Goal: Information Seeking & Learning: Learn about a topic

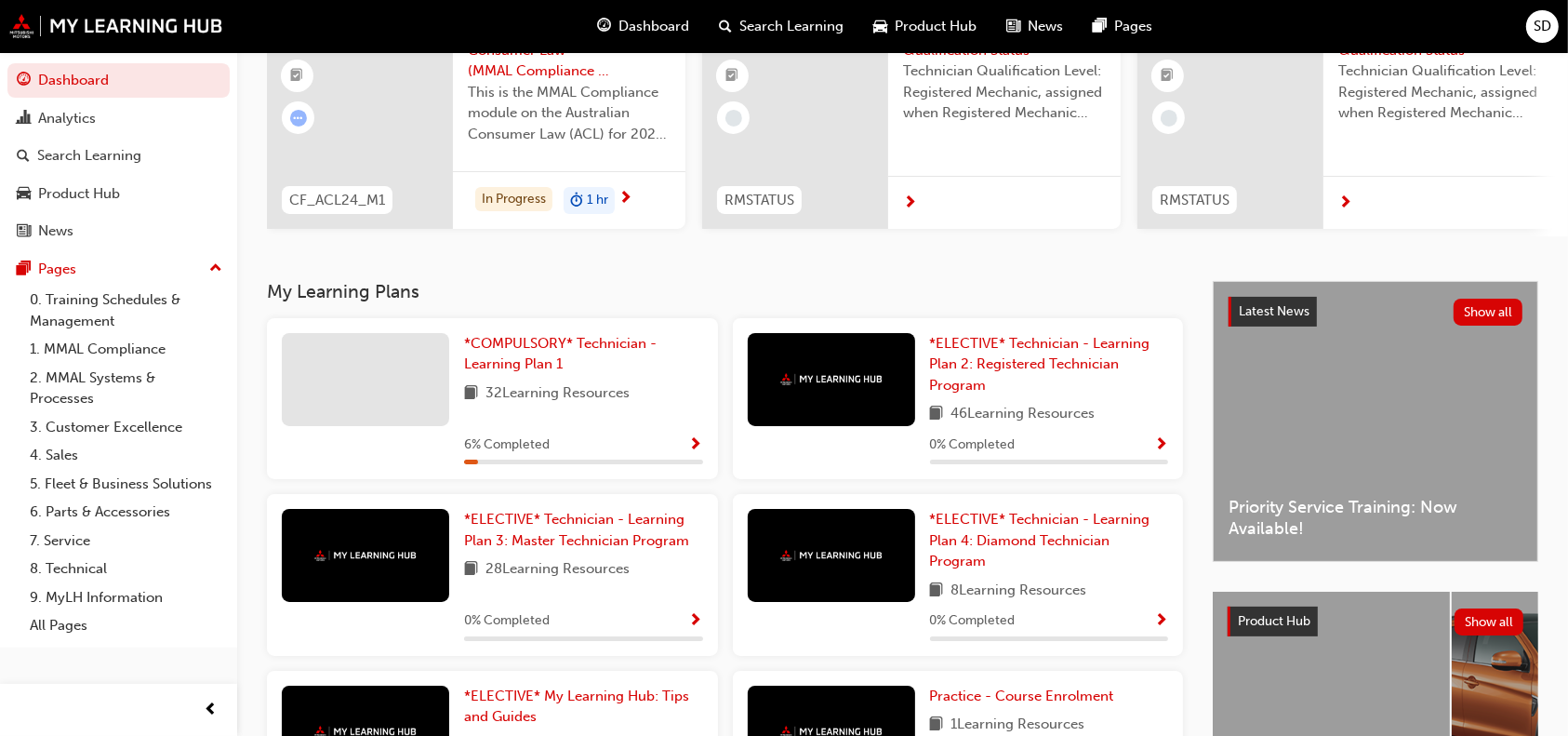
scroll to position [194, 0]
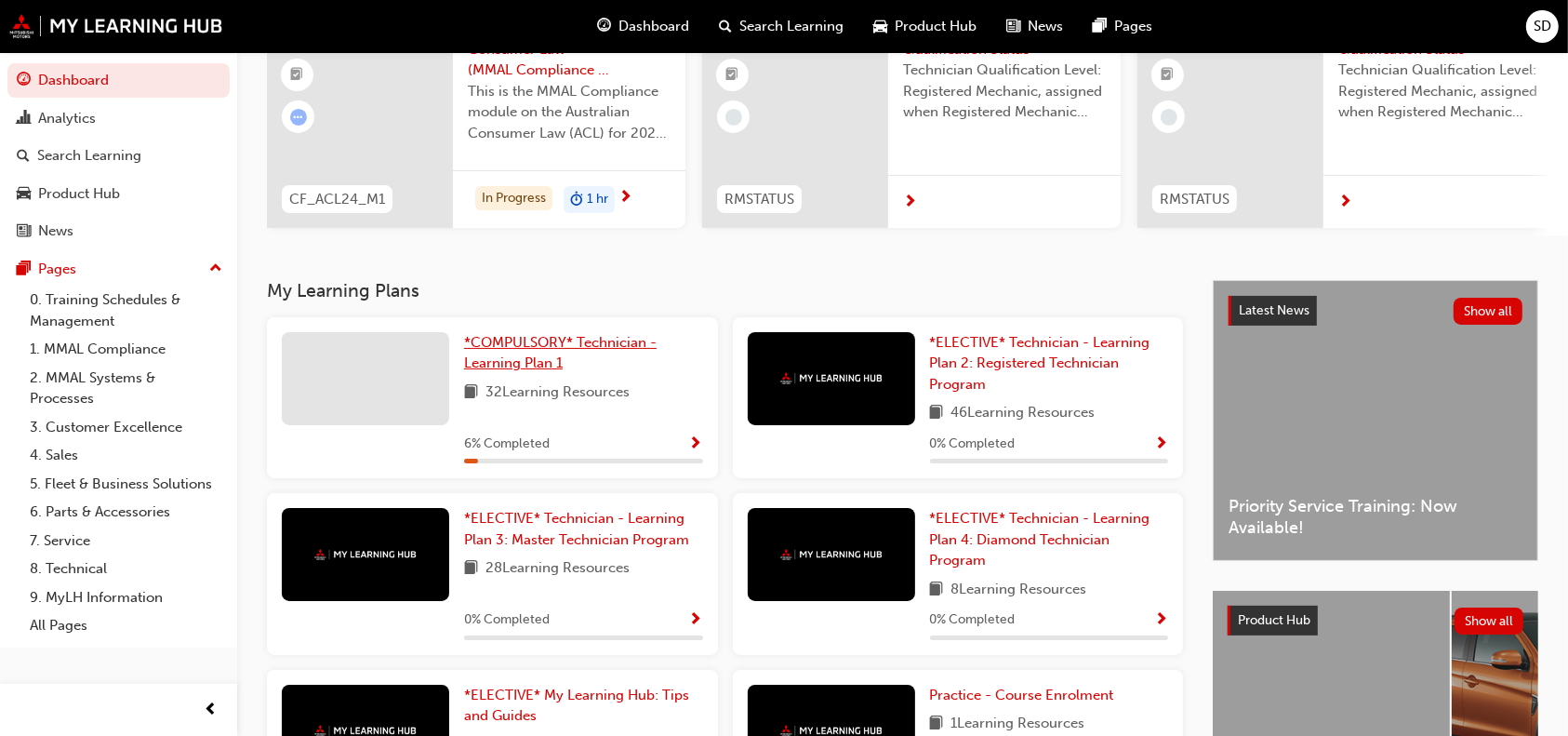
click at [524, 343] on span "*COMPULSORY* Technician - Learning Plan 1" at bounding box center [561, 352] width 193 height 38
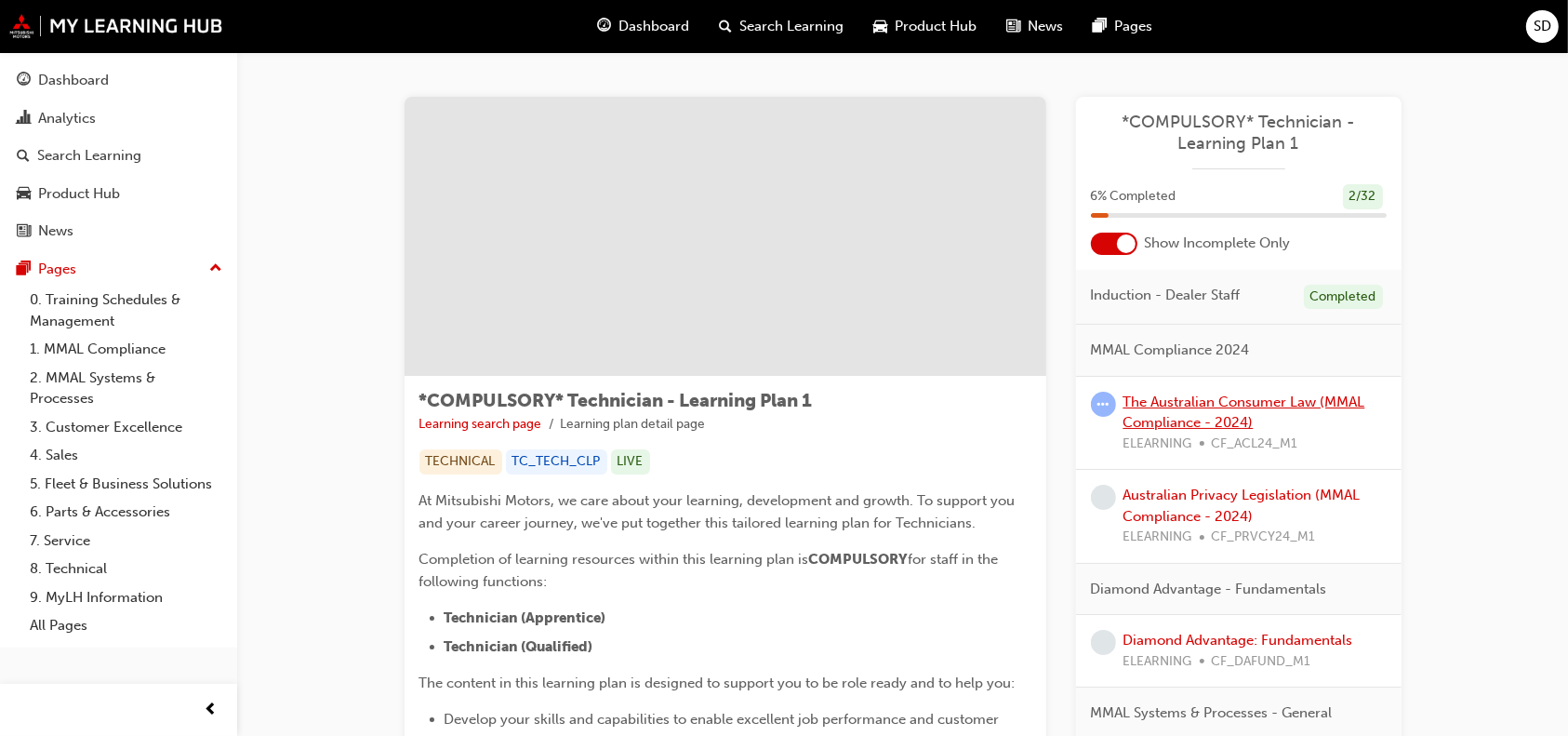
click at [1191, 413] on link "The Australian Consumer Law (MMAL Compliance - 2024)" at bounding box center [1244, 412] width 241 height 38
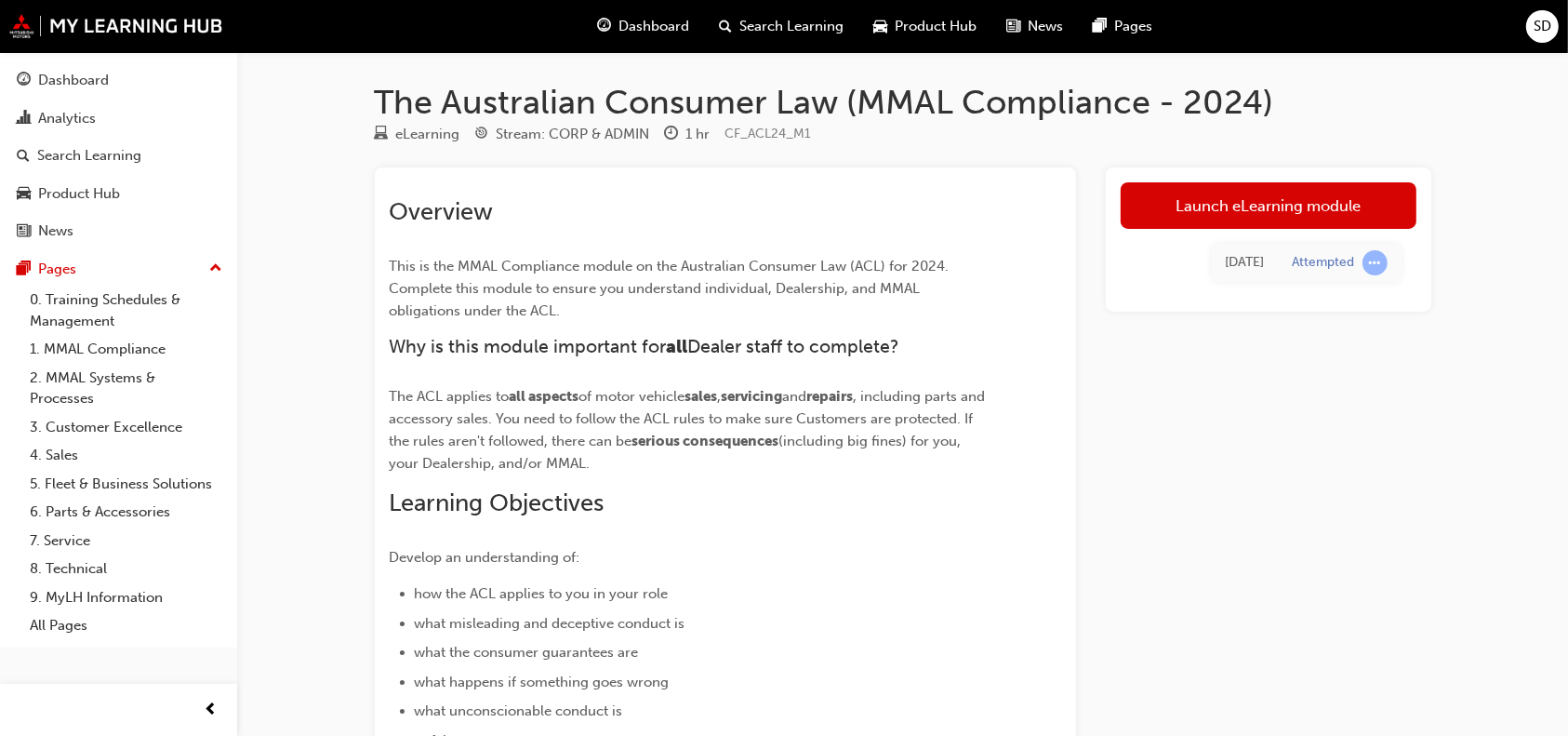
click at [1219, 229] on div "[DATE] Attempted" at bounding box center [1268, 263] width 296 height 68
click at [1219, 209] on link "Launch eLearning module" at bounding box center [1268, 205] width 296 height 47
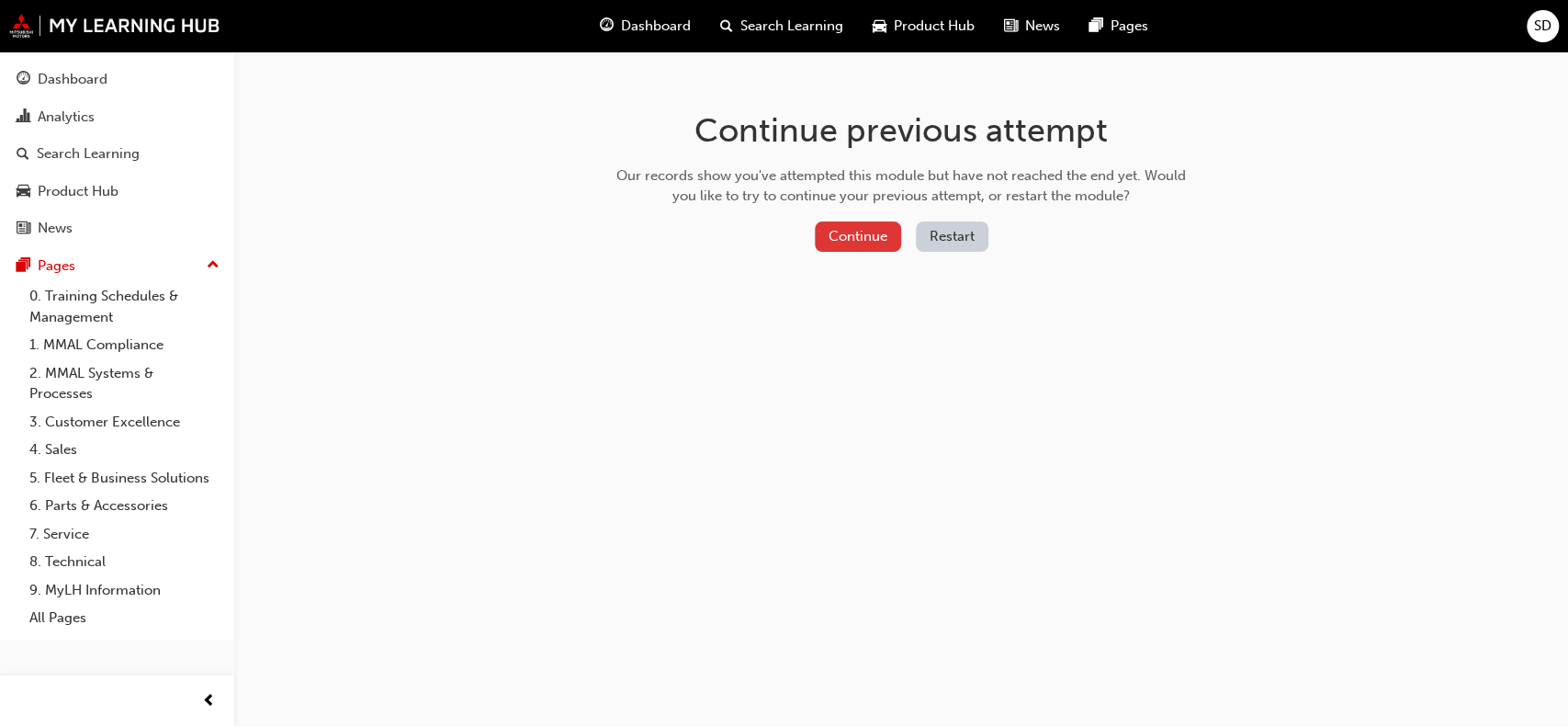
click at [872, 238] on button "Continue" at bounding box center [858, 237] width 87 height 31
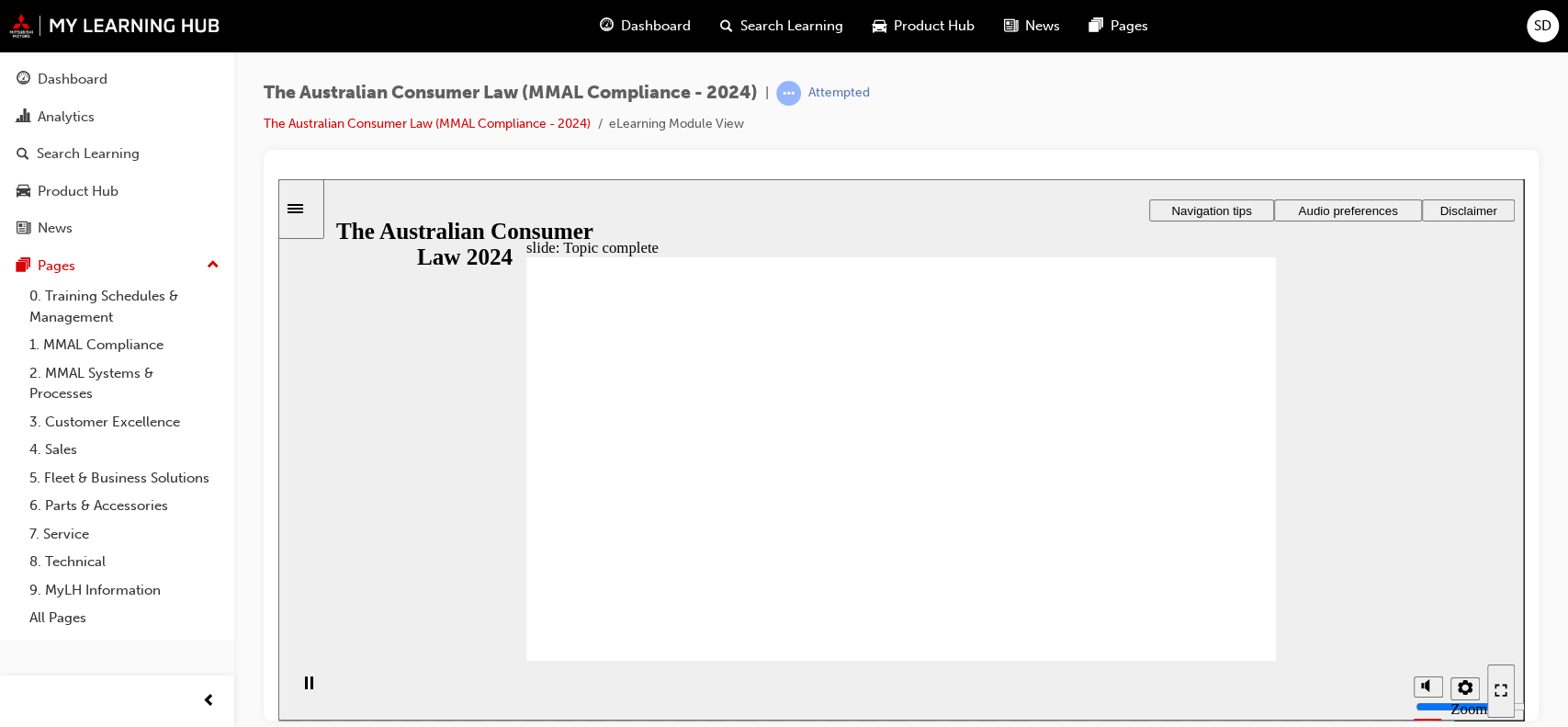
drag, startPoint x: 1432, startPoint y: 626, endPoint x: 1415, endPoint y: 467, distance: 159.9
type input "10"
click at [1415, 629] on input "volume" at bounding box center [1474, 636] width 118 height 14
drag, startPoint x: 1510, startPoint y: 686, endPoint x: 1787, endPoint y: 970, distance: 396.7
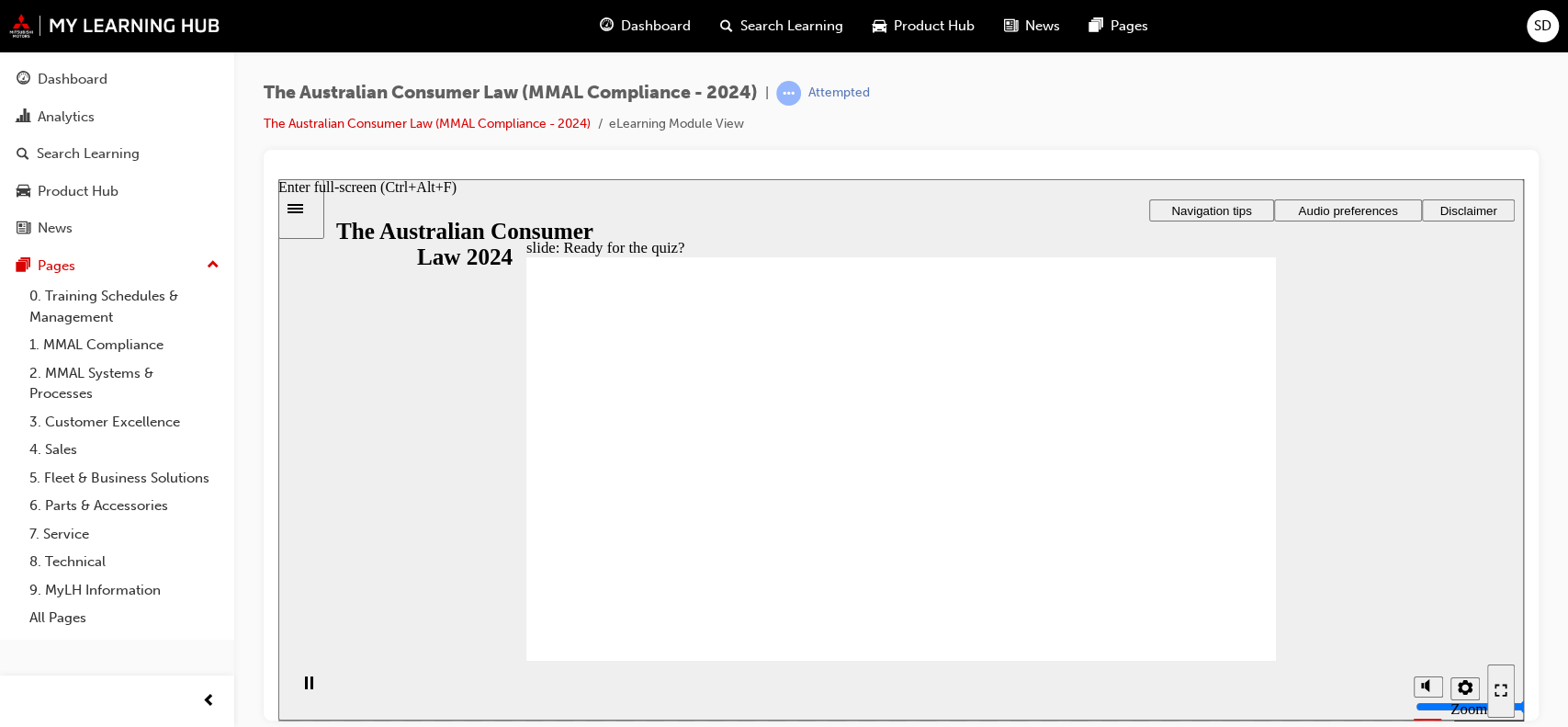
click at [1507, 685] on div "Enter full-screen (Ctrl+Alt+F)" at bounding box center [1500, 690] width 12 height 15
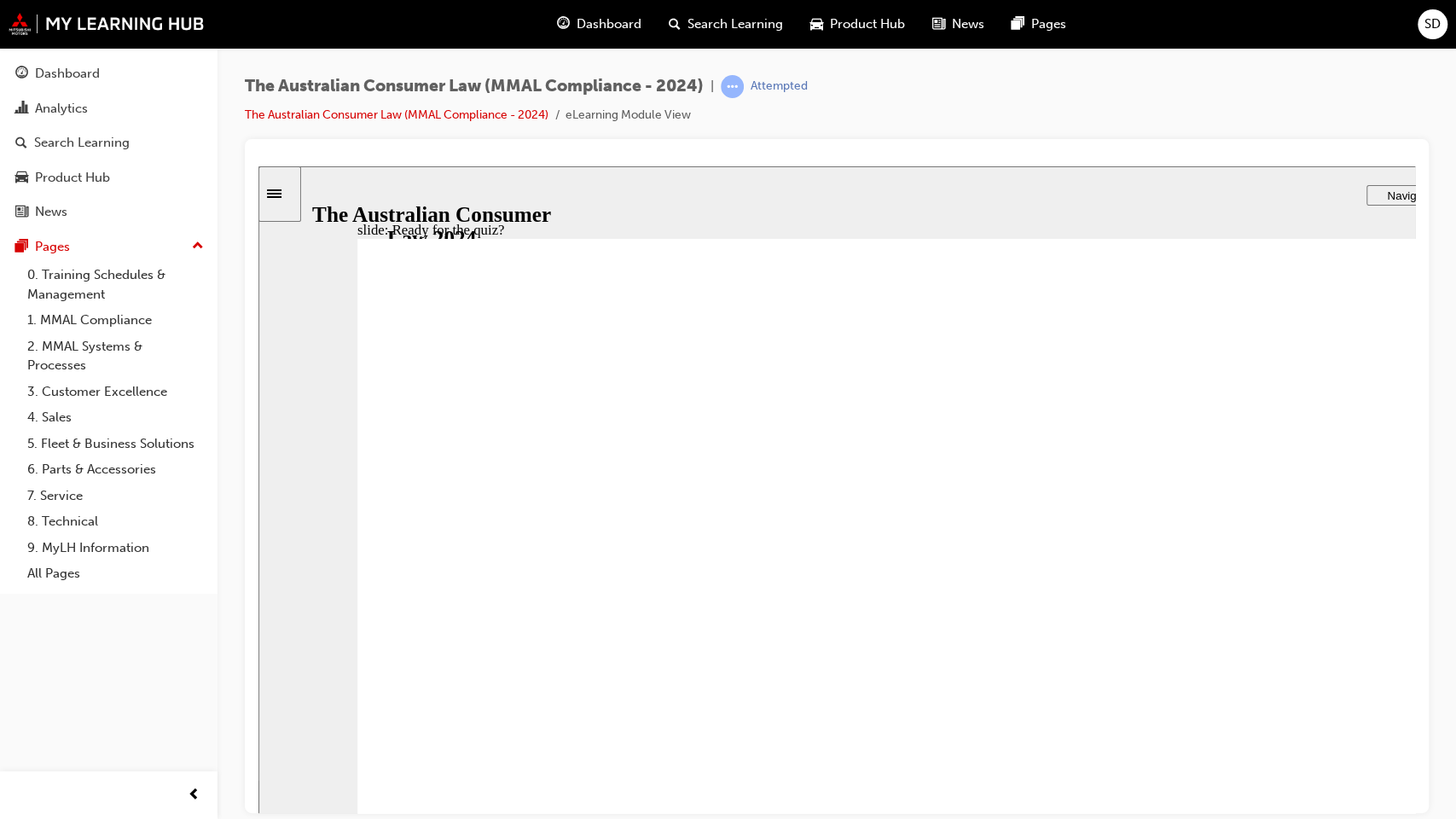
radio input "true"
drag, startPoint x: 854, startPoint y: 391, endPoint x: 864, endPoint y: 391, distance: 10.0
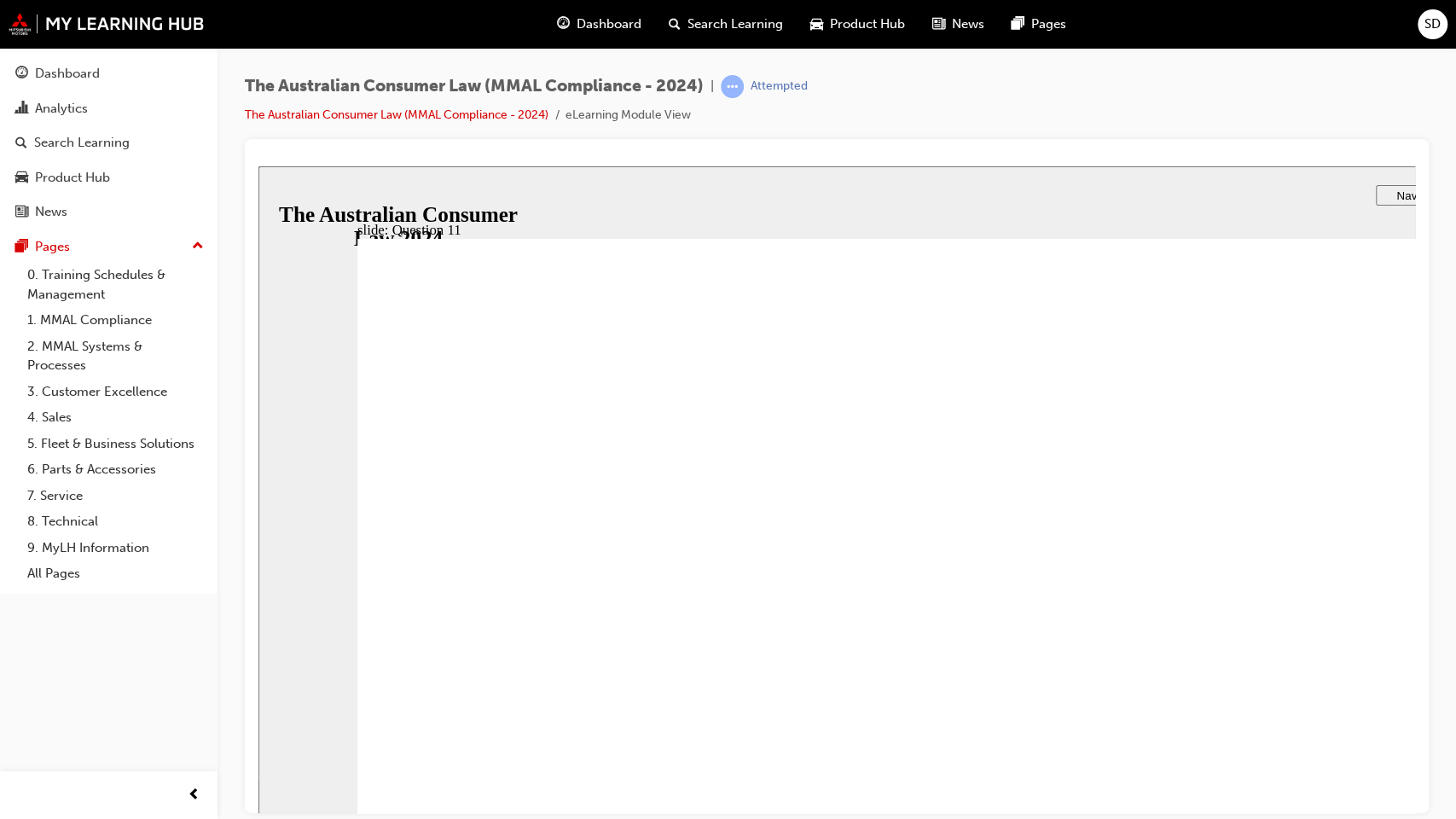
drag, startPoint x: 431, startPoint y: 468, endPoint x: 426, endPoint y: 481, distance: 13.9
checkbox input "true"
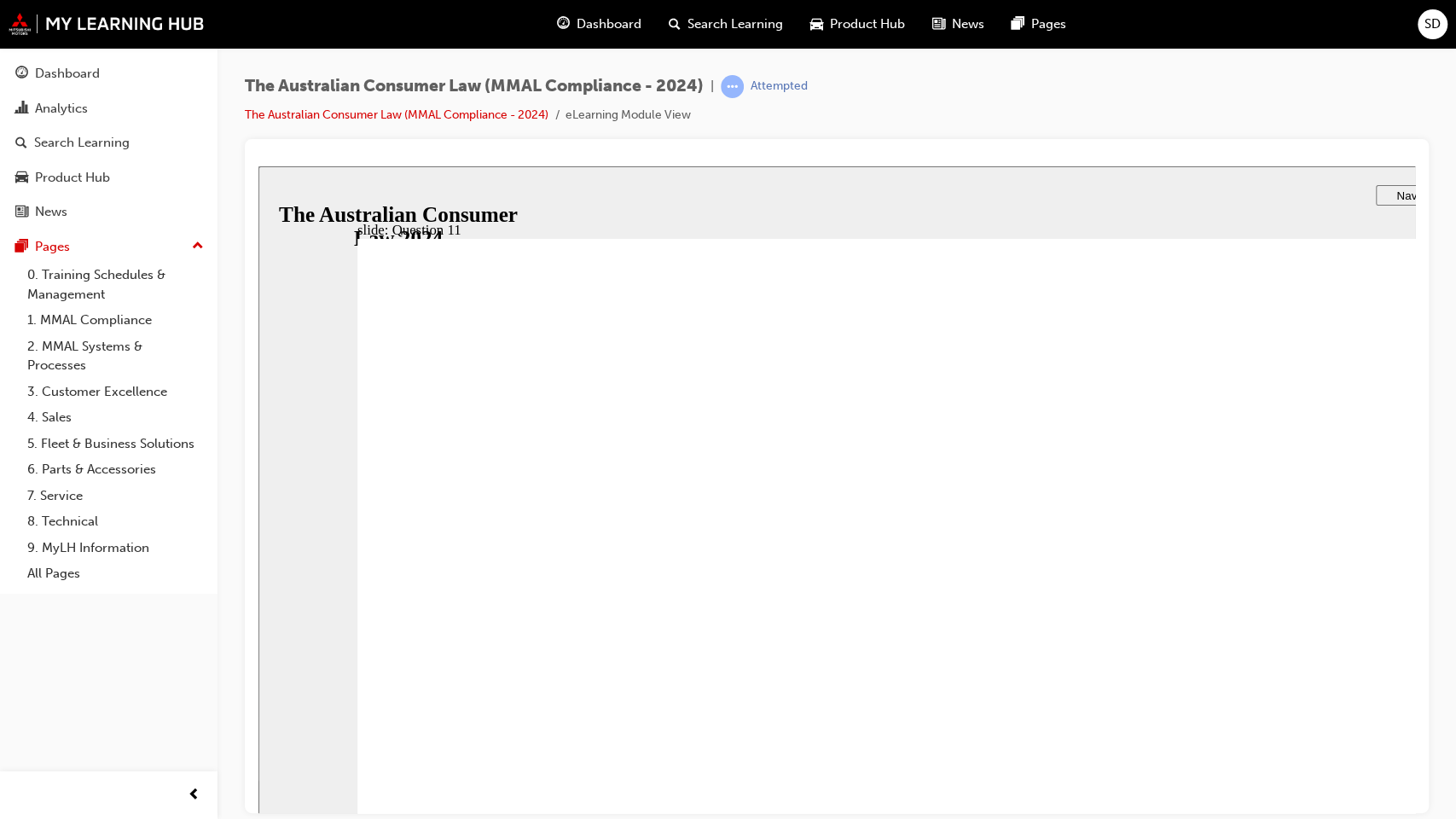
radio input "true"
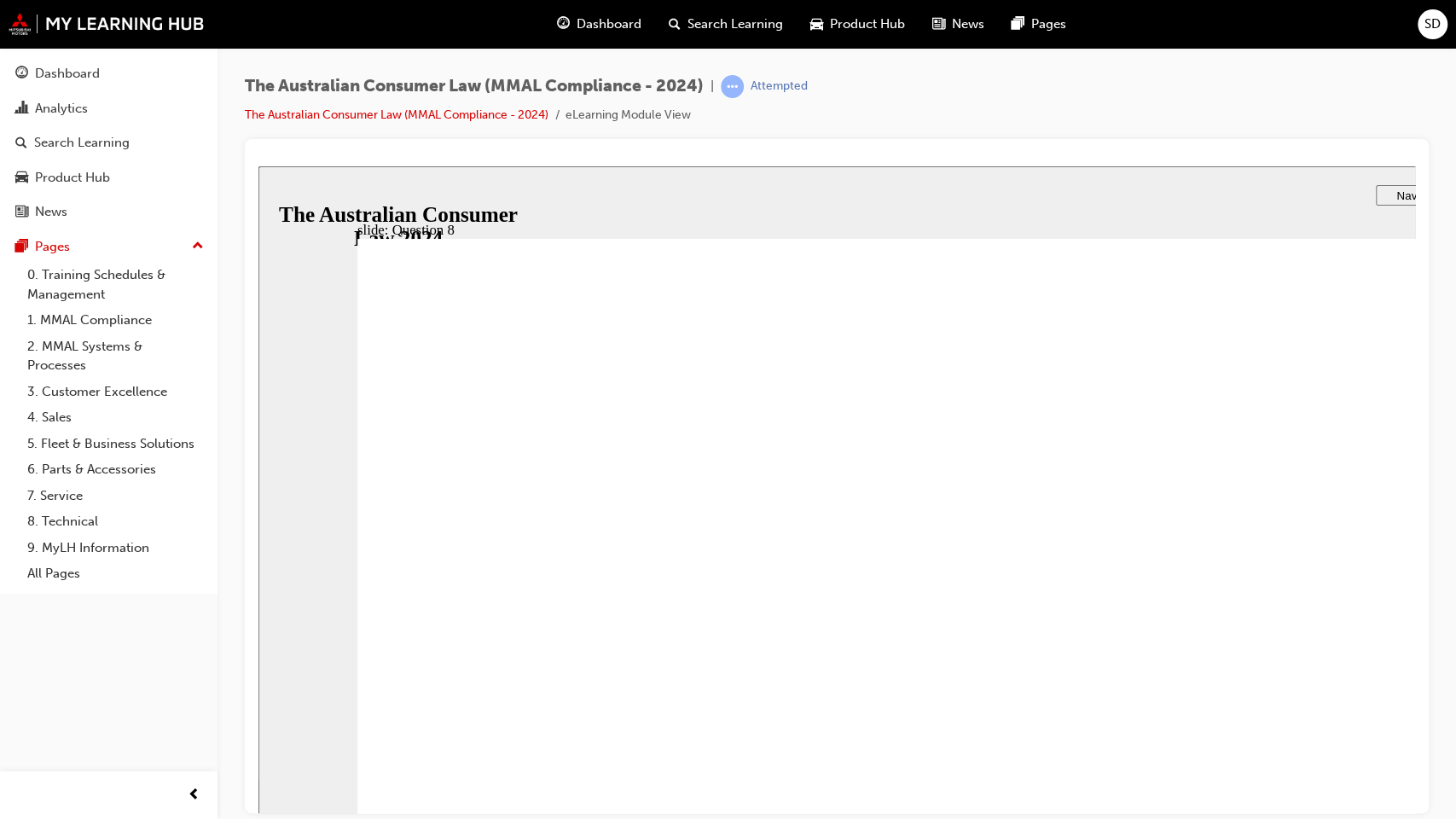
radio input "true"
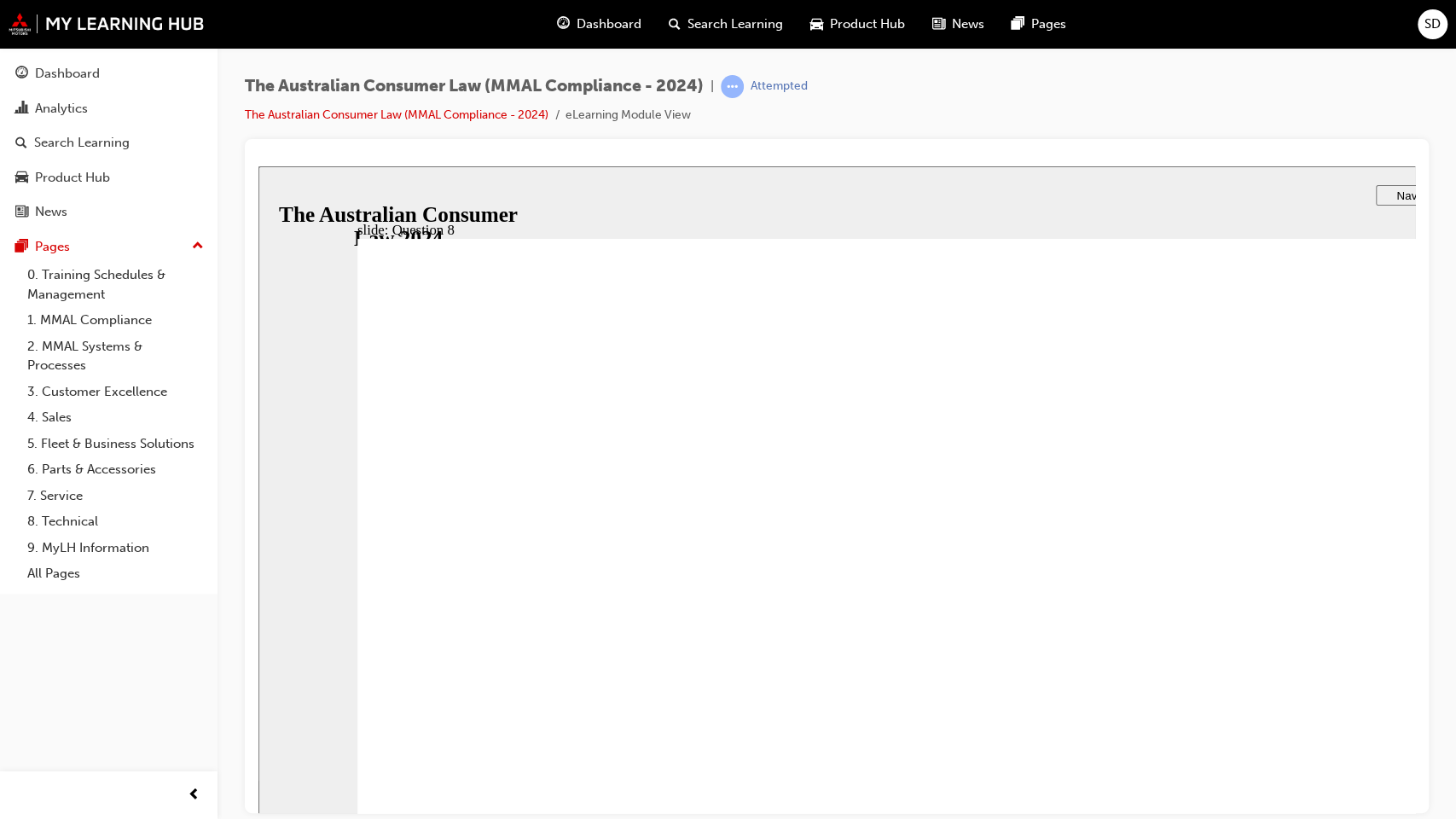
checkbox input "true"
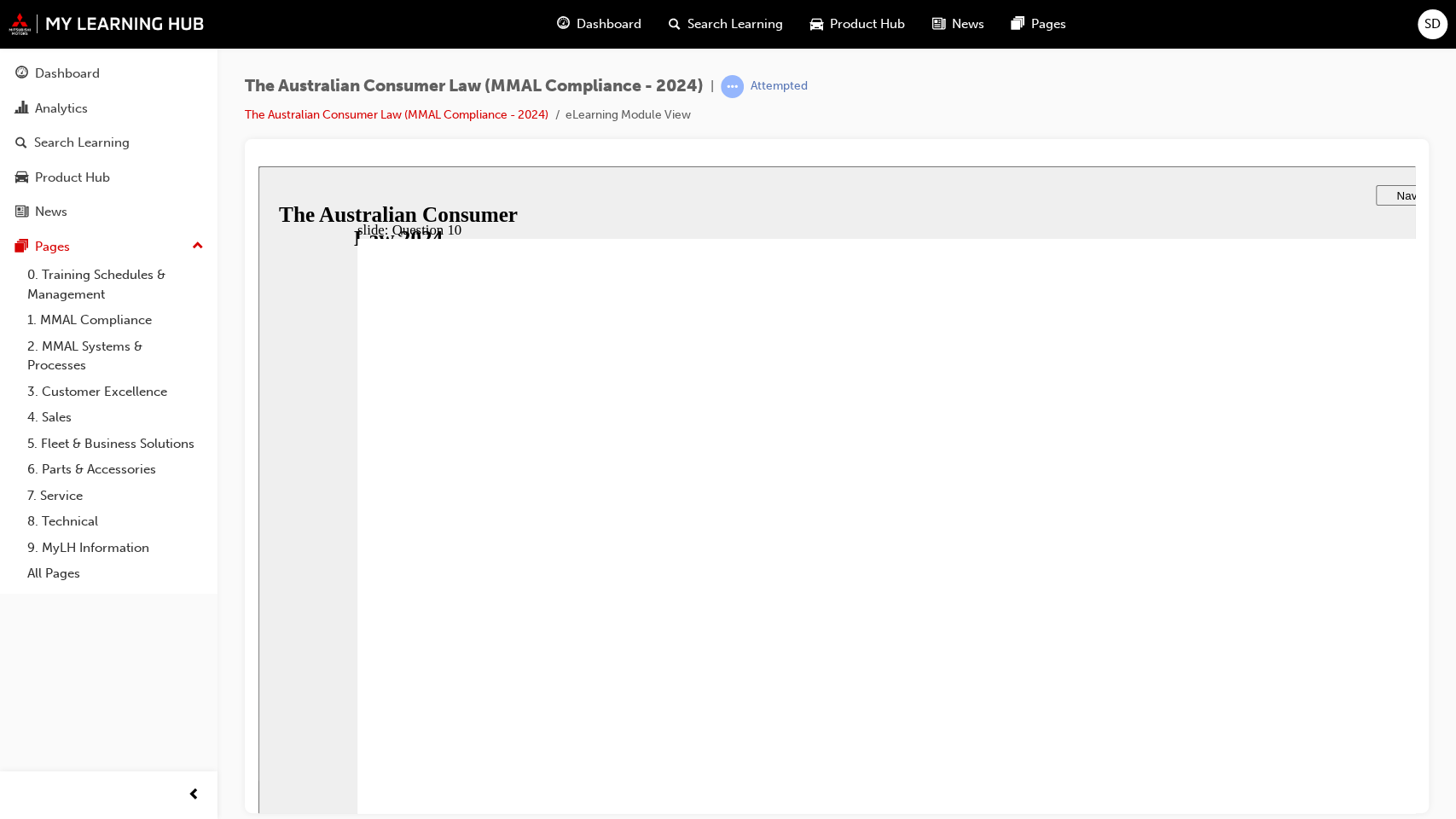
checkbox input "true"
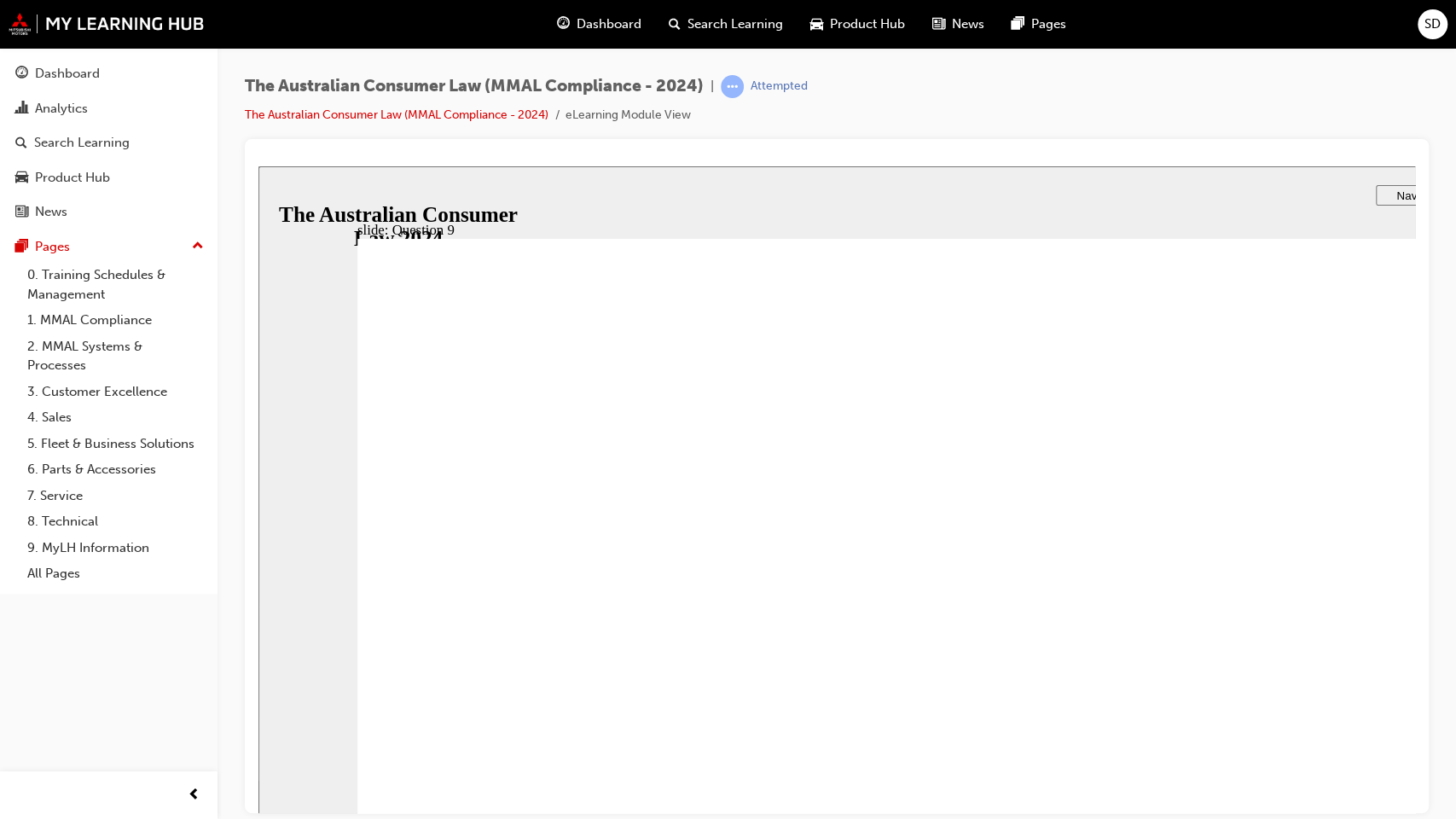
radio input "true"
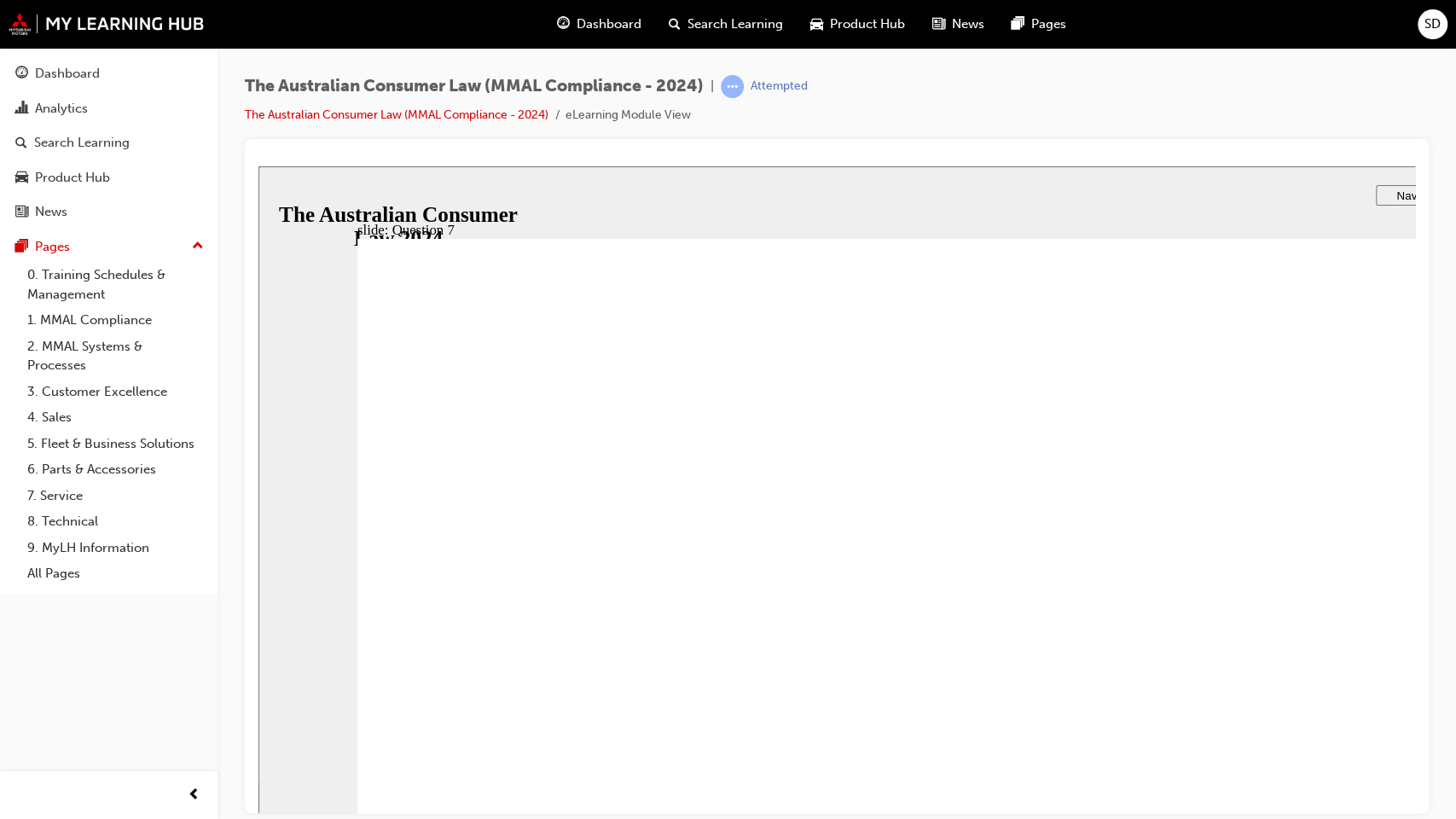
checkbox input "true"
drag, startPoint x: 661, startPoint y: 450, endPoint x: 676, endPoint y: 402, distance: 50.3
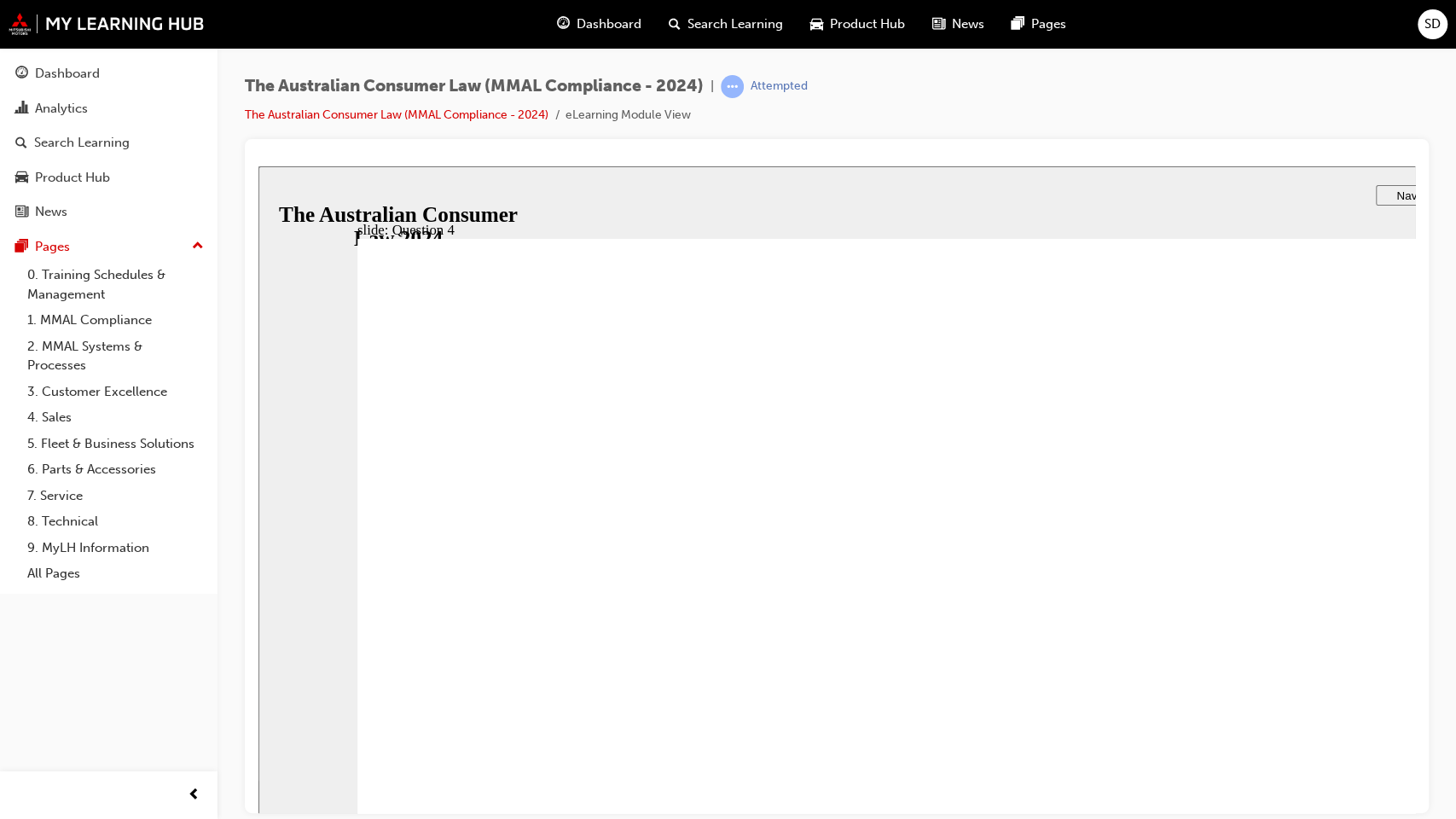
checkbox input "true"
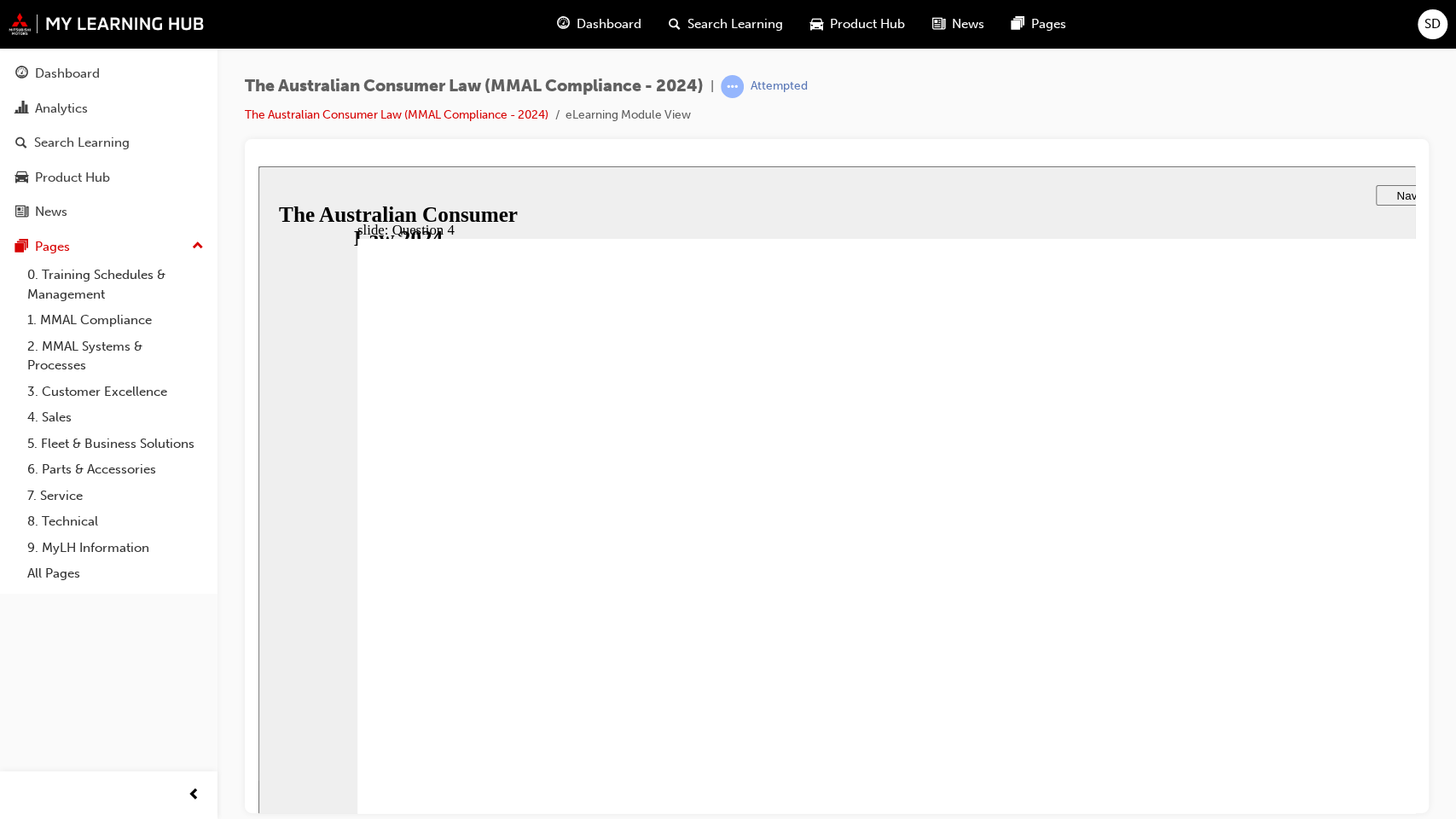
radio input "true"
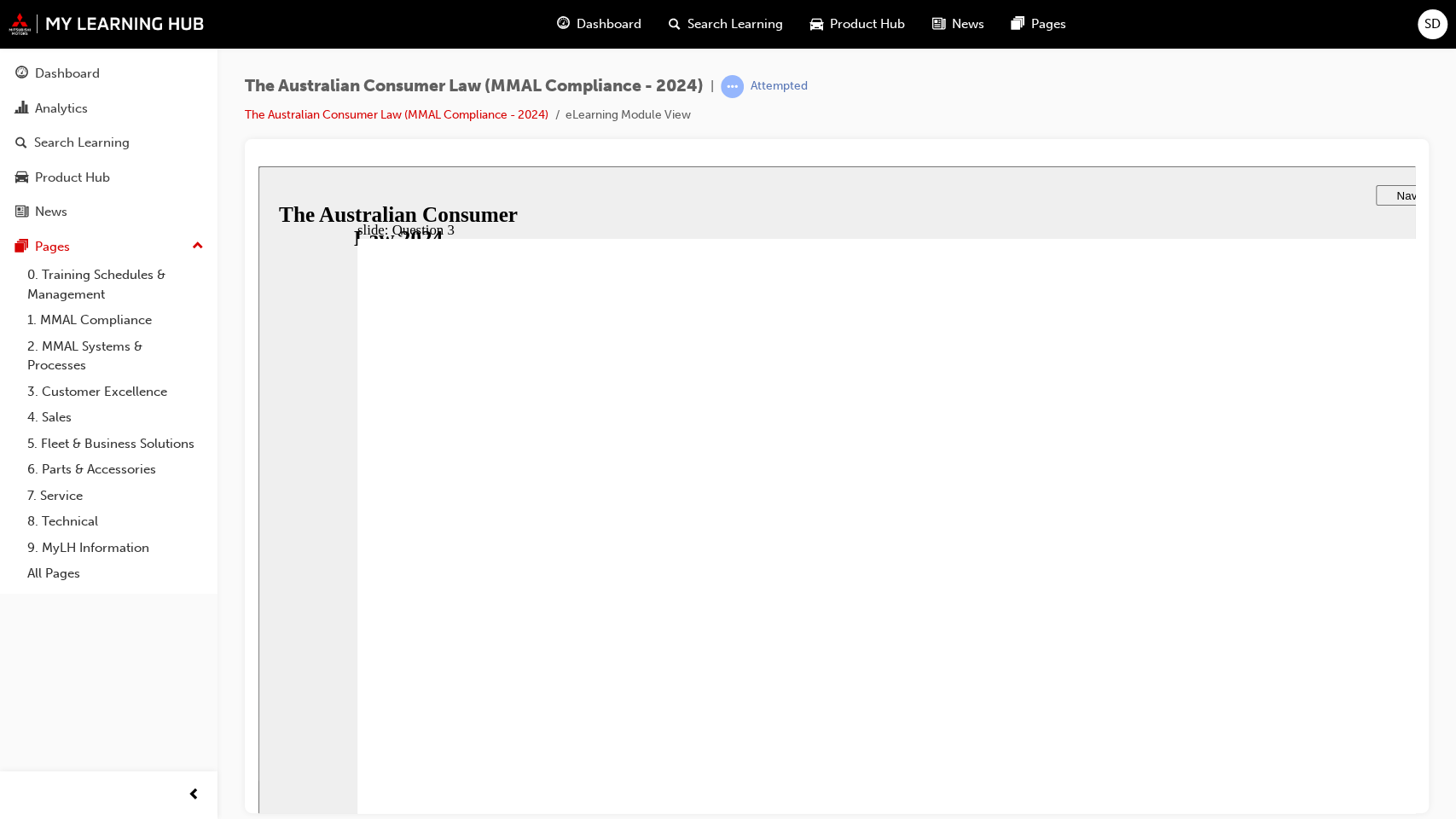
radio input "true"
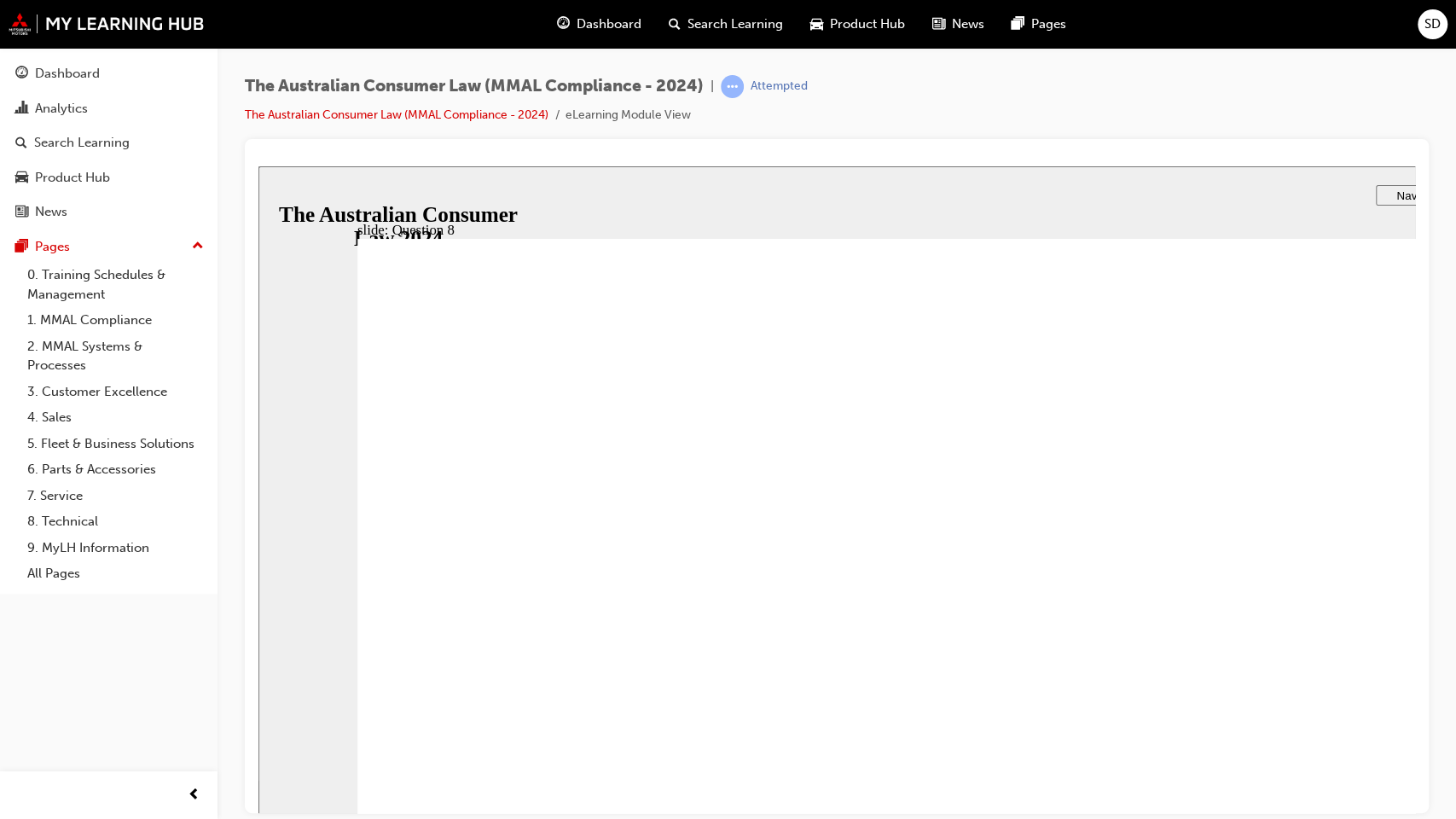
checkbox input "true"
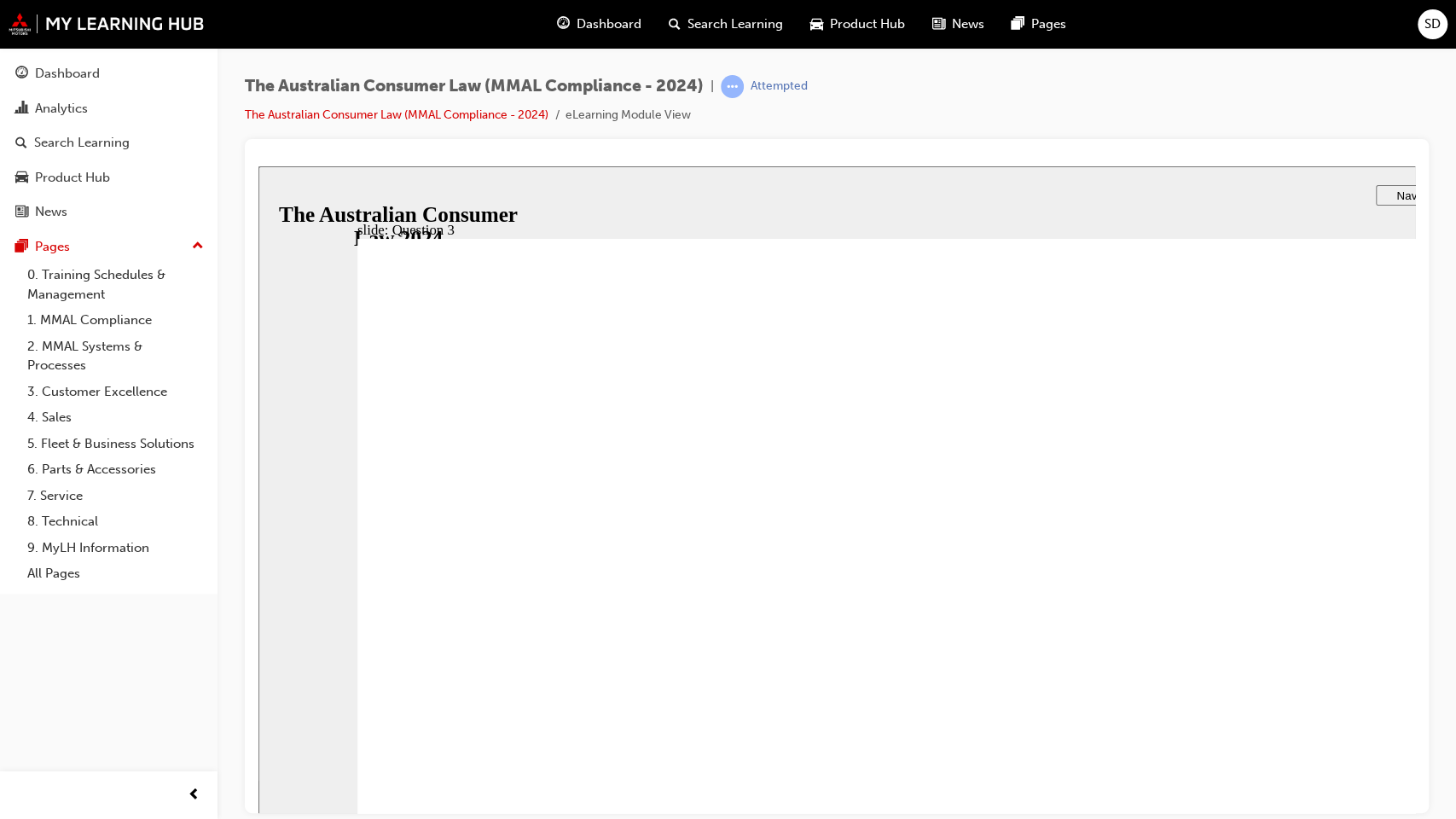
radio input "true"
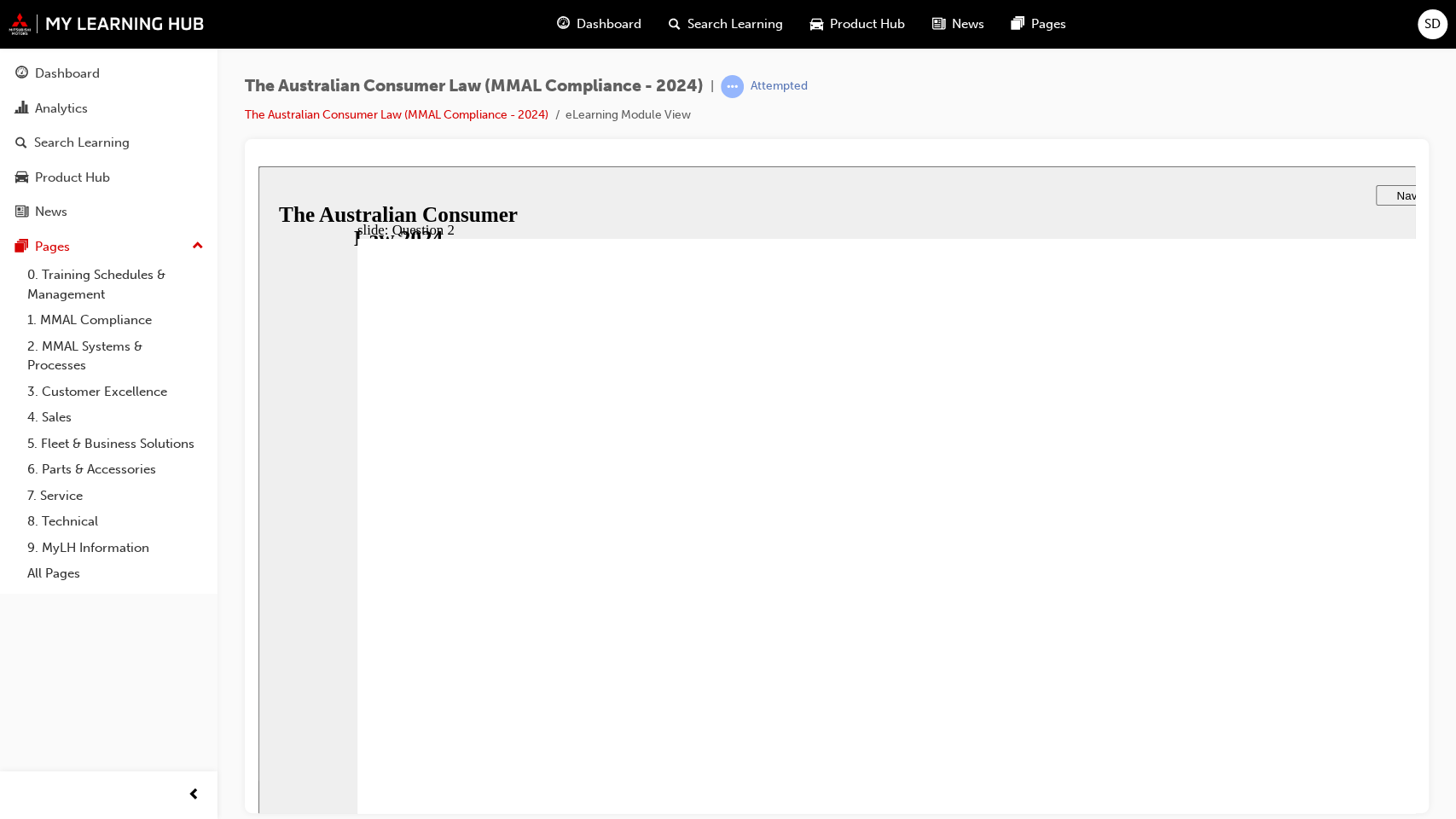
checkbox input "true"
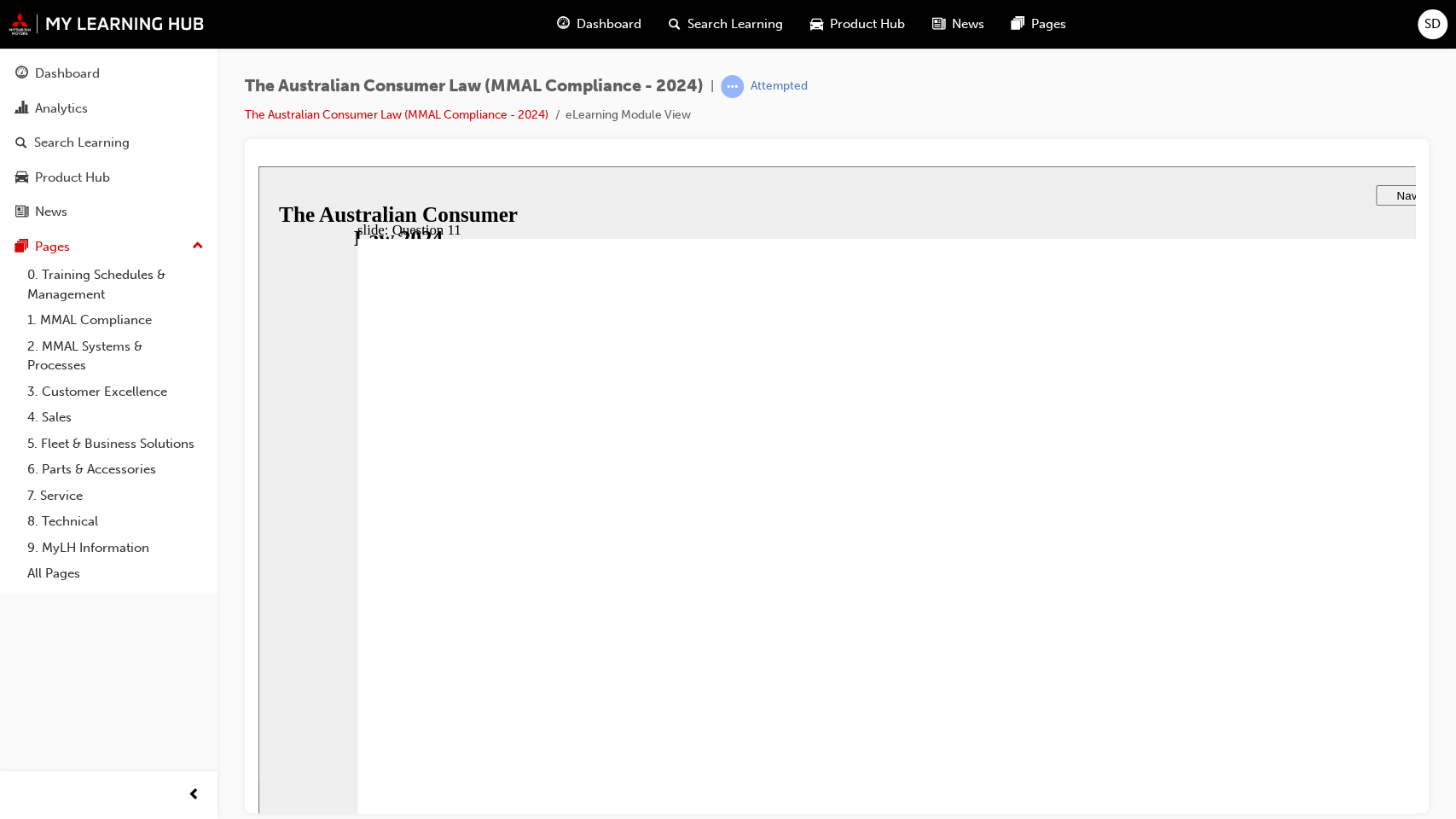
checkbox input "true"
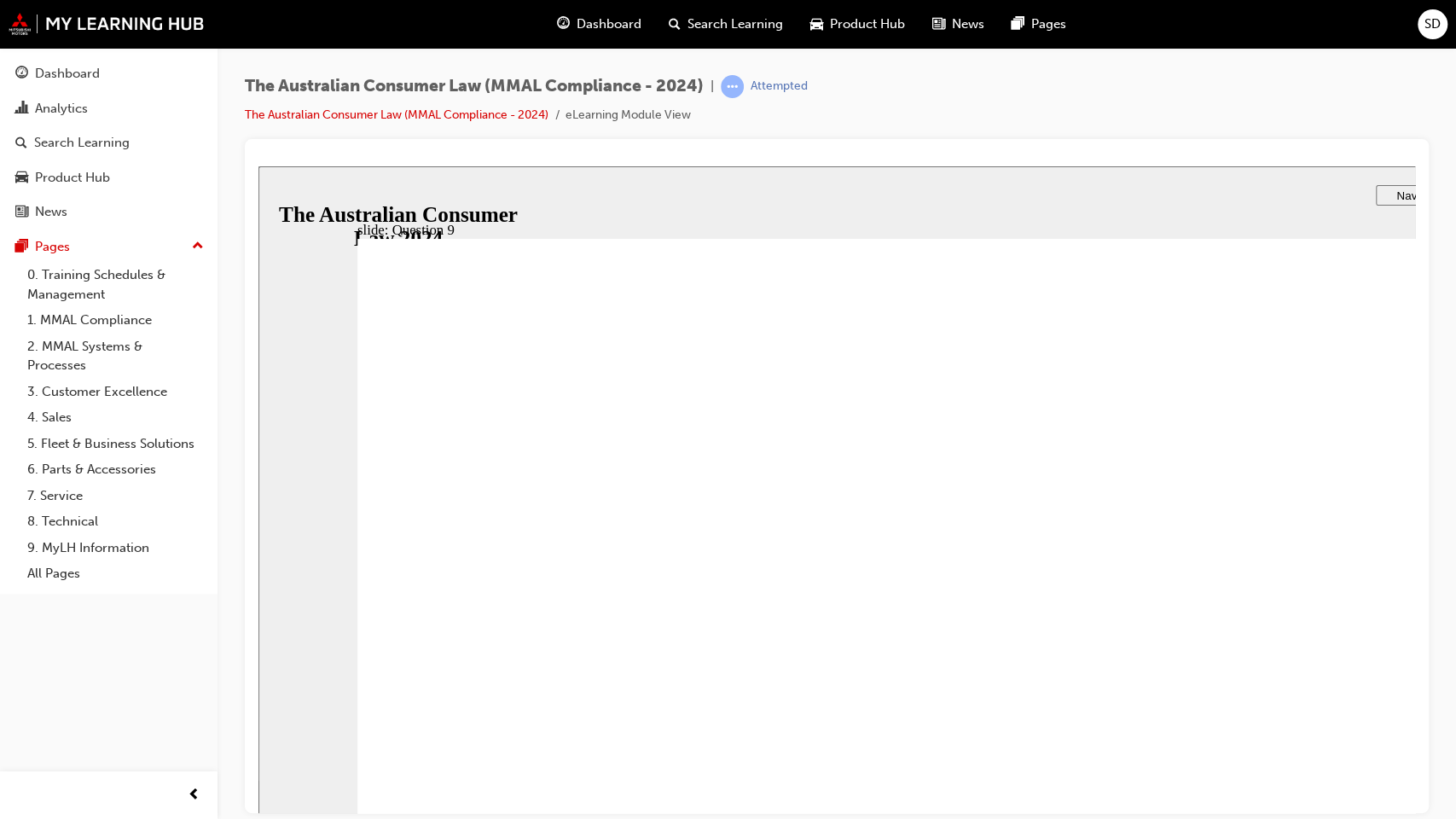
radio input "true"
drag, startPoint x: 522, startPoint y: 887, endPoint x: 526, endPoint y: 878, distance: 9.8
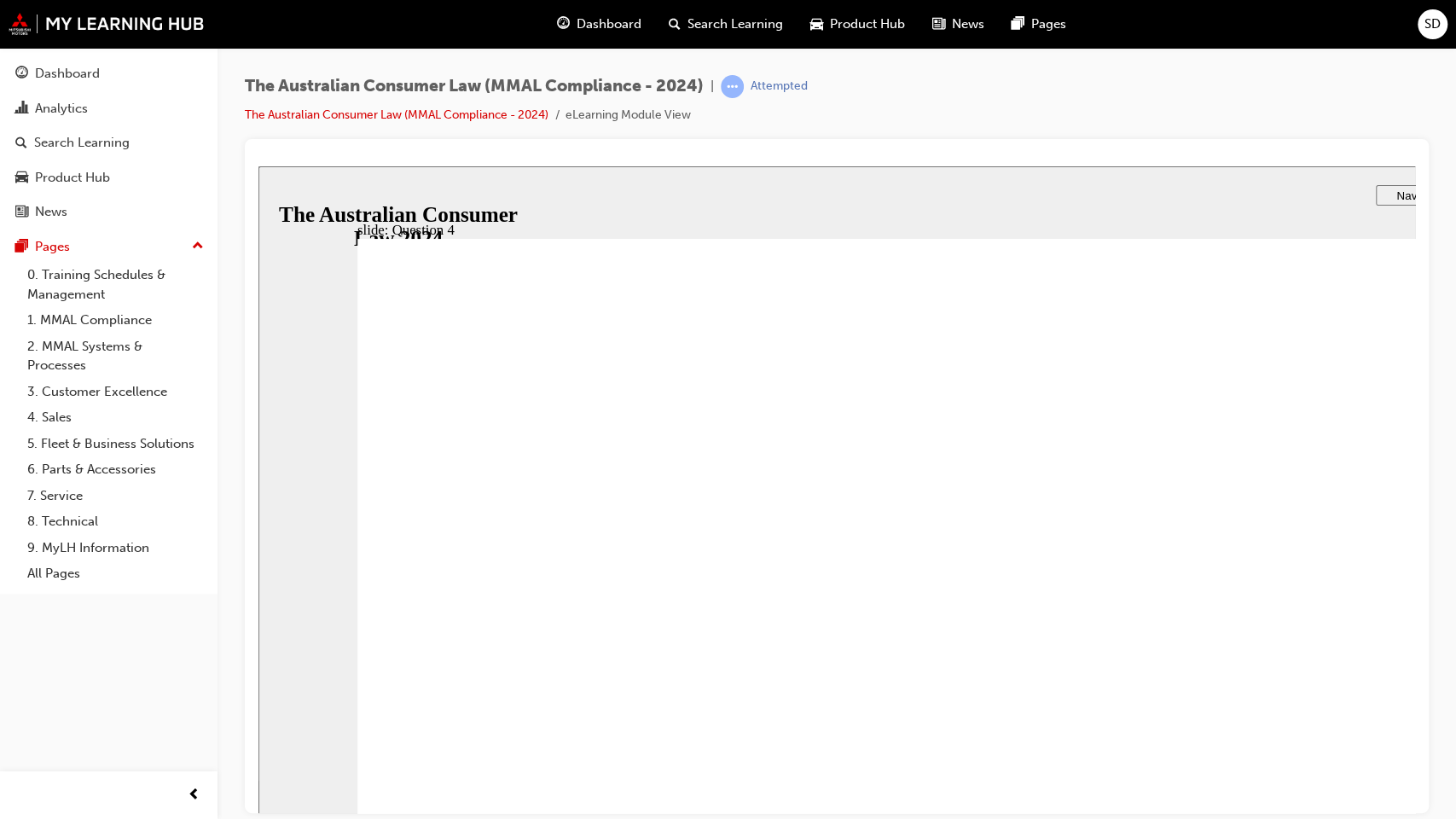
checkbox input "true"
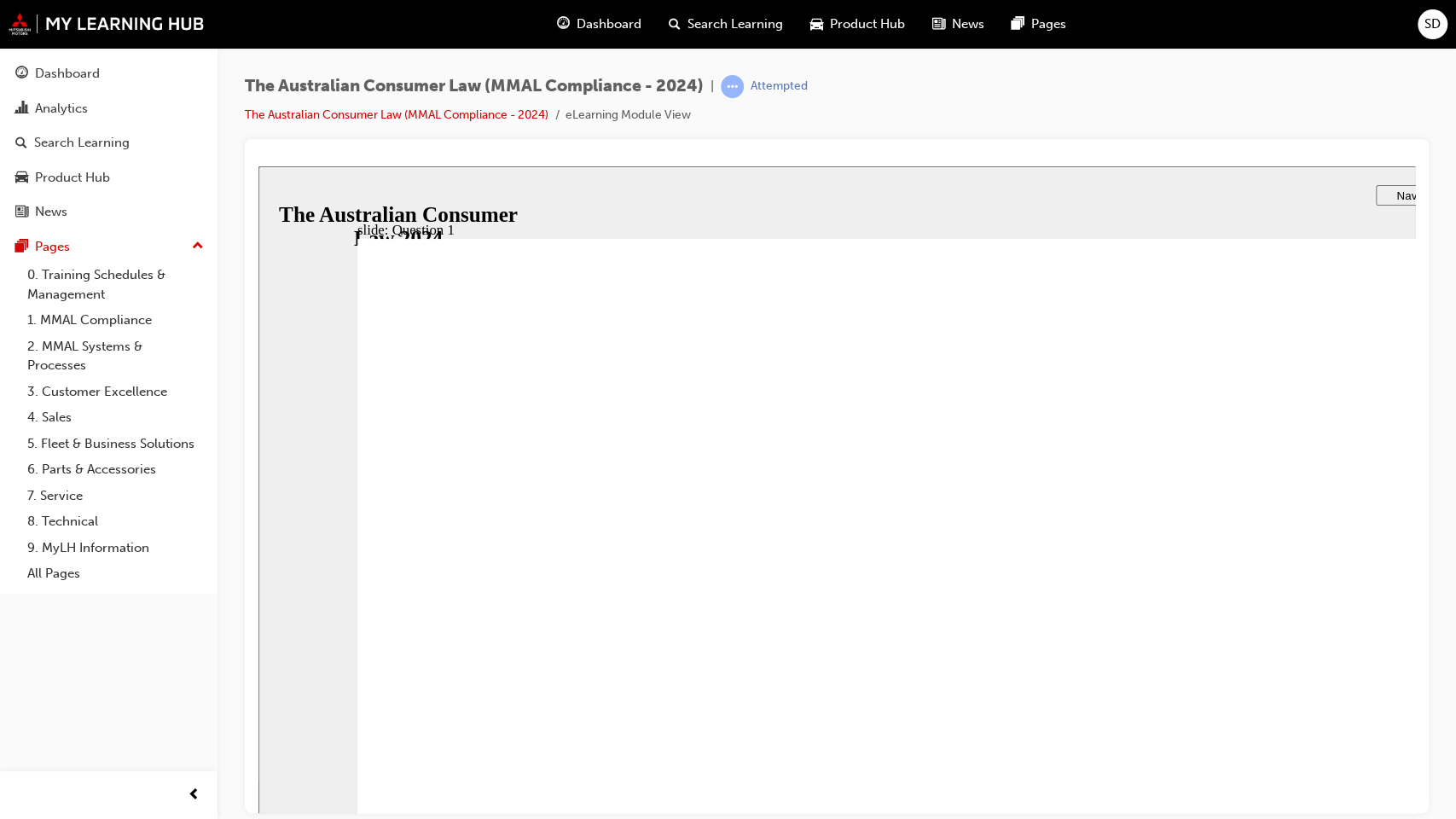
radio input "true"
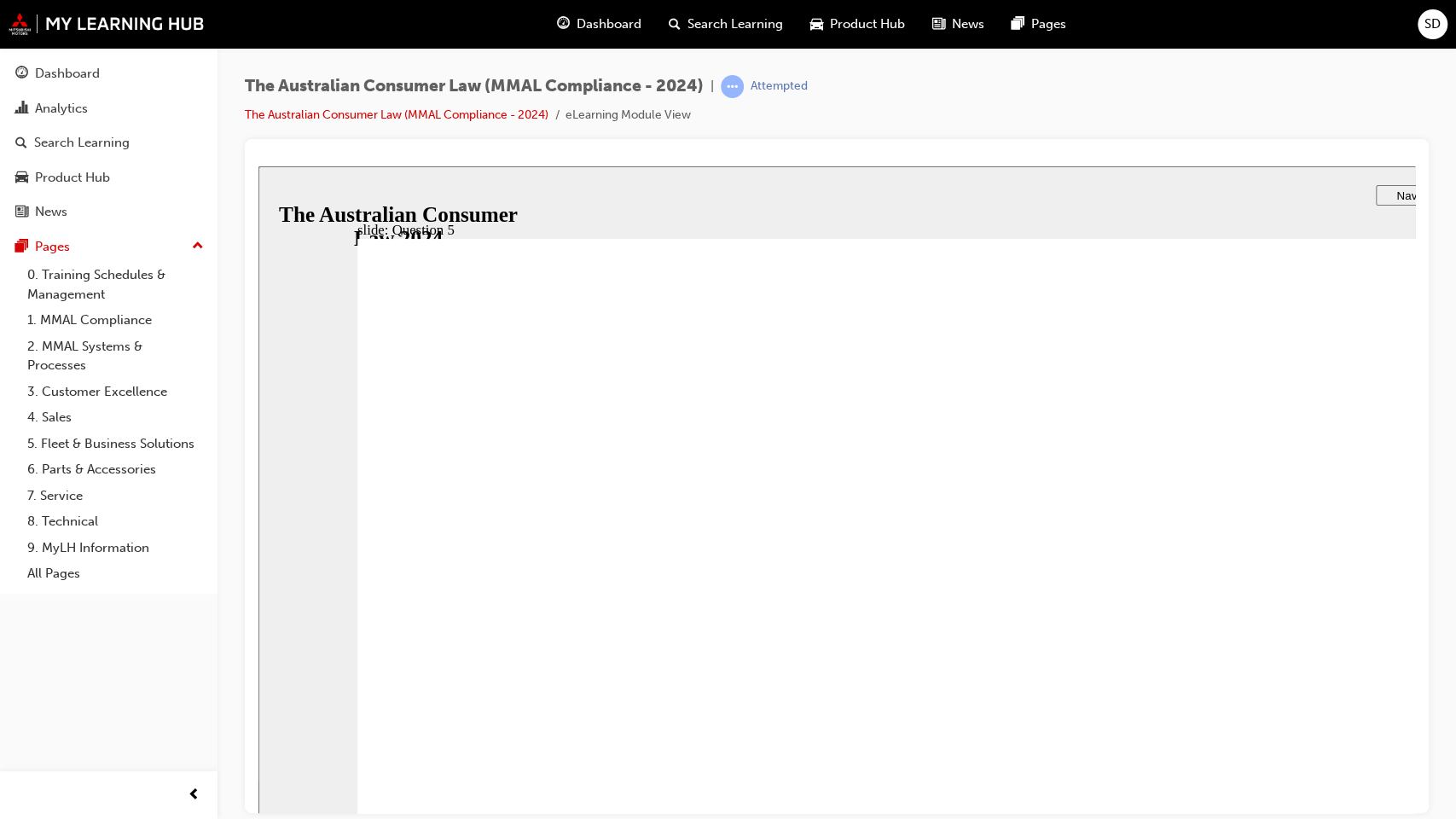
checkbox input "true"
drag, startPoint x: 411, startPoint y: 463, endPoint x: 406, endPoint y: 501, distance: 38.3
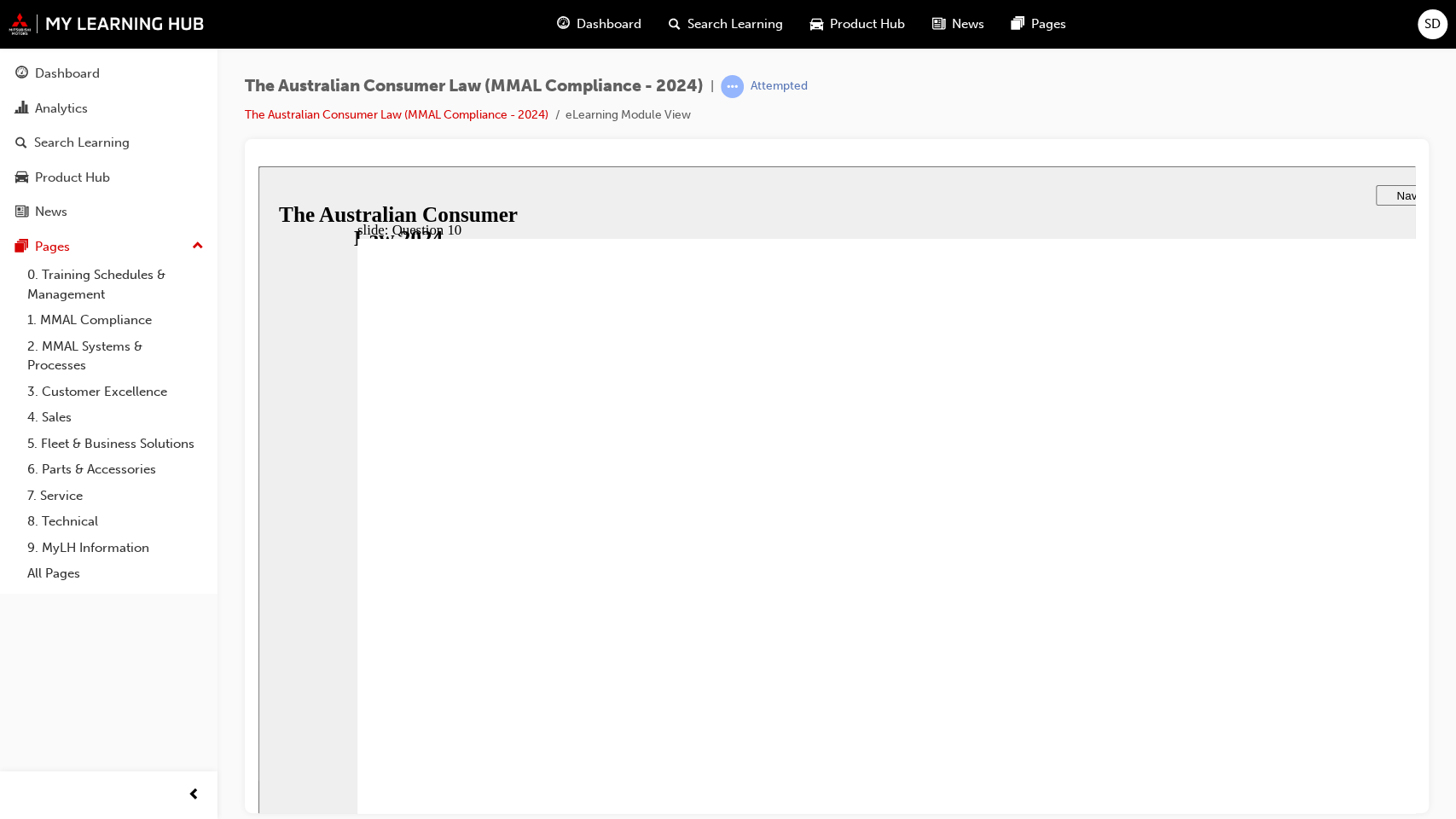
checkbox input "true"
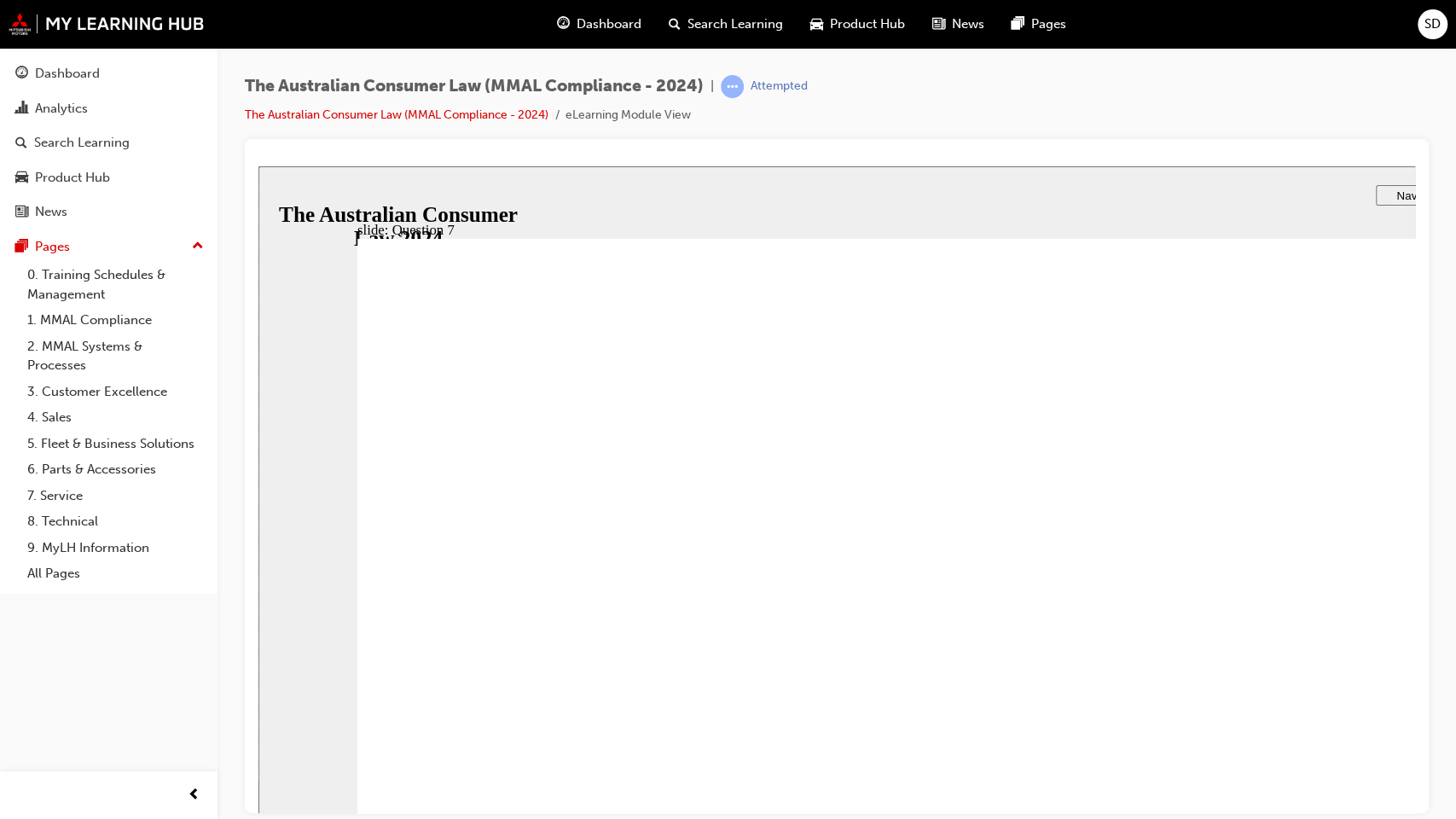
checkbox input "true"
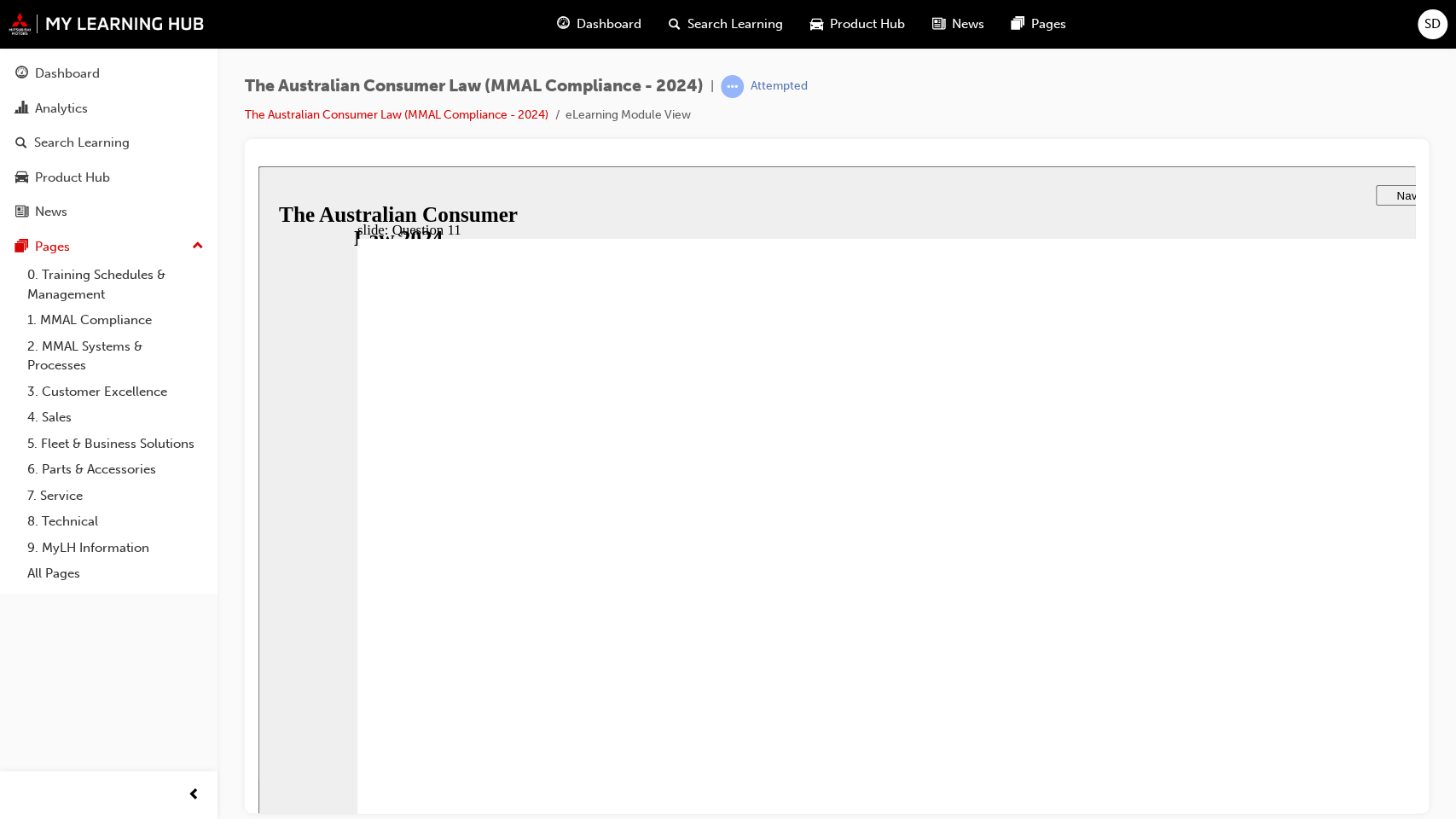
drag, startPoint x: 398, startPoint y: 539, endPoint x: 408, endPoint y: 493, distance: 47.1
checkbox input "true"
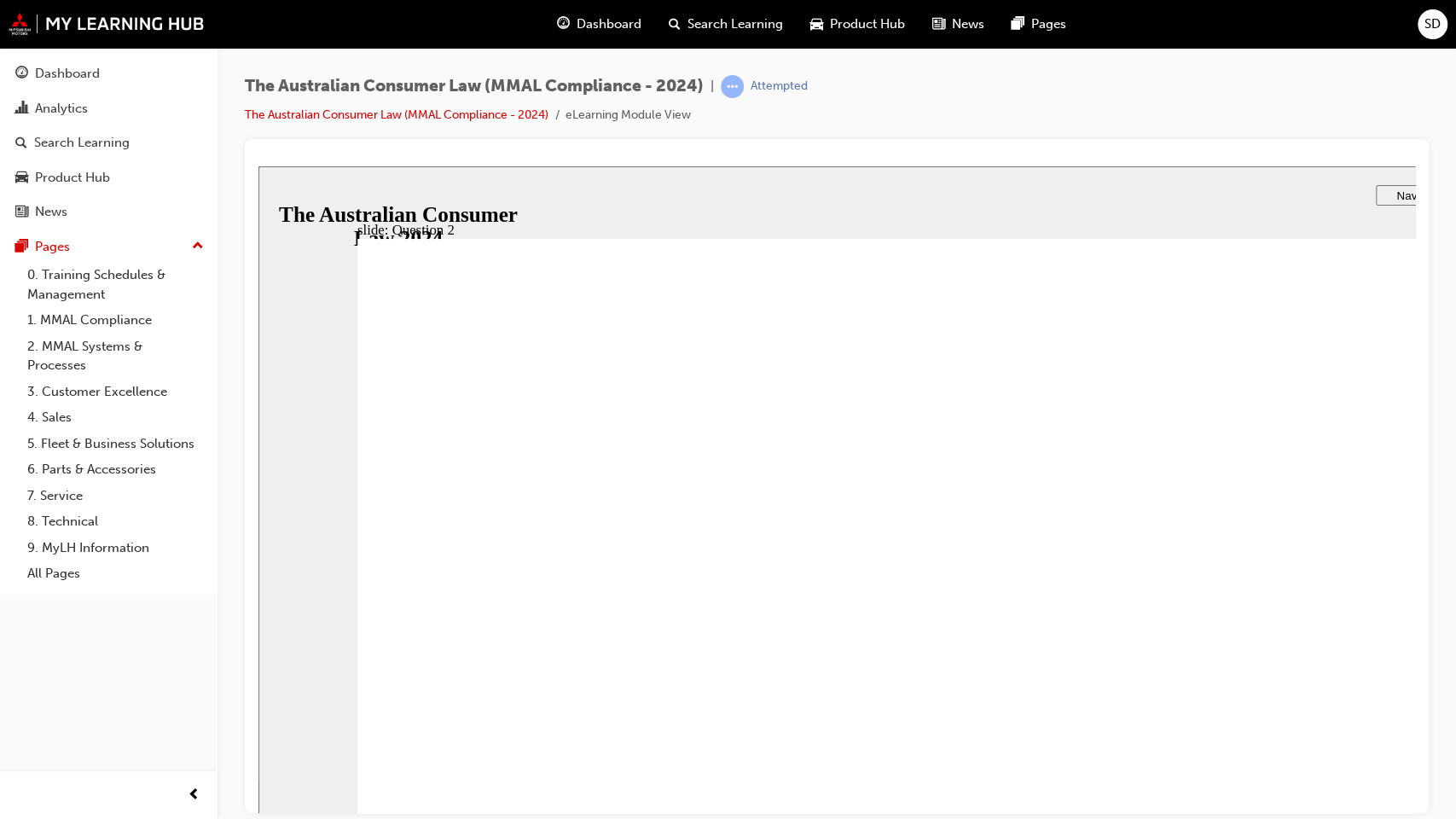
radio input "true"
drag, startPoint x: 599, startPoint y: 879, endPoint x: 593, endPoint y: 888, distance: 10.8
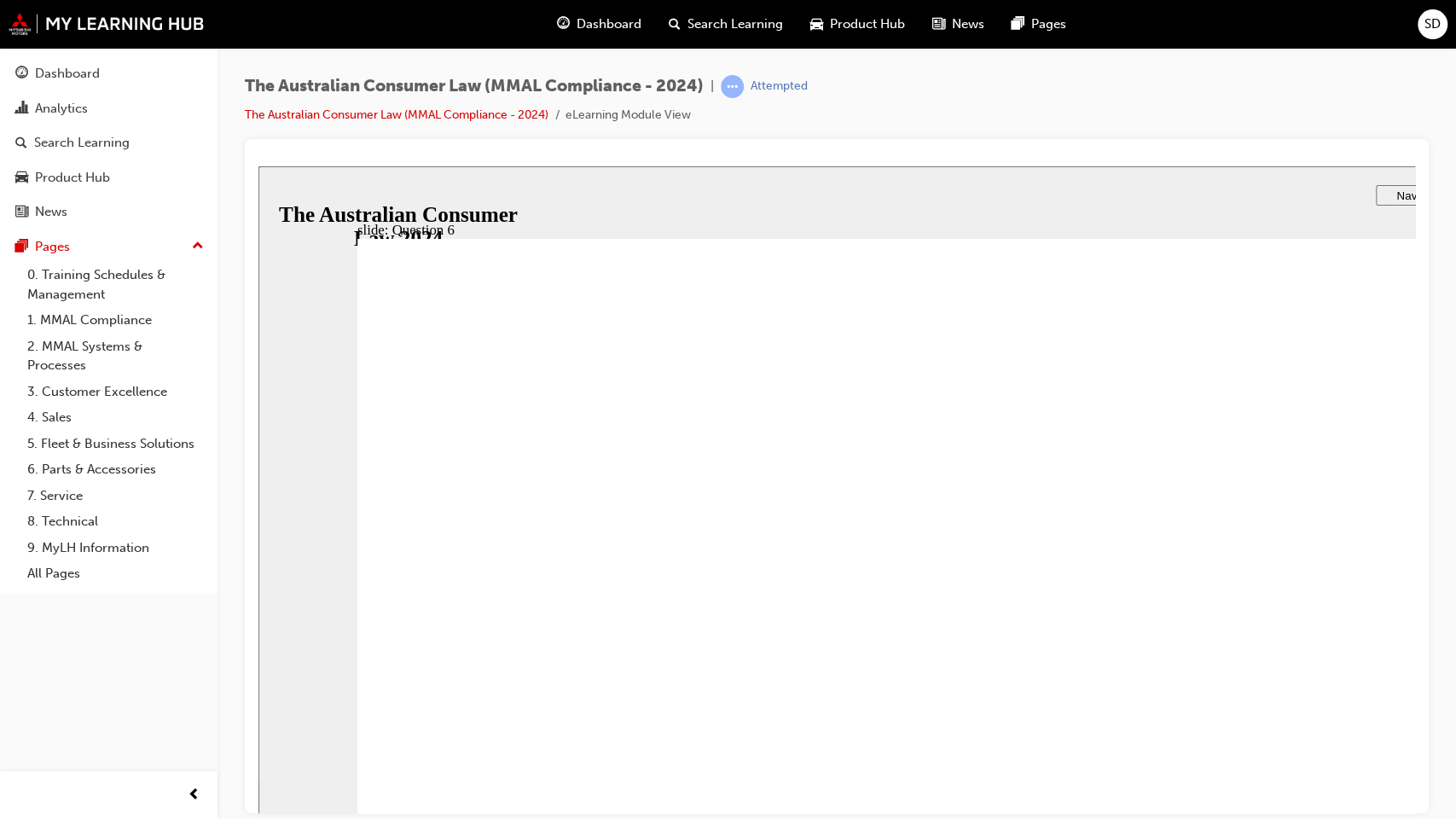
radio input "true"
drag, startPoint x: 538, startPoint y: 882, endPoint x: 552, endPoint y: 865, distance: 22.0
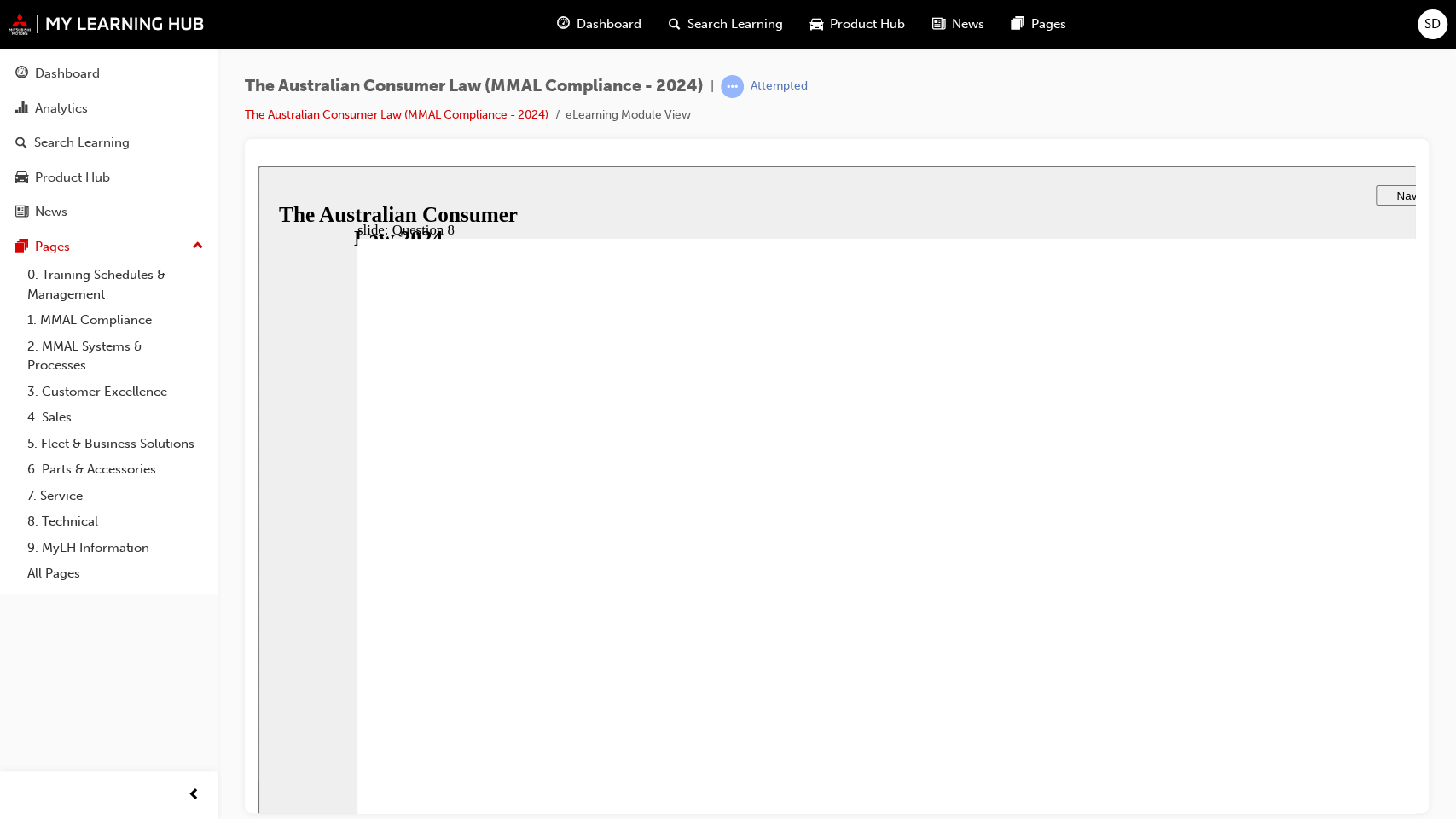
radio input "true"
drag, startPoint x: 504, startPoint y: 882, endPoint x: 509, endPoint y: 845, distance: 37.3
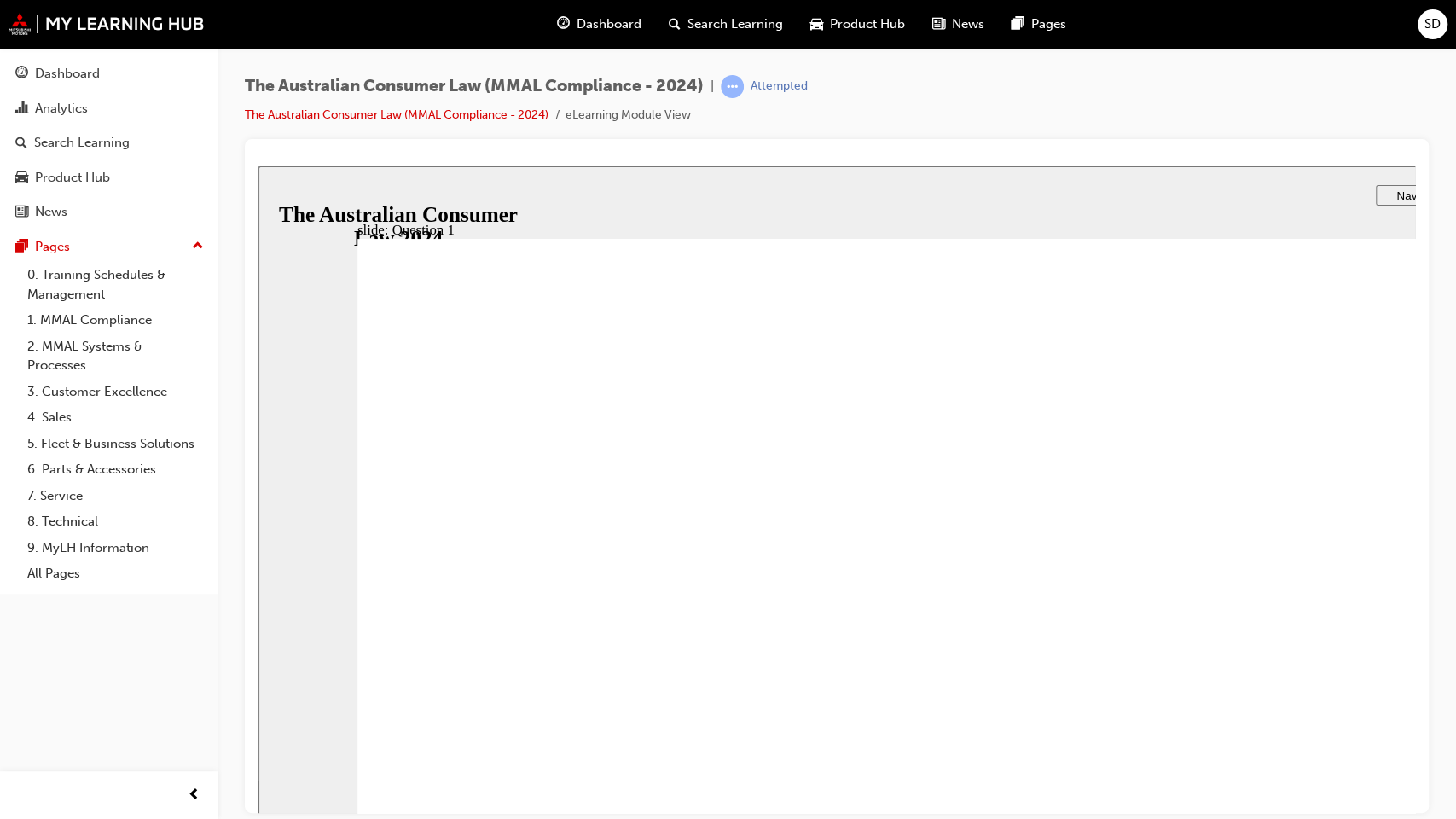
radio input "true"
checkbox input "true"
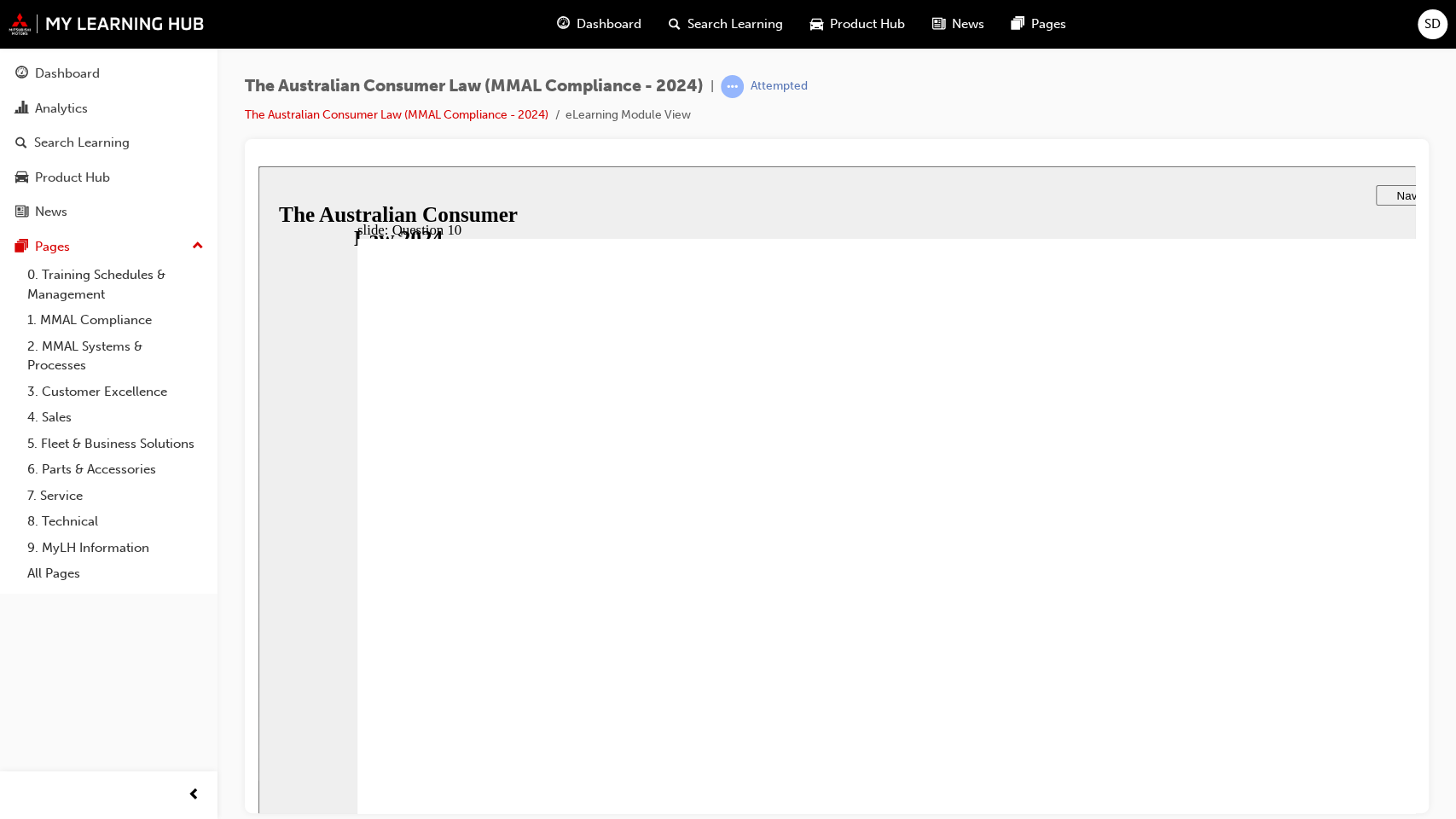
checkbox input "true"
drag, startPoint x: 540, startPoint y: 865, endPoint x: 547, endPoint y: 874, distance: 11.4
radio input "true"
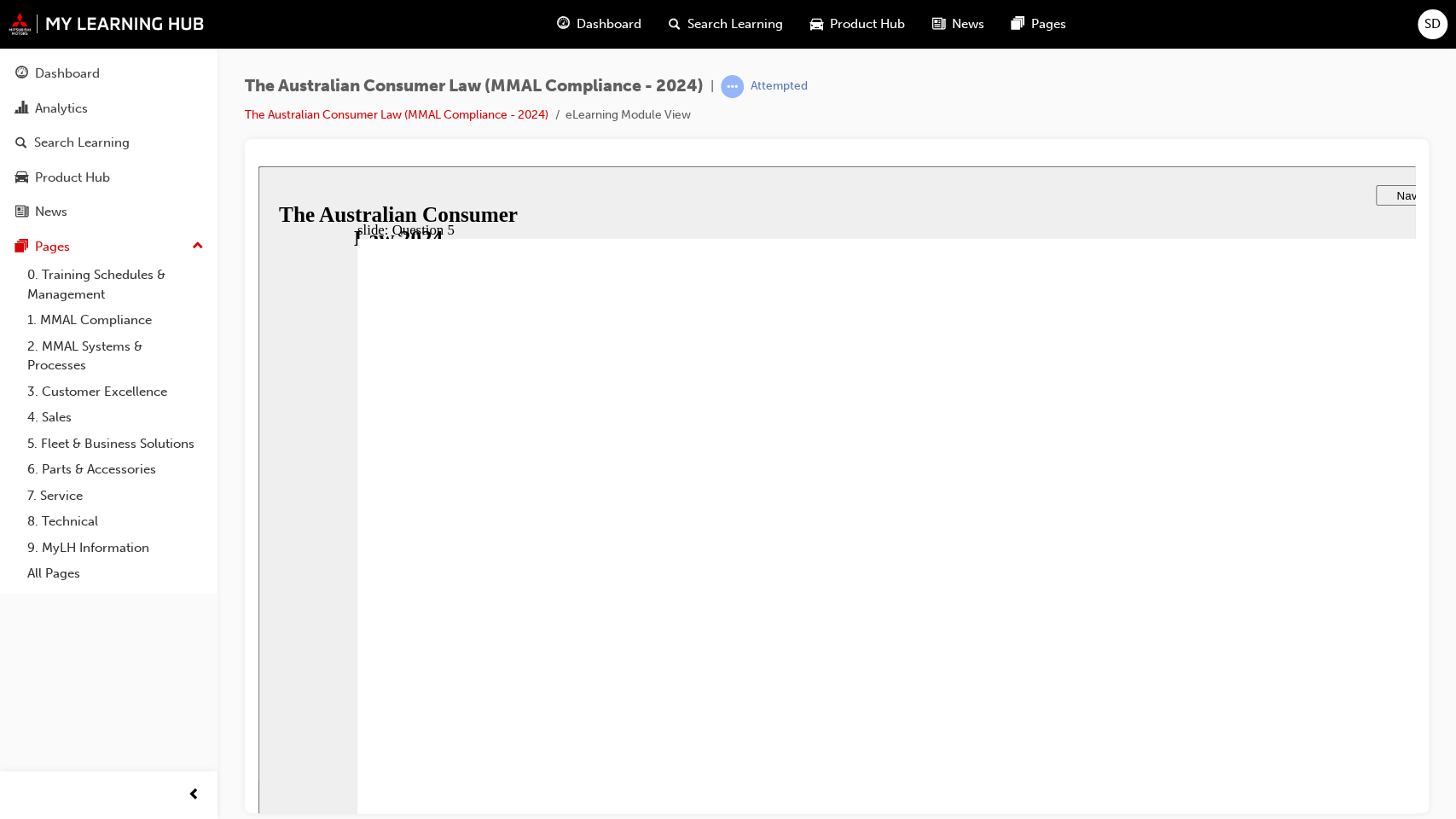
checkbox input "true"
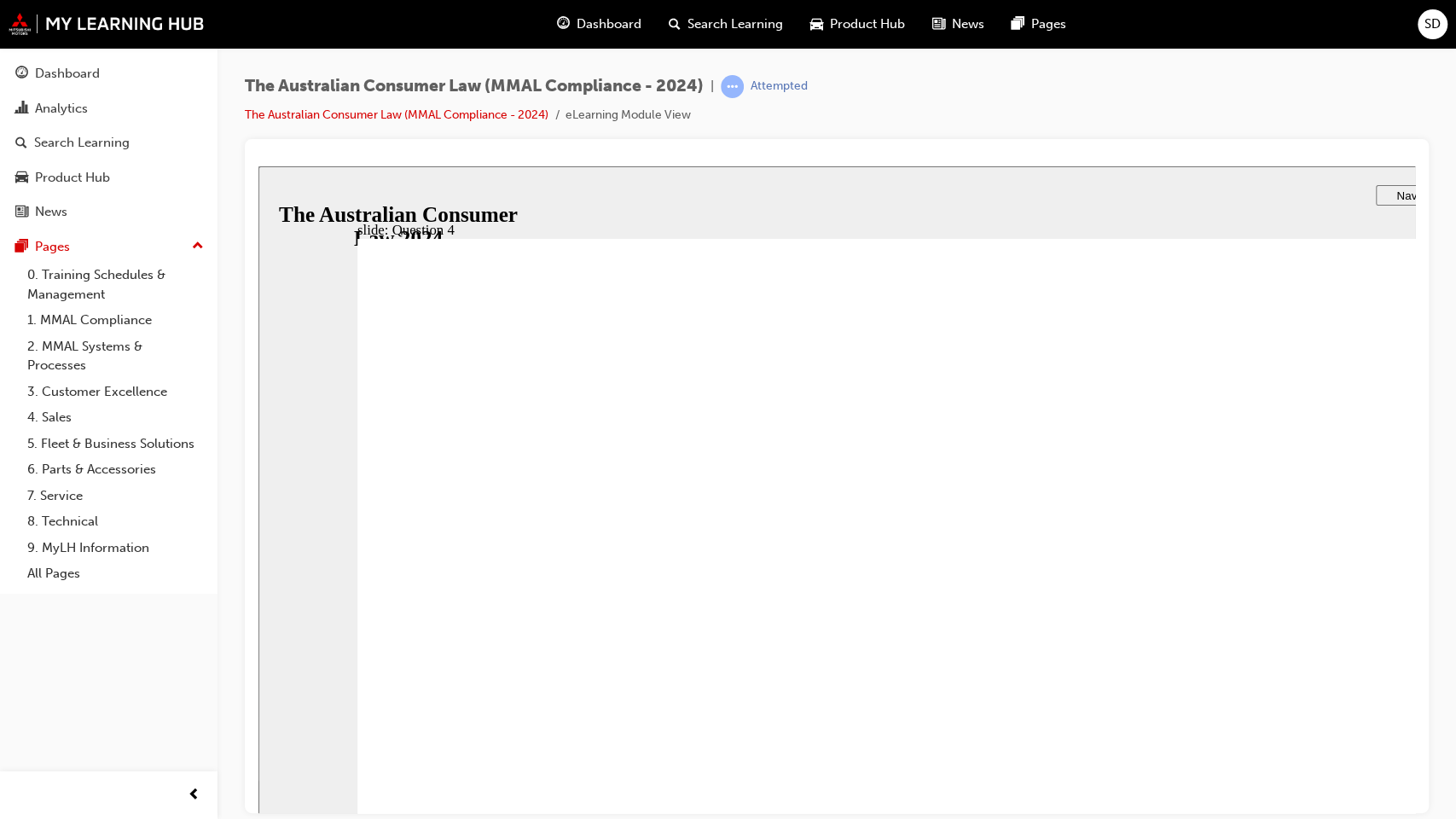
checkbox input "true"
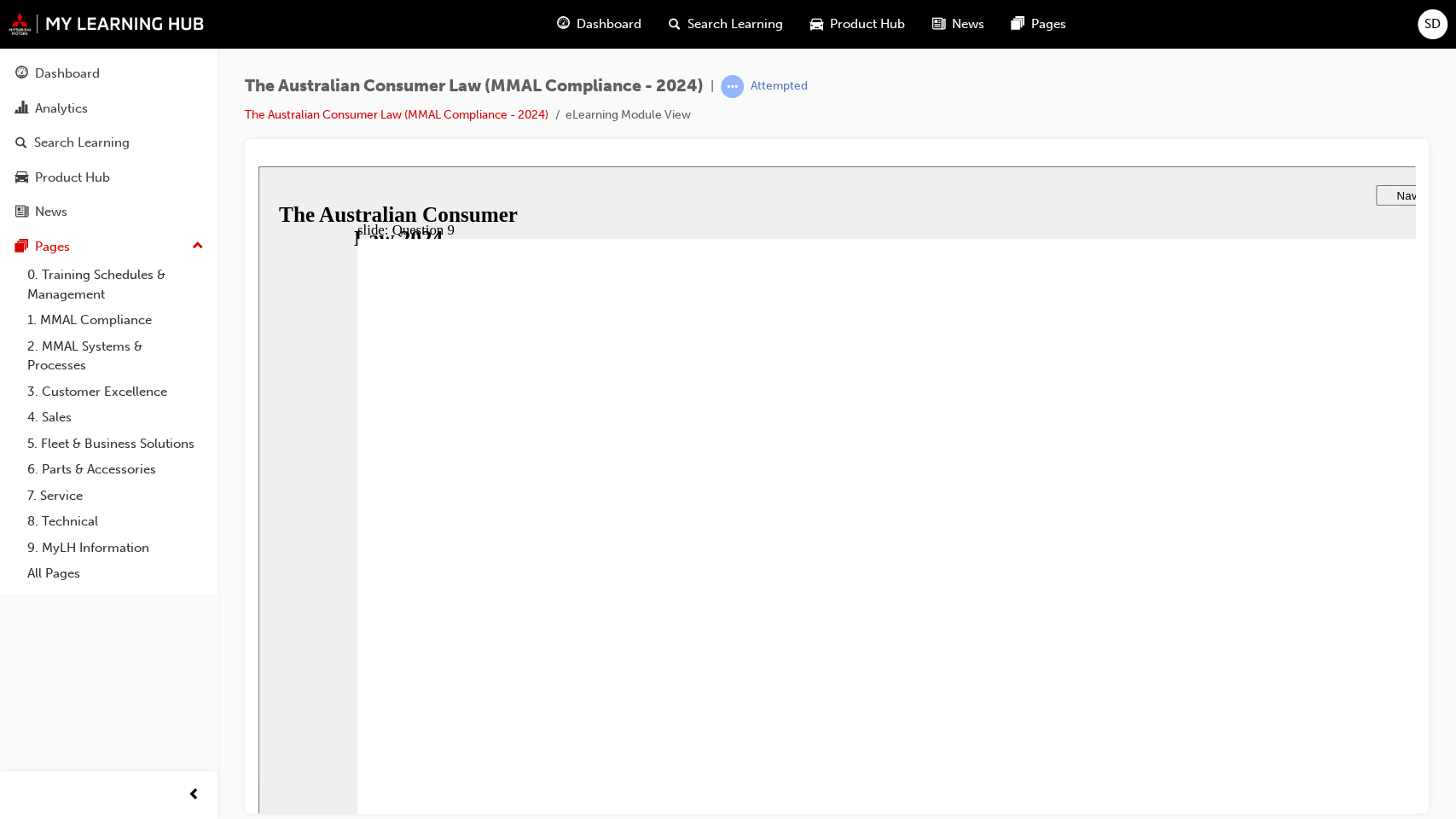
radio input "true"
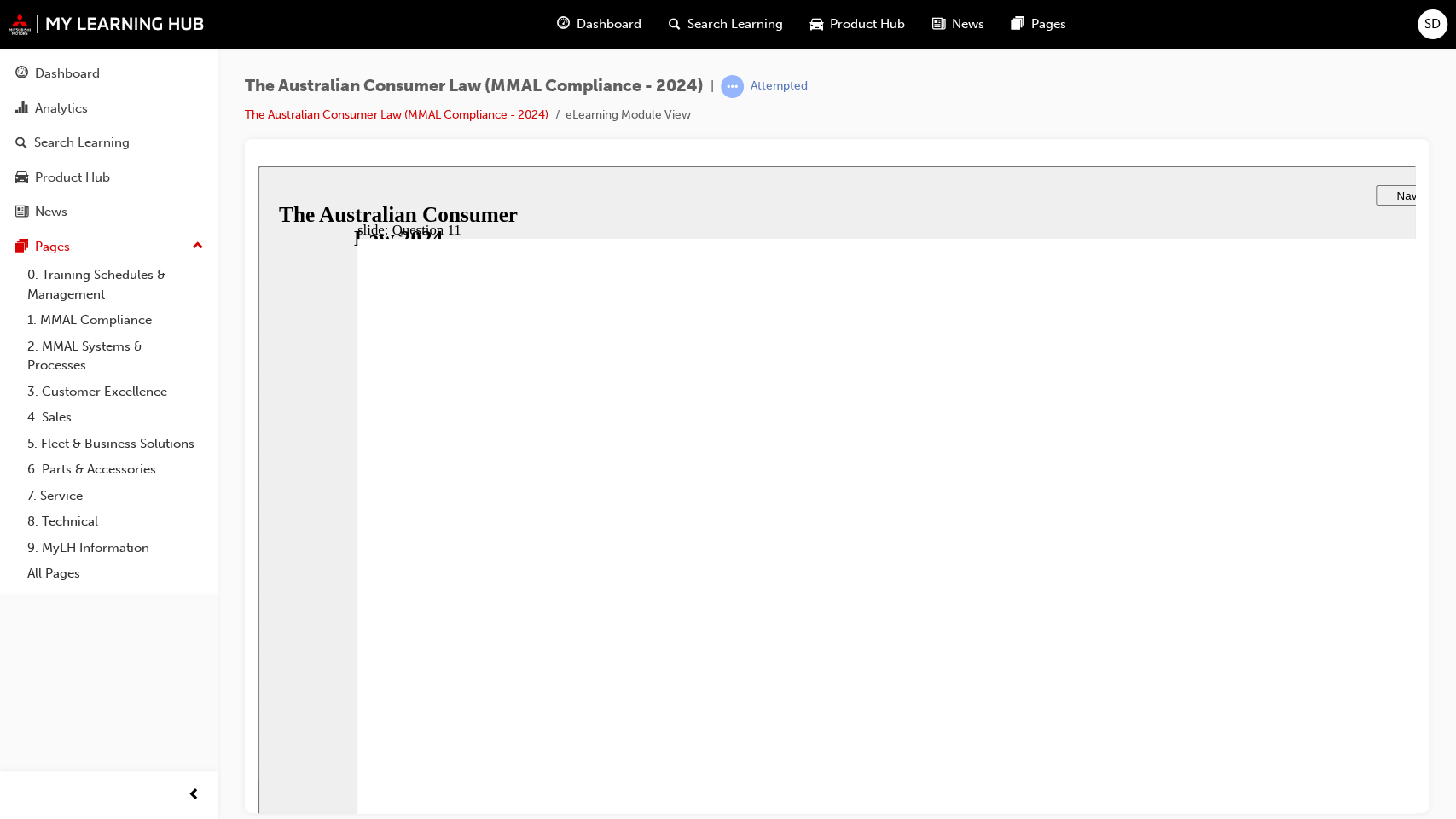
checkbox input "true"
checkbox input "false"
checkbox input "true"
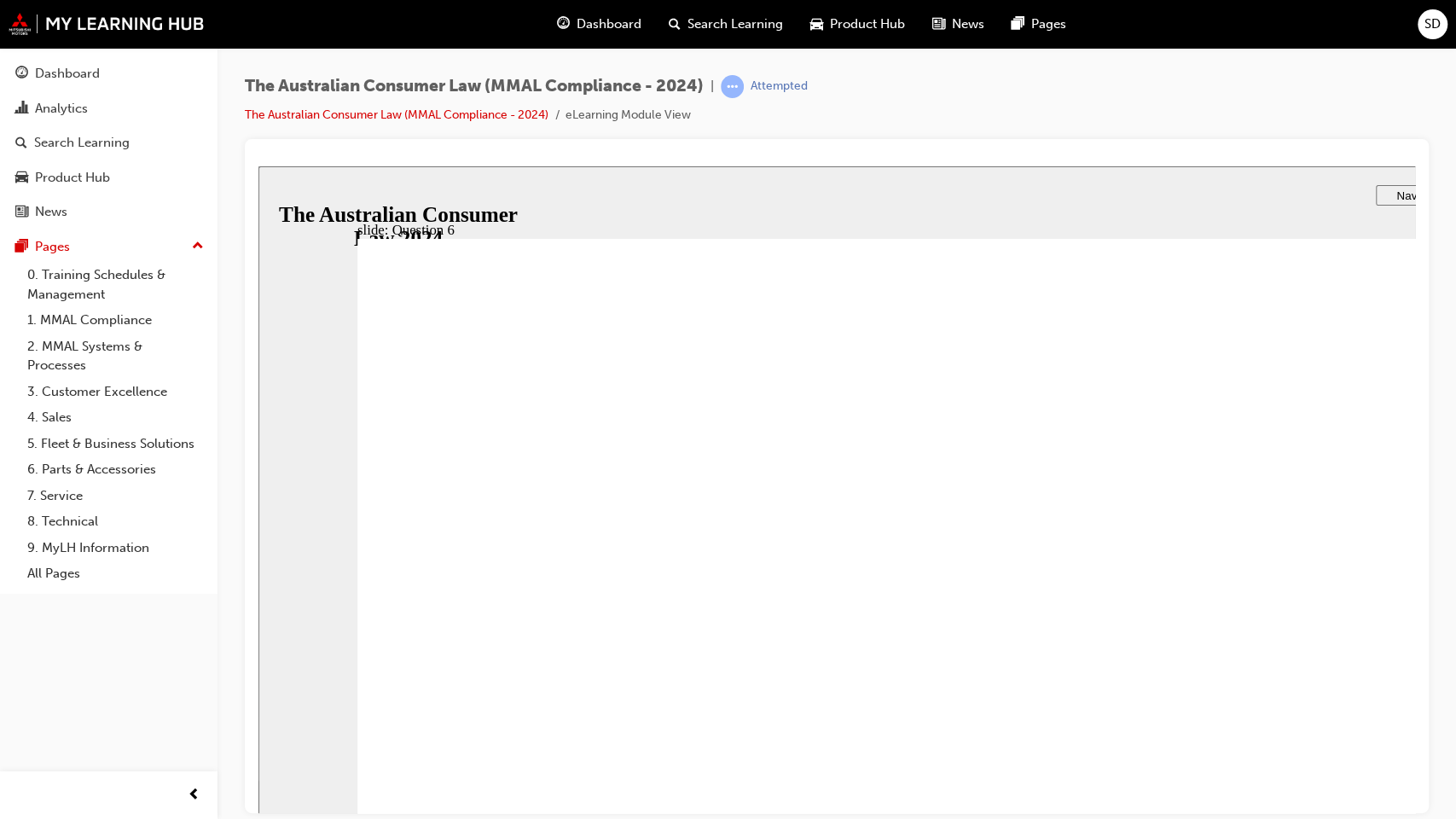
radio input "true"
checkbox input "true"
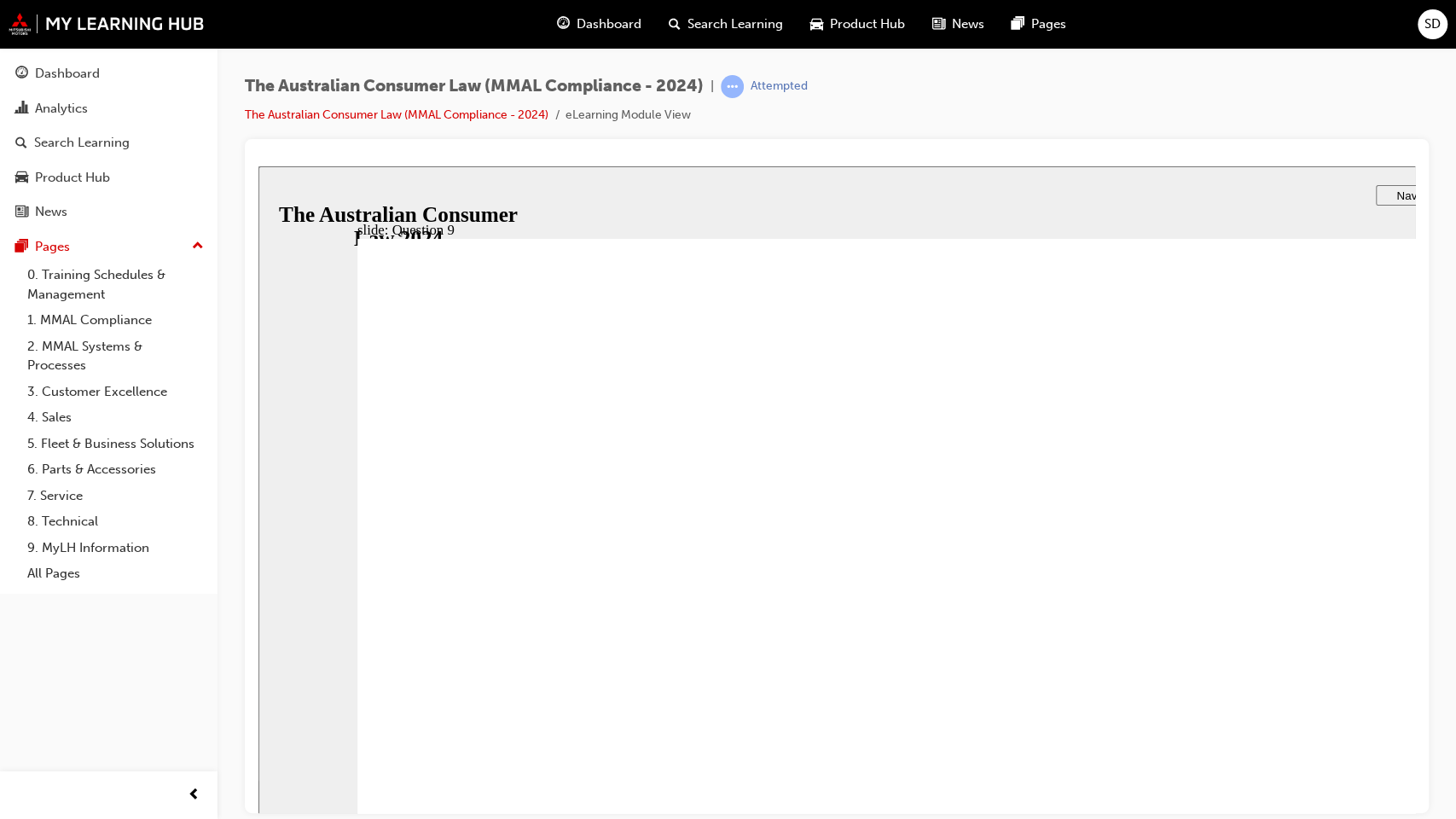
radio input "true"
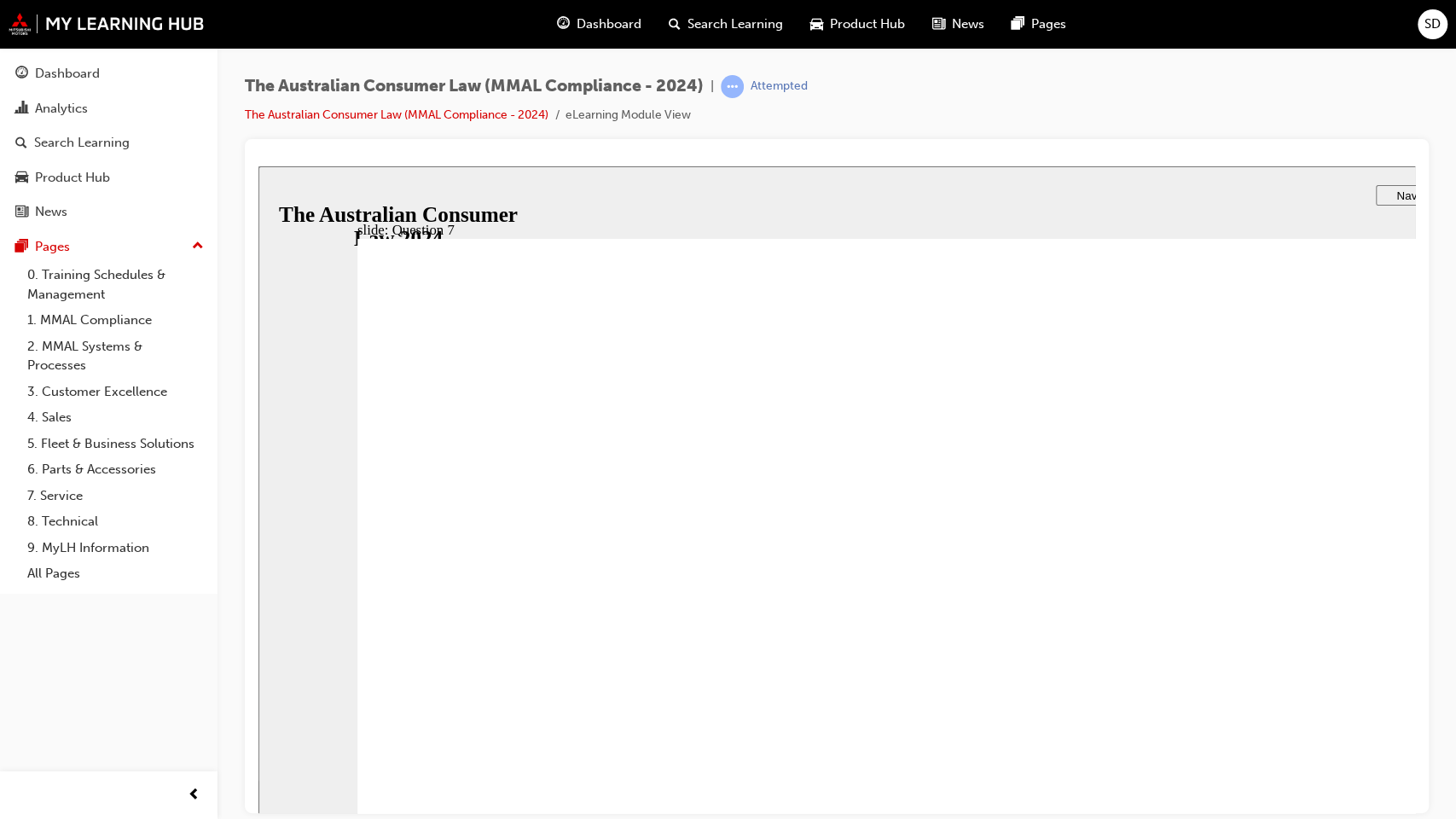
checkbox input "true"
radio input "true"
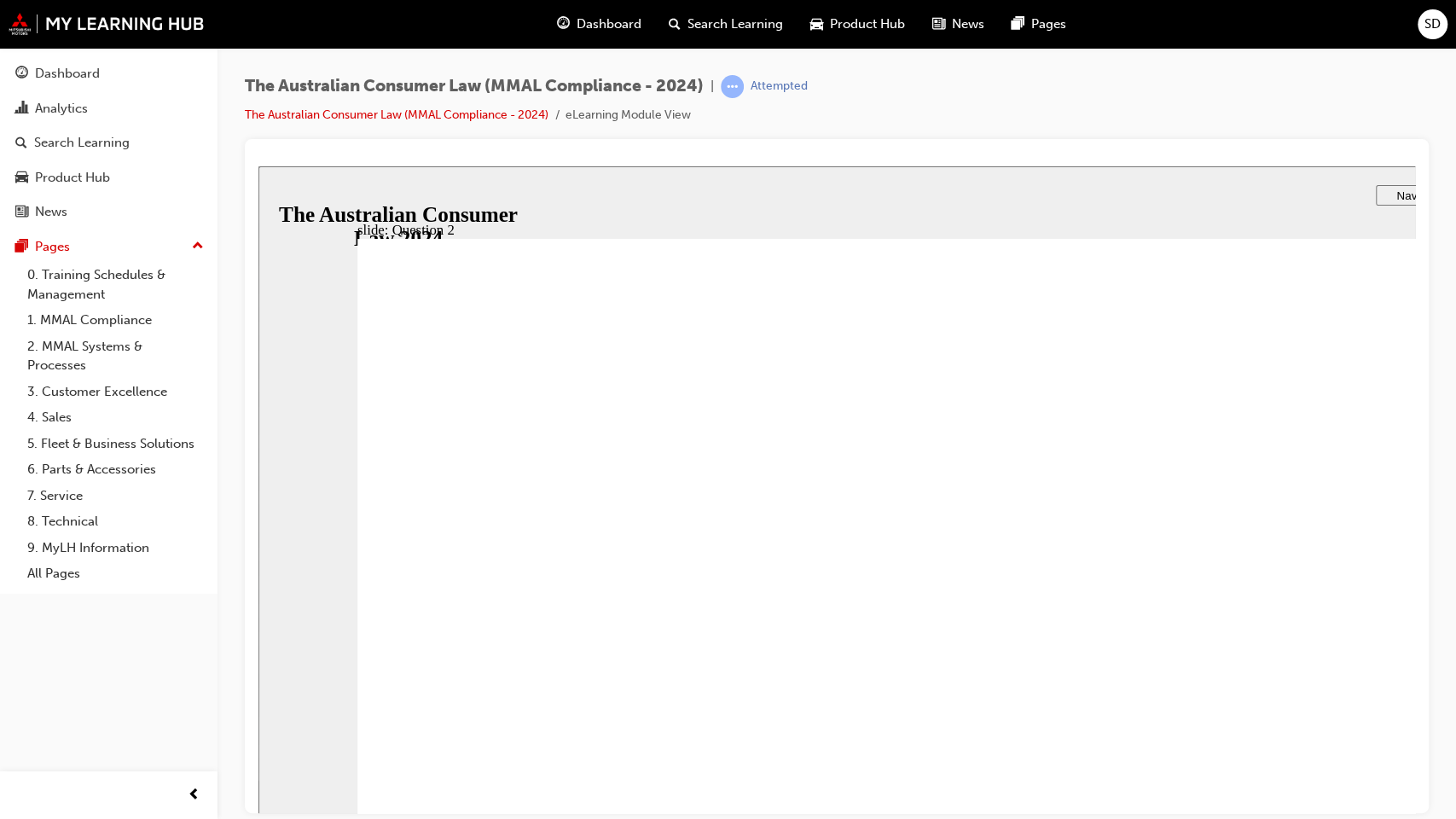
radio input "false"
radio input "true"
drag, startPoint x: 520, startPoint y: 859, endPoint x: 525, endPoint y: 867, distance: 9.4
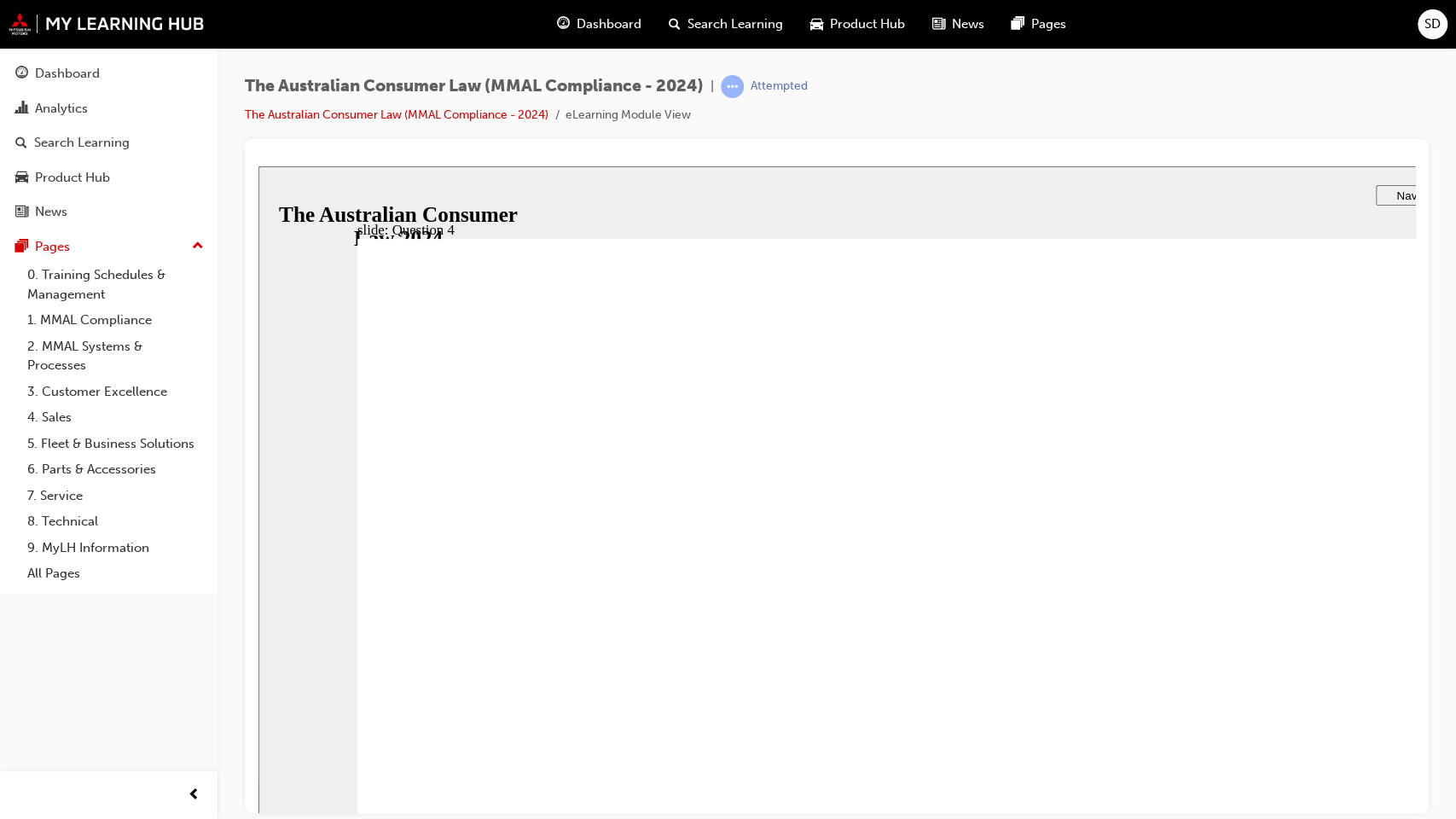
checkbox input "true"
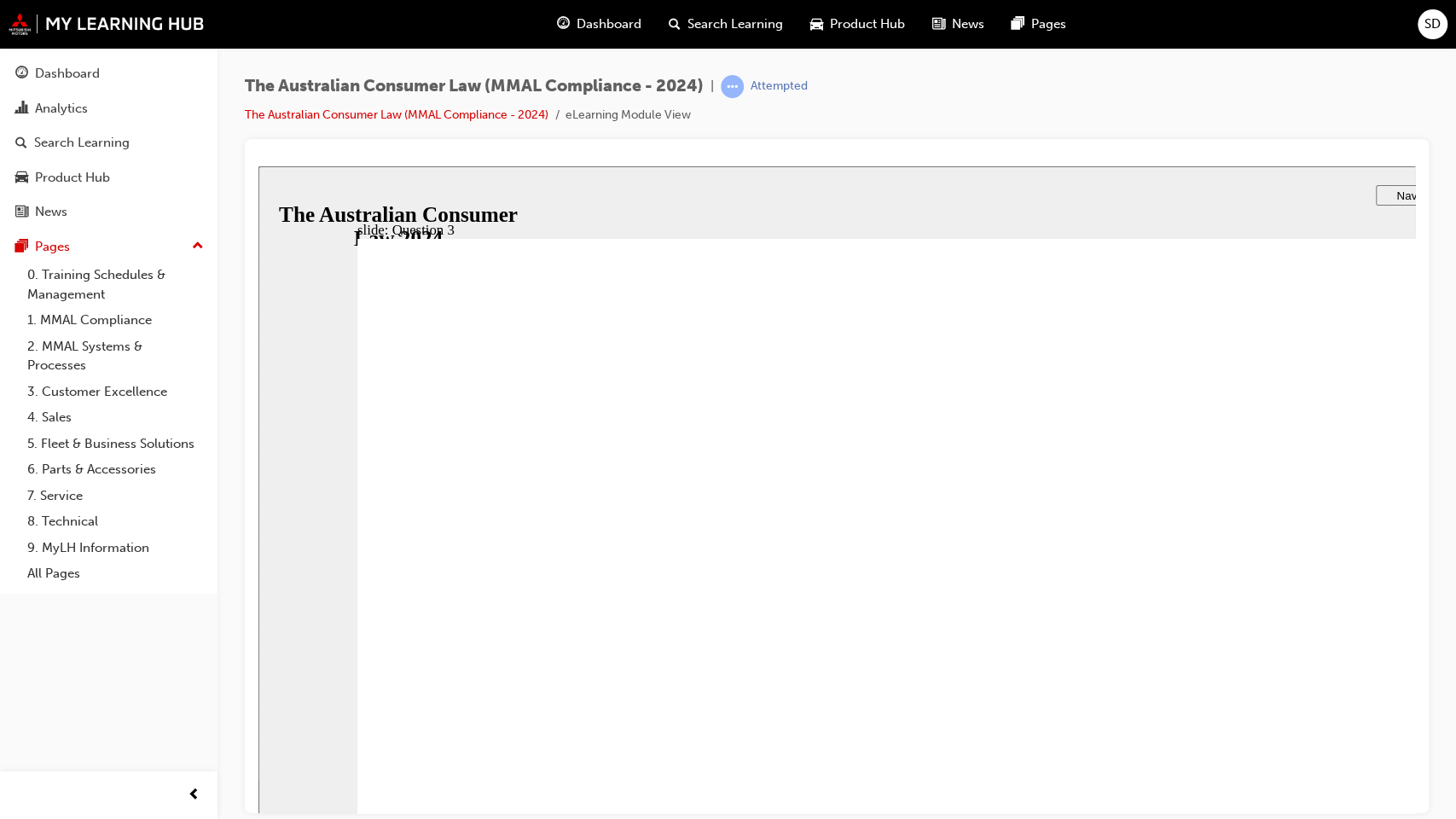
radio input "true"
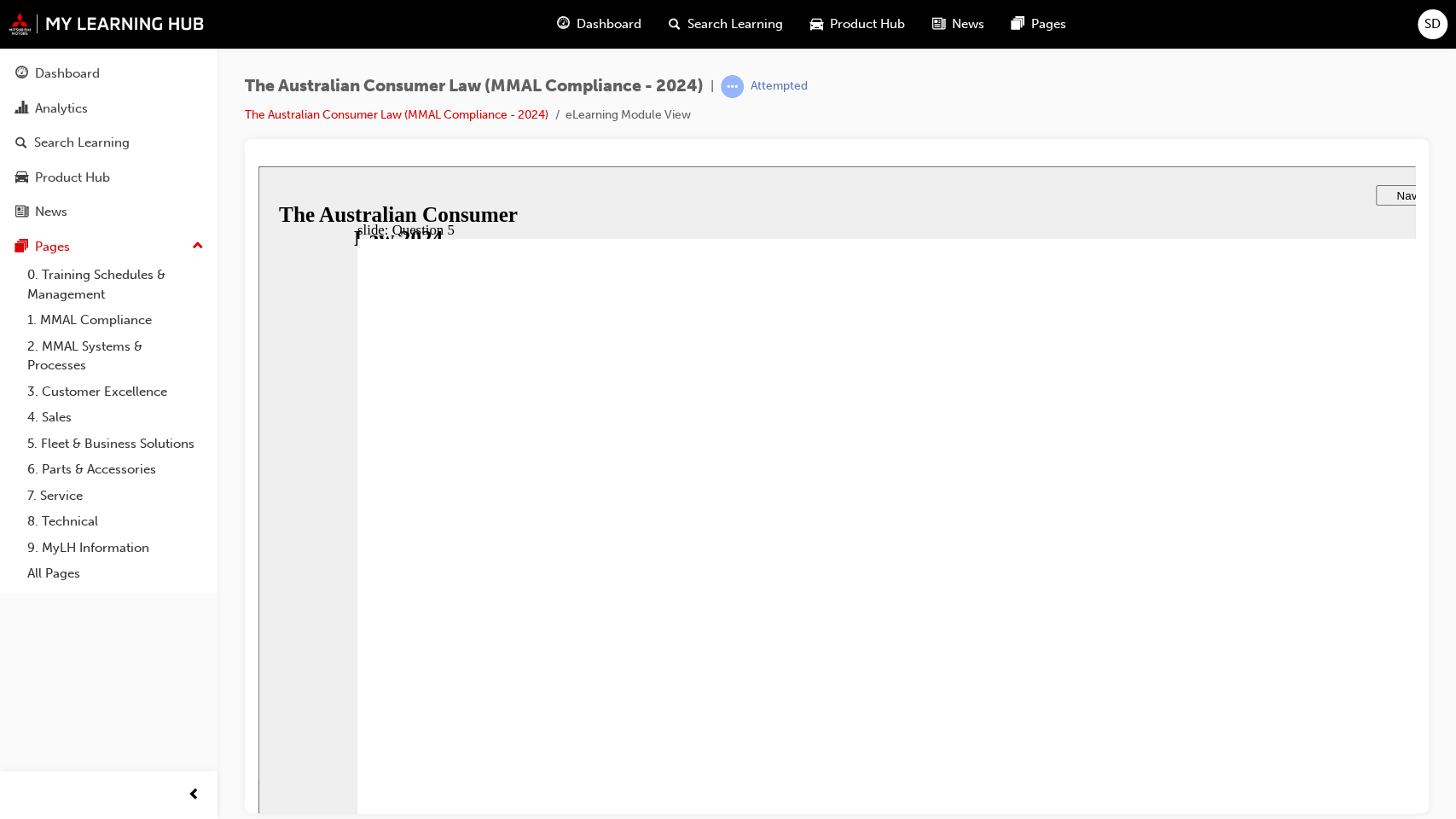
checkbox input "true"
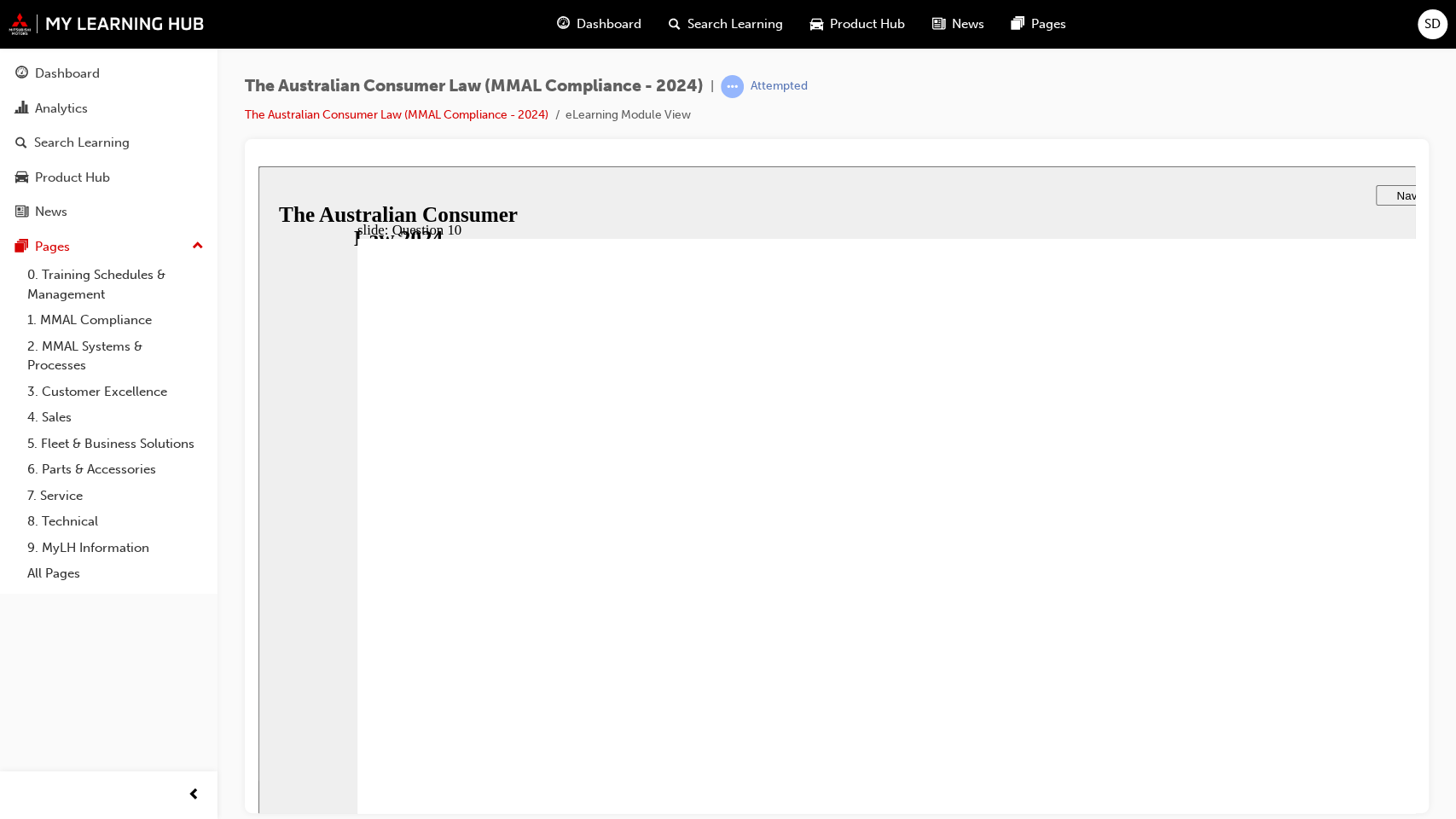
checkbox input "false"
checkbox input "true"
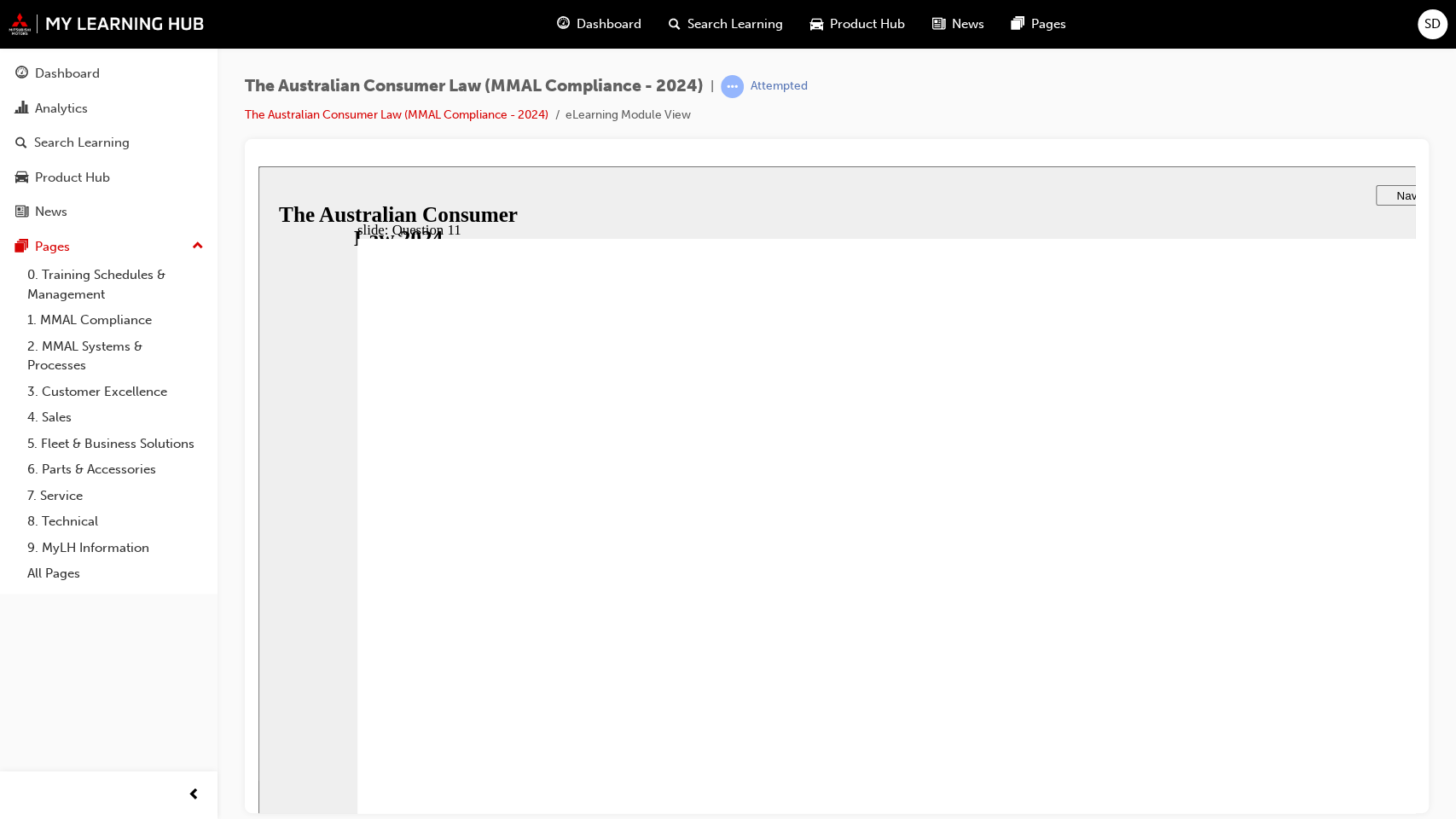
checkbox input "true"
drag, startPoint x: 528, startPoint y: 876, endPoint x: 527, endPoint y: 868, distance: 8.1
checkbox input "true"
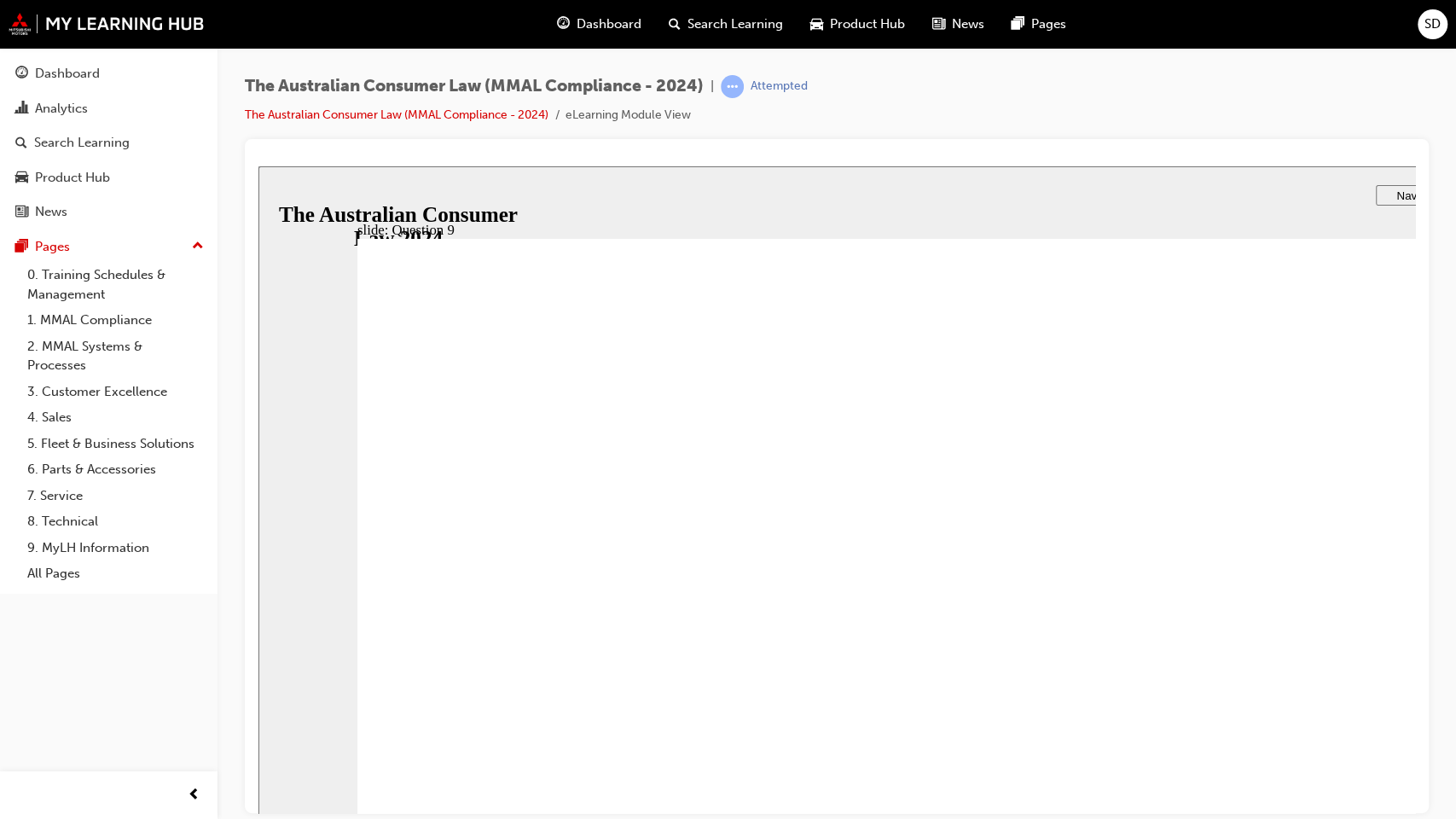
checkbox input "true"
radio input "true"
drag, startPoint x: 559, startPoint y: 884, endPoint x: 582, endPoint y: 896, distance: 25.9
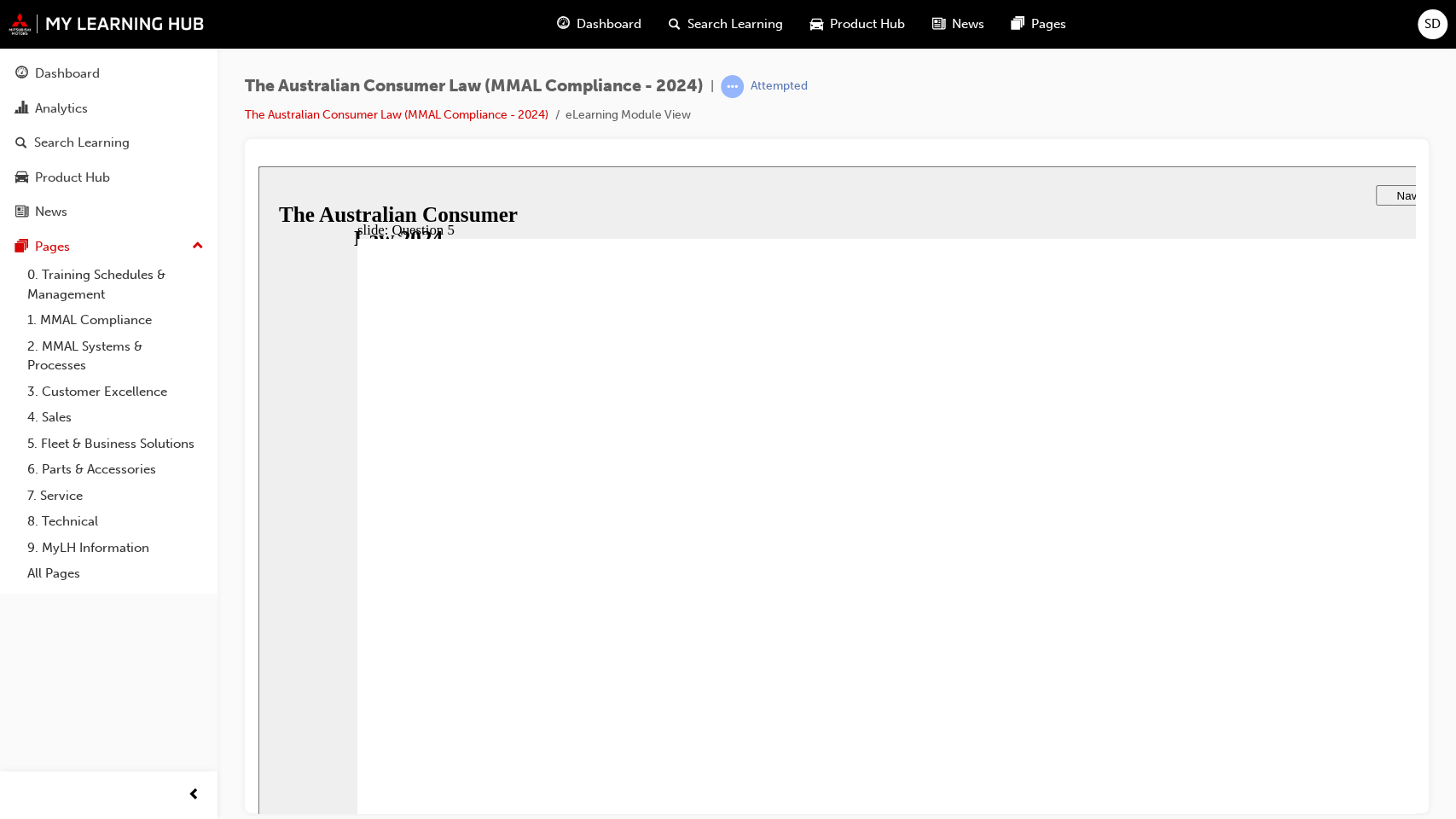
radio input "true"
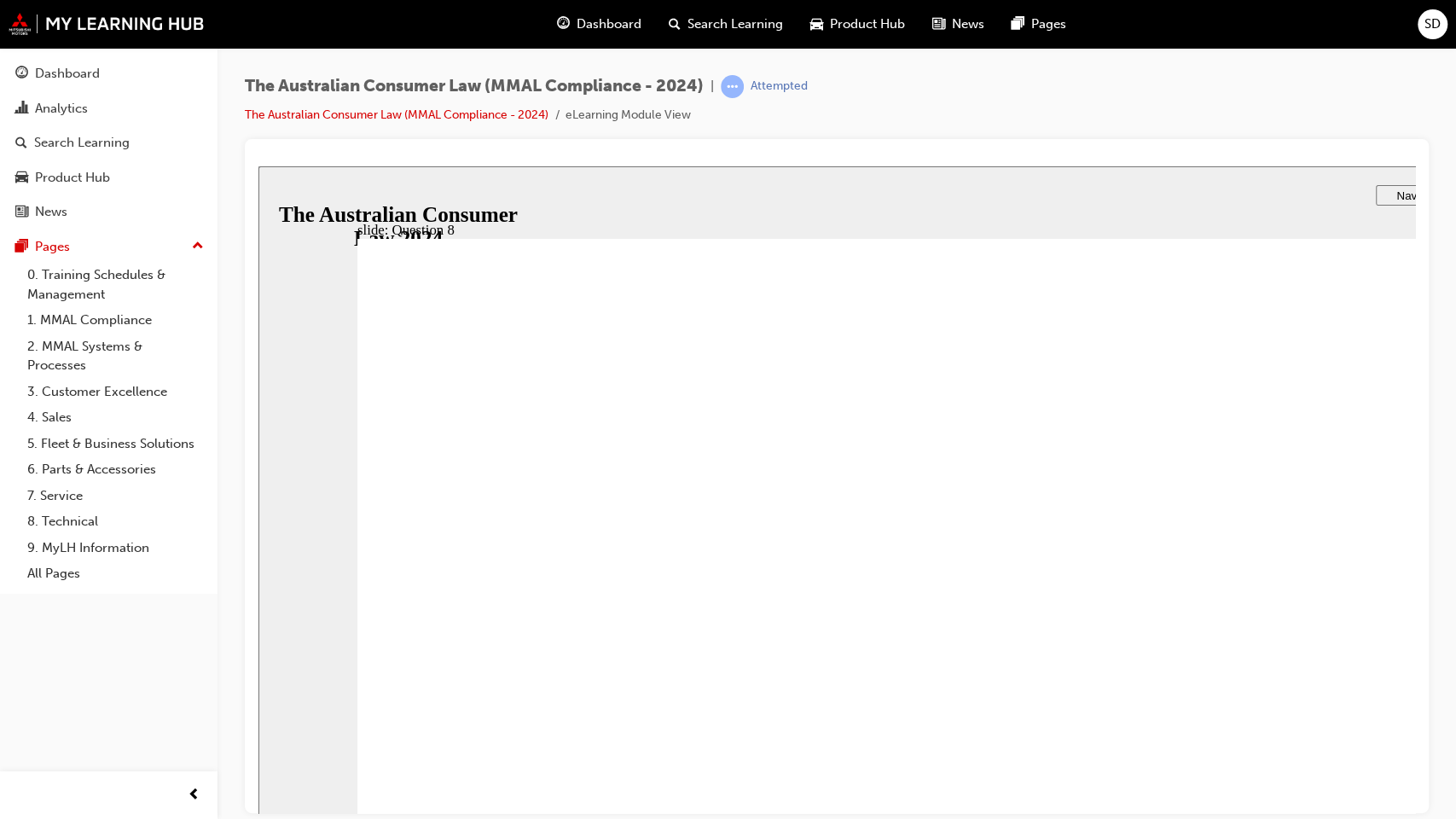
radio input "true"
drag, startPoint x: 503, startPoint y: 904, endPoint x: 514, endPoint y: 887, distance: 20.2
radio input "true"
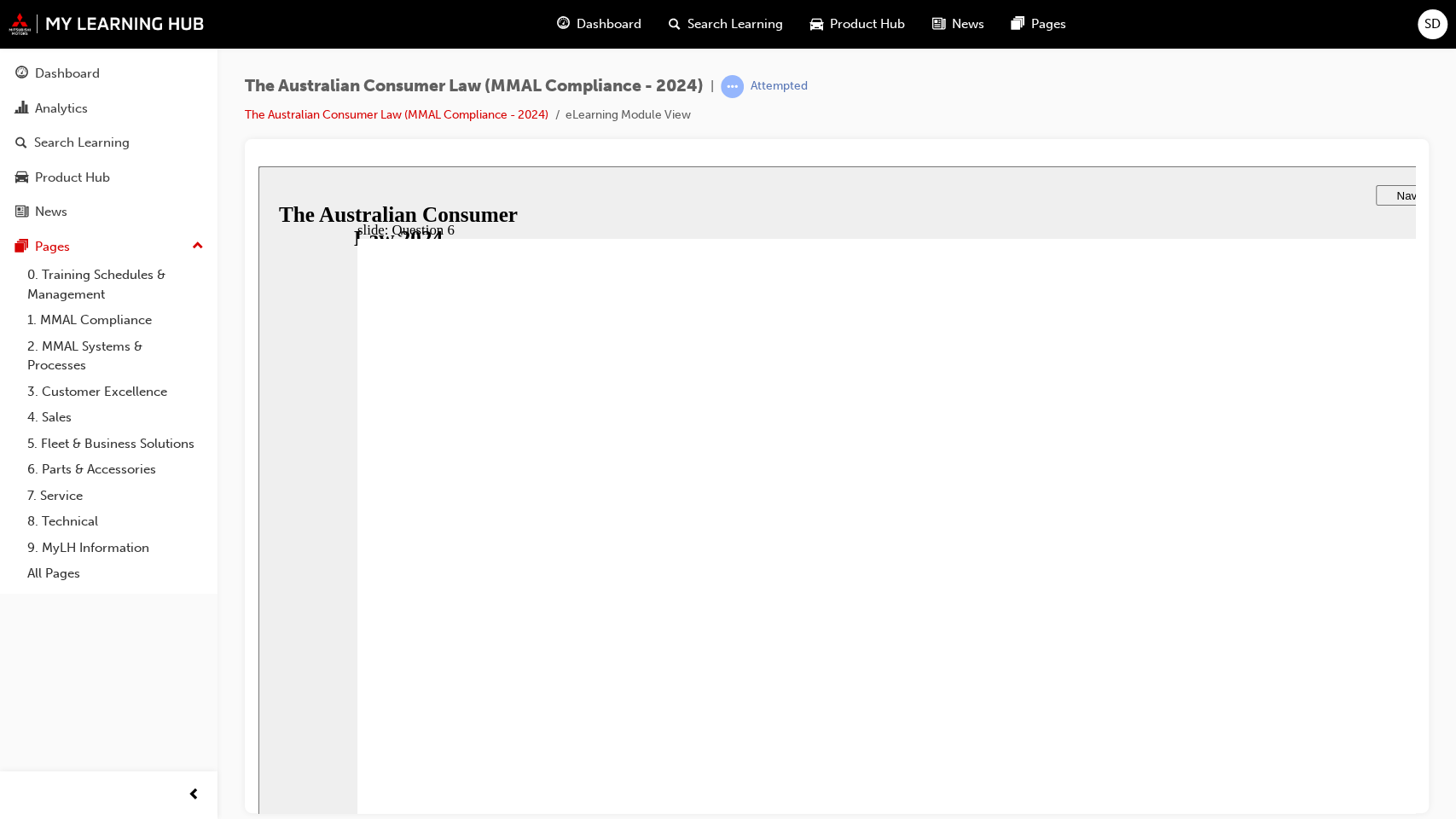
radio input "true"
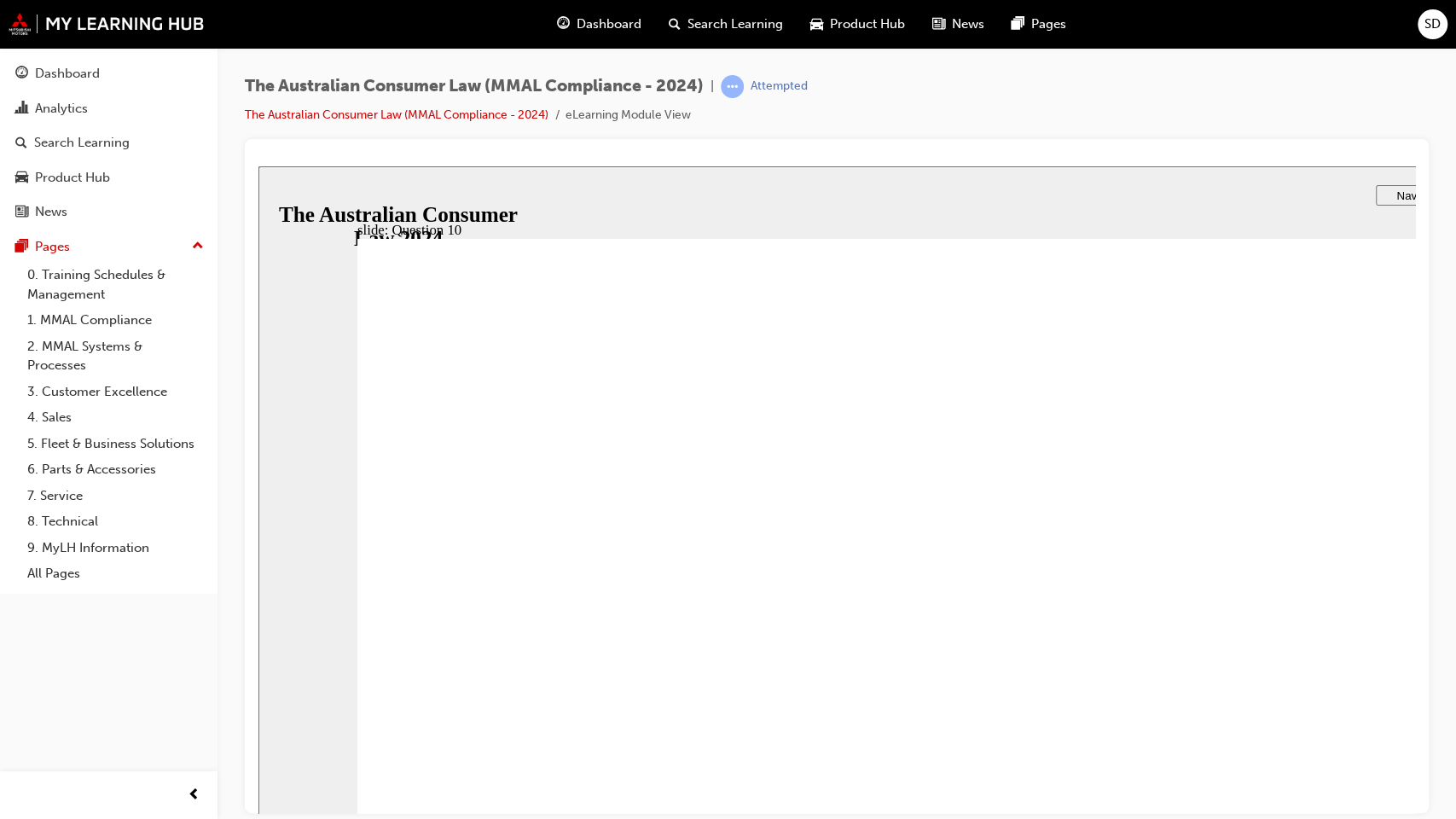
checkbox input "true"
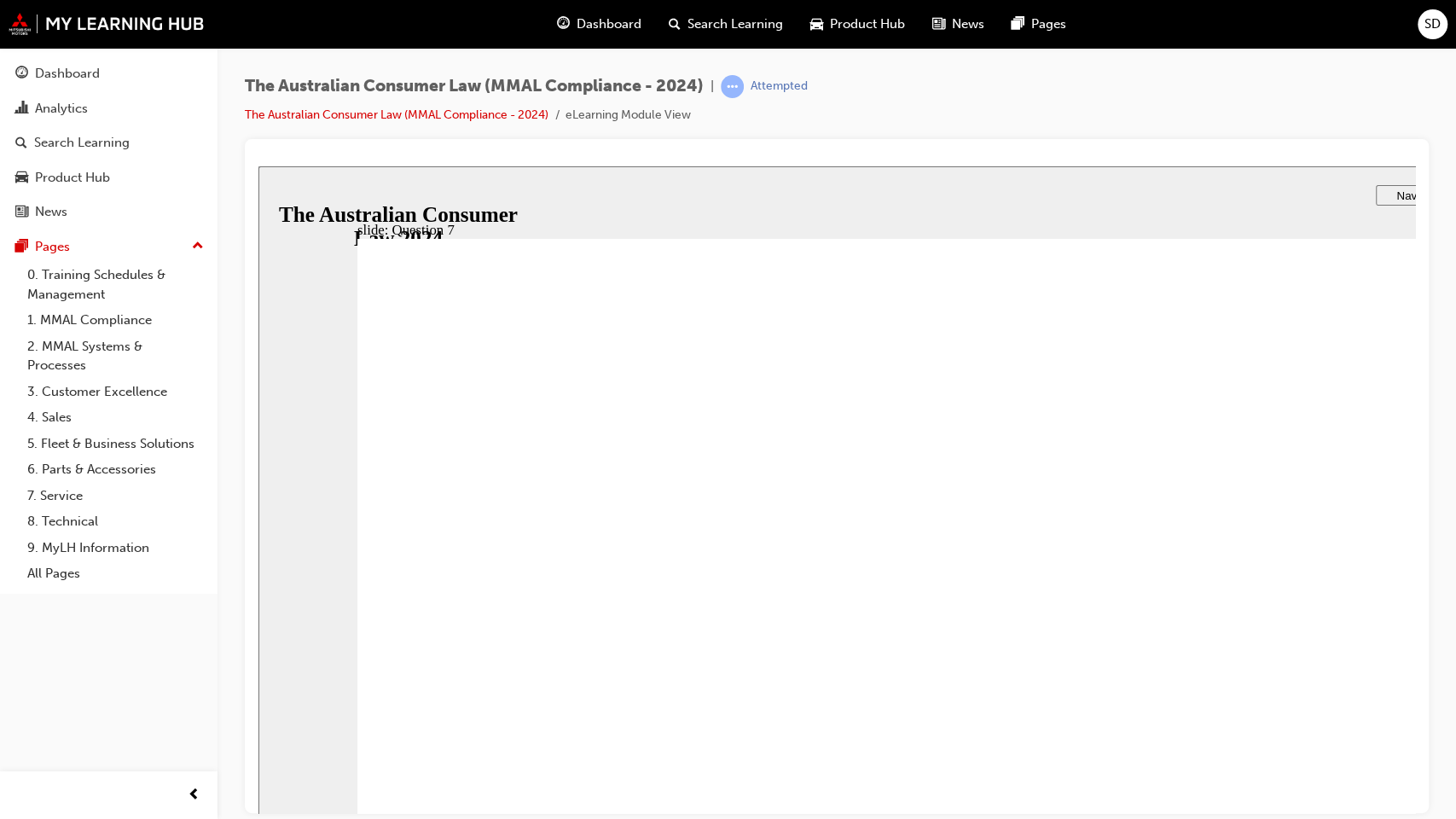
checkbox input "true"
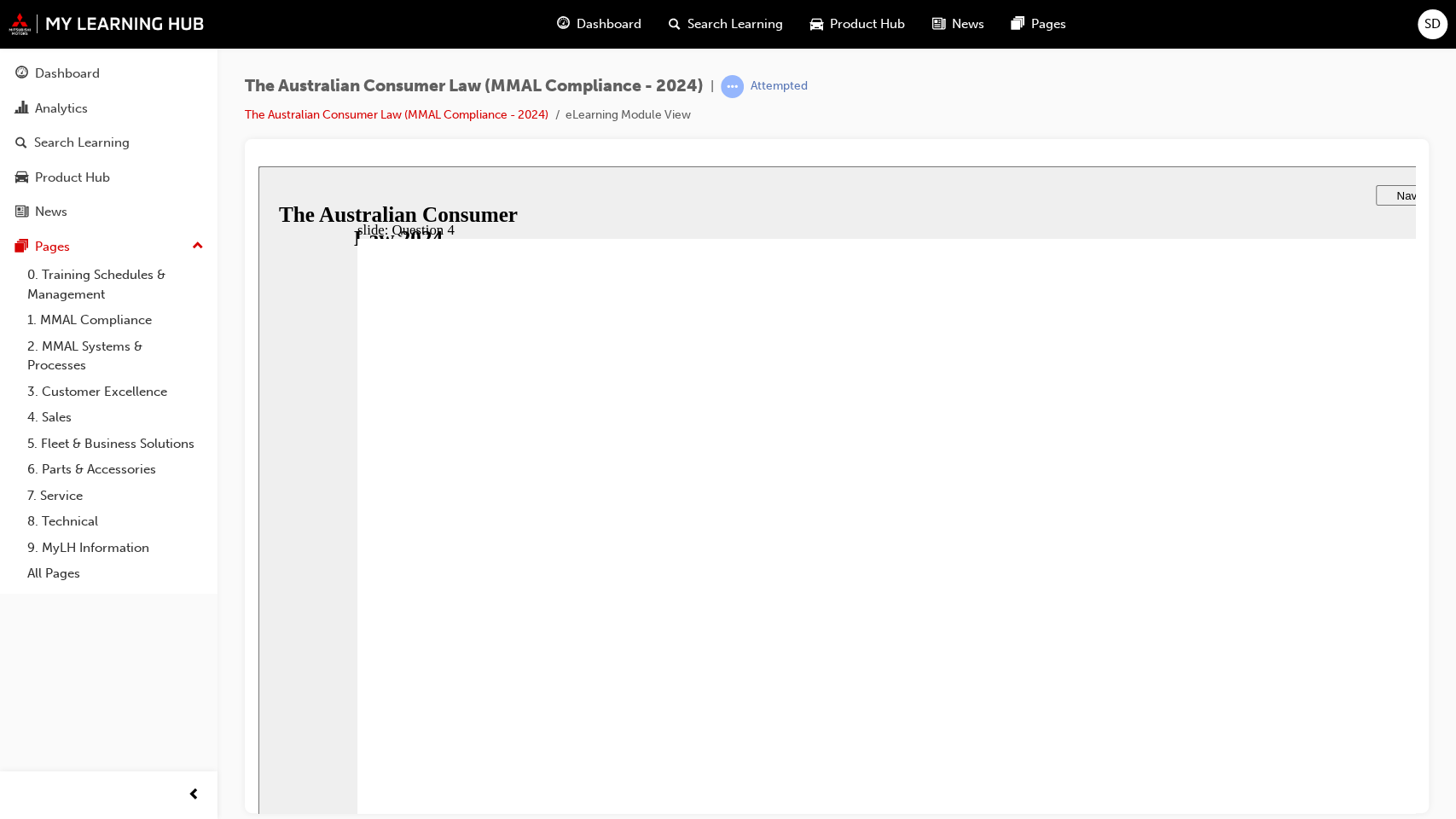
checkbox input "true"
radio input "true"
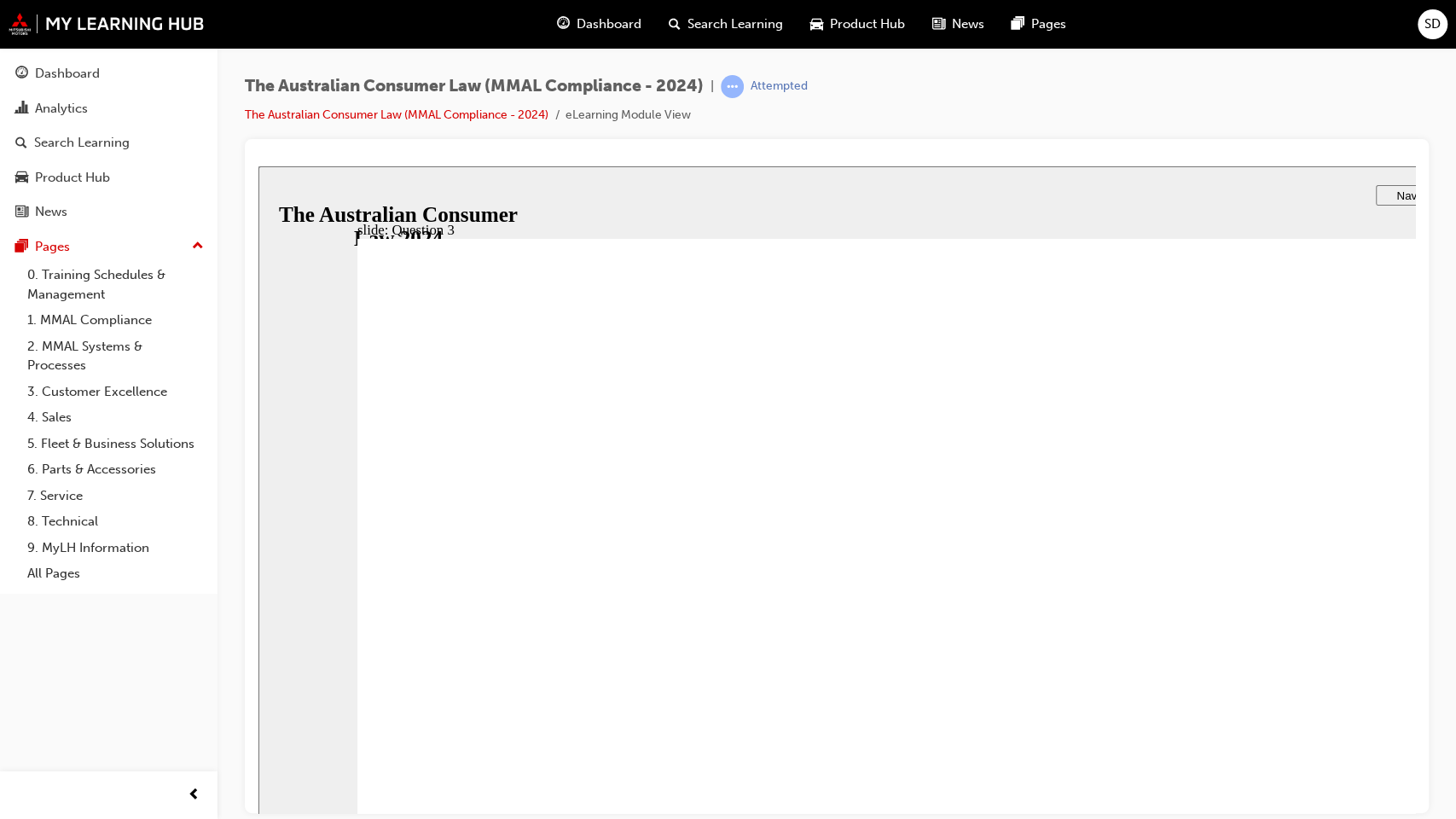
checkbox input "true"
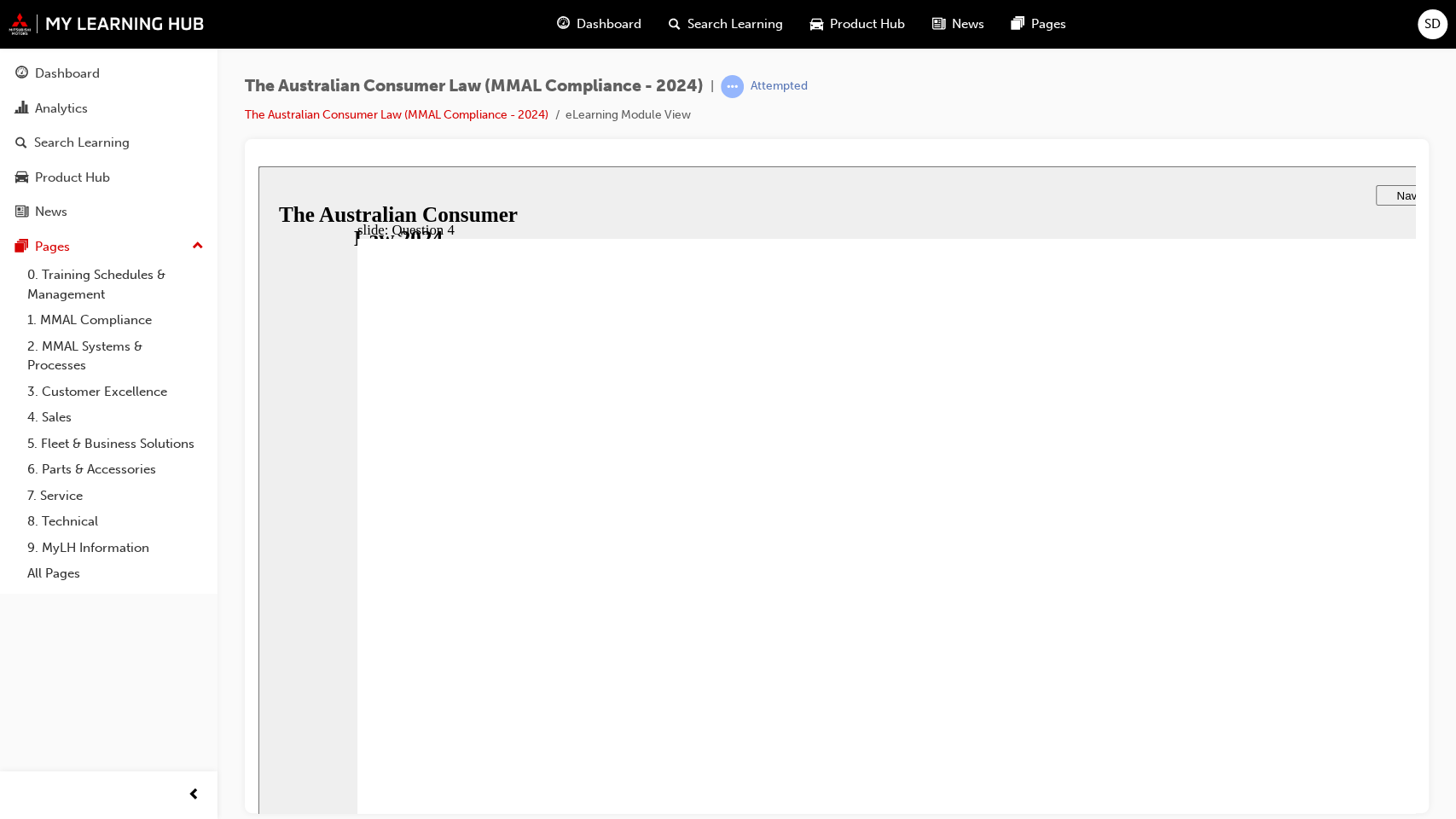
checkbox input "true"
drag, startPoint x: 415, startPoint y: 648, endPoint x: 430, endPoint y: 673, distance: 29.2
checkbox input "true"
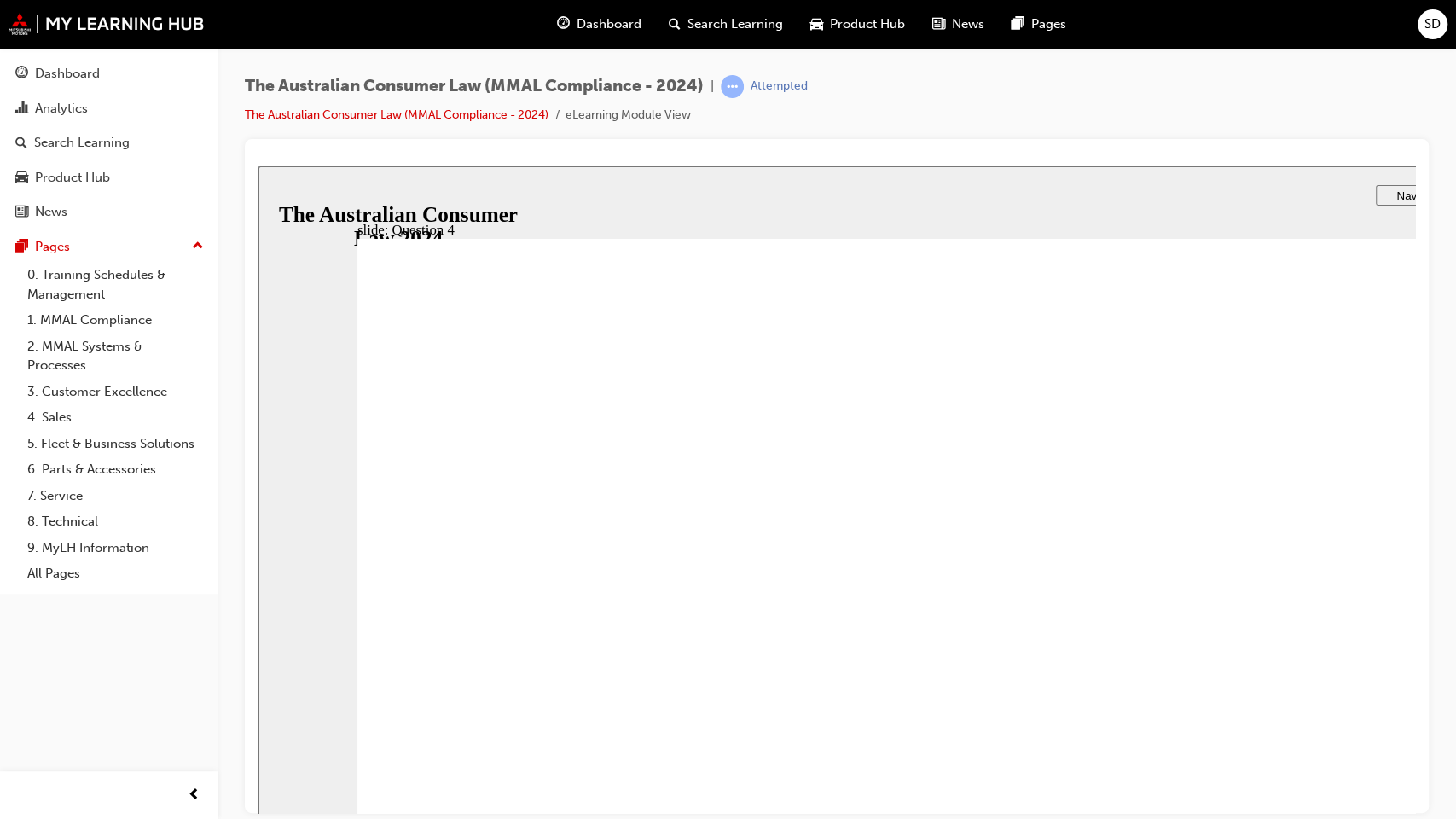
checkbox input "true"
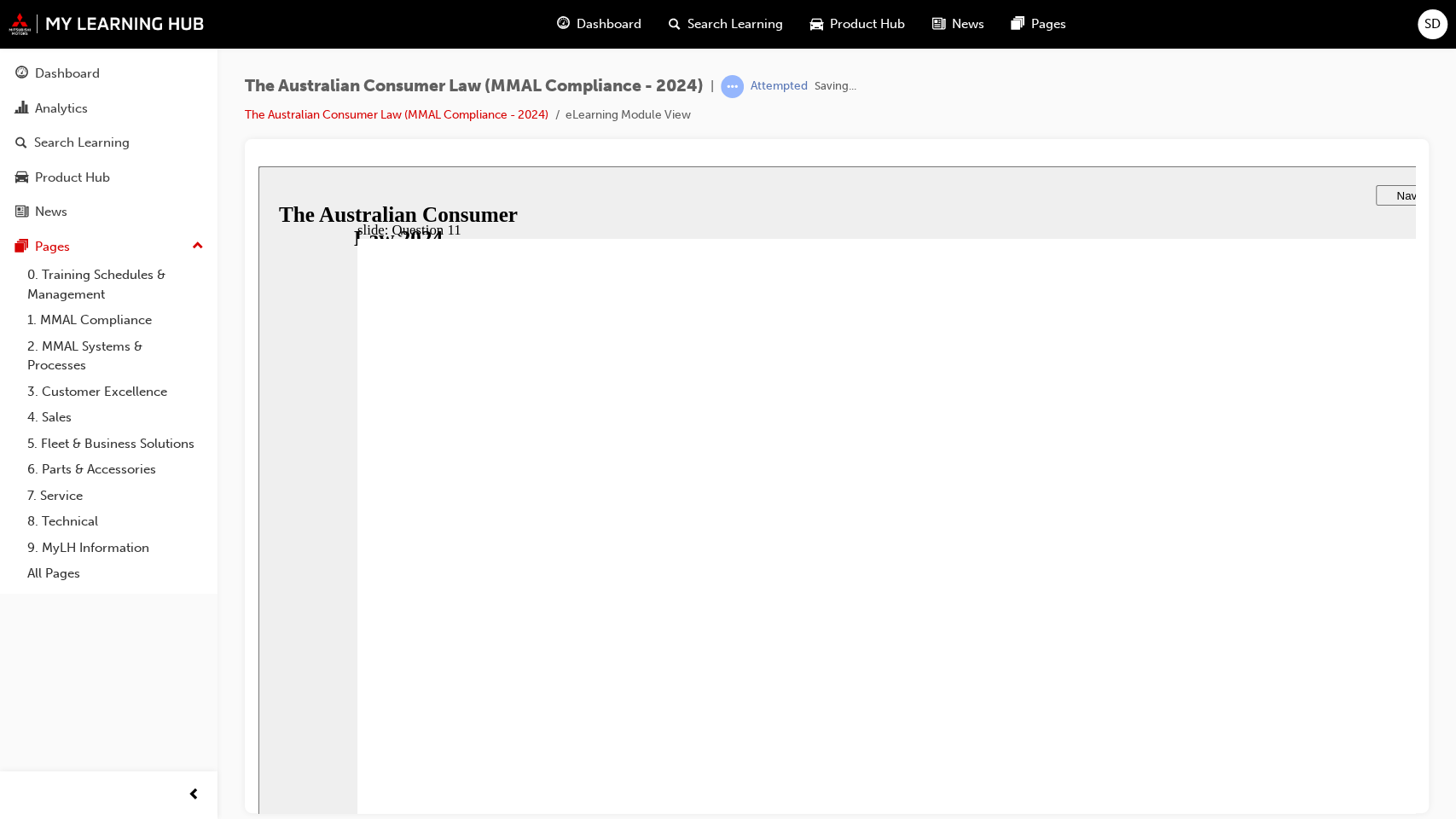
radio input "true"
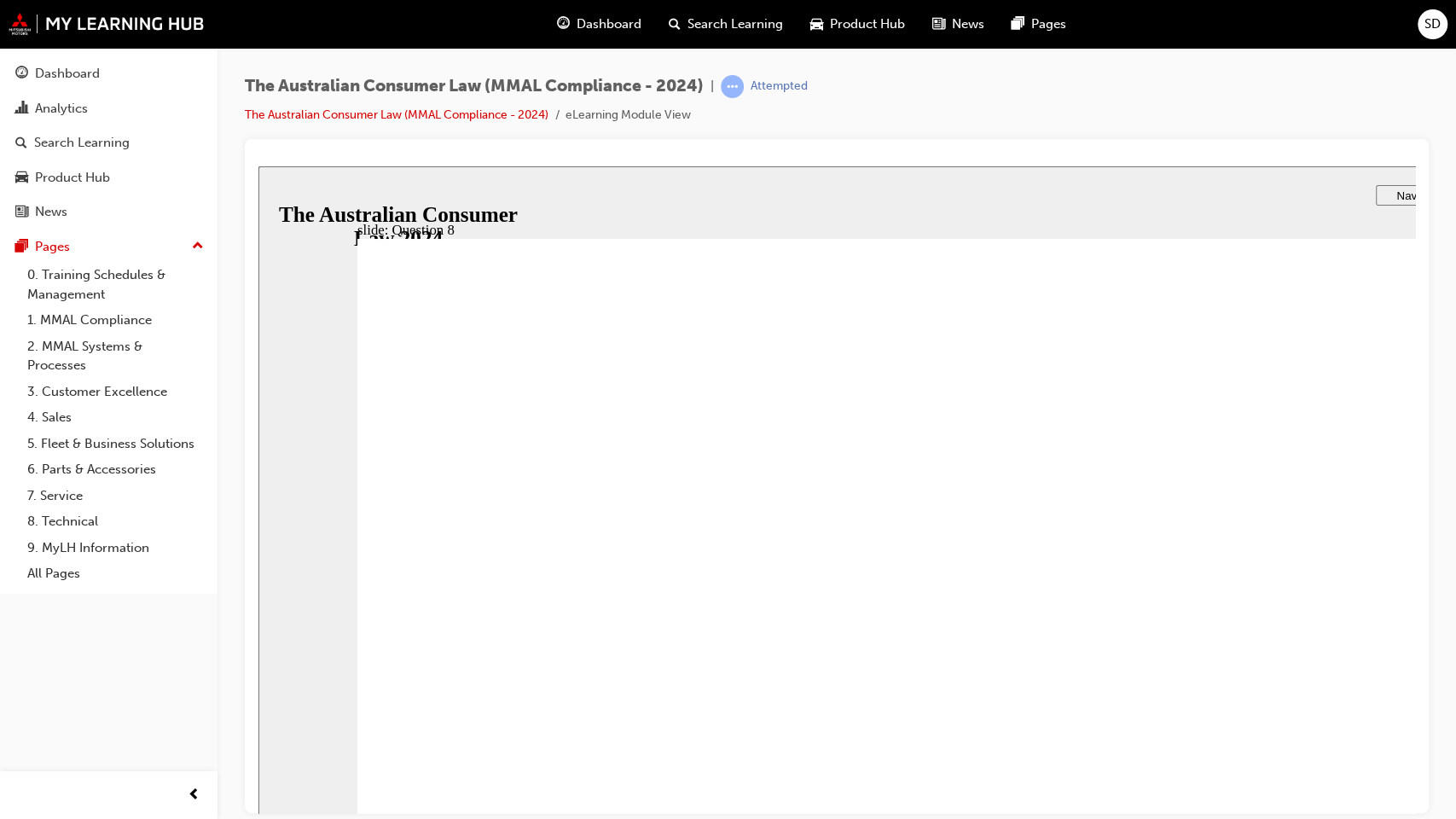
radio input "true"
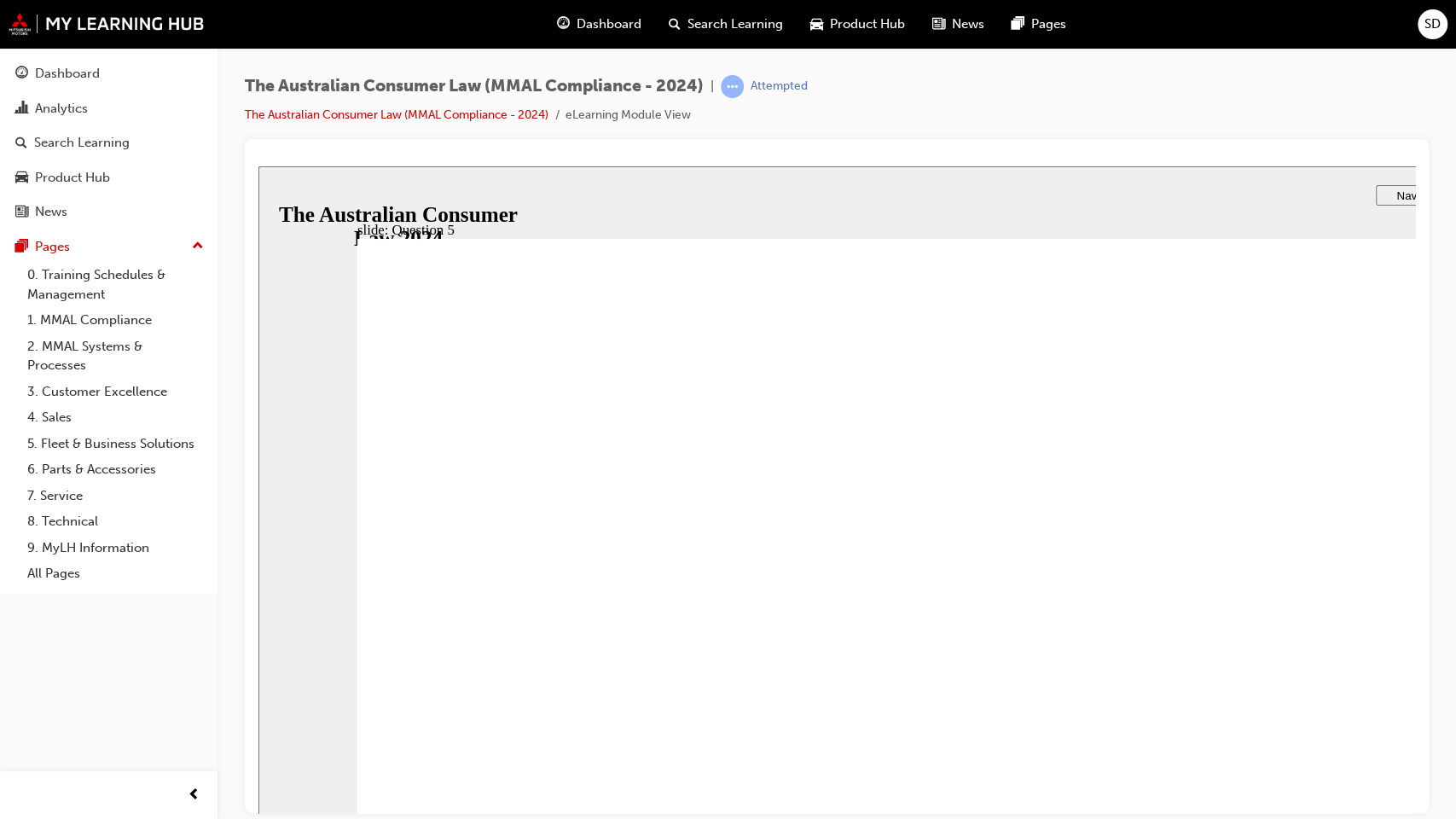
radio input "true"
drag, startPoint x: 428, startPoint y: 493, endPoint x: 428, endPoint y: 506, distance: 13.0
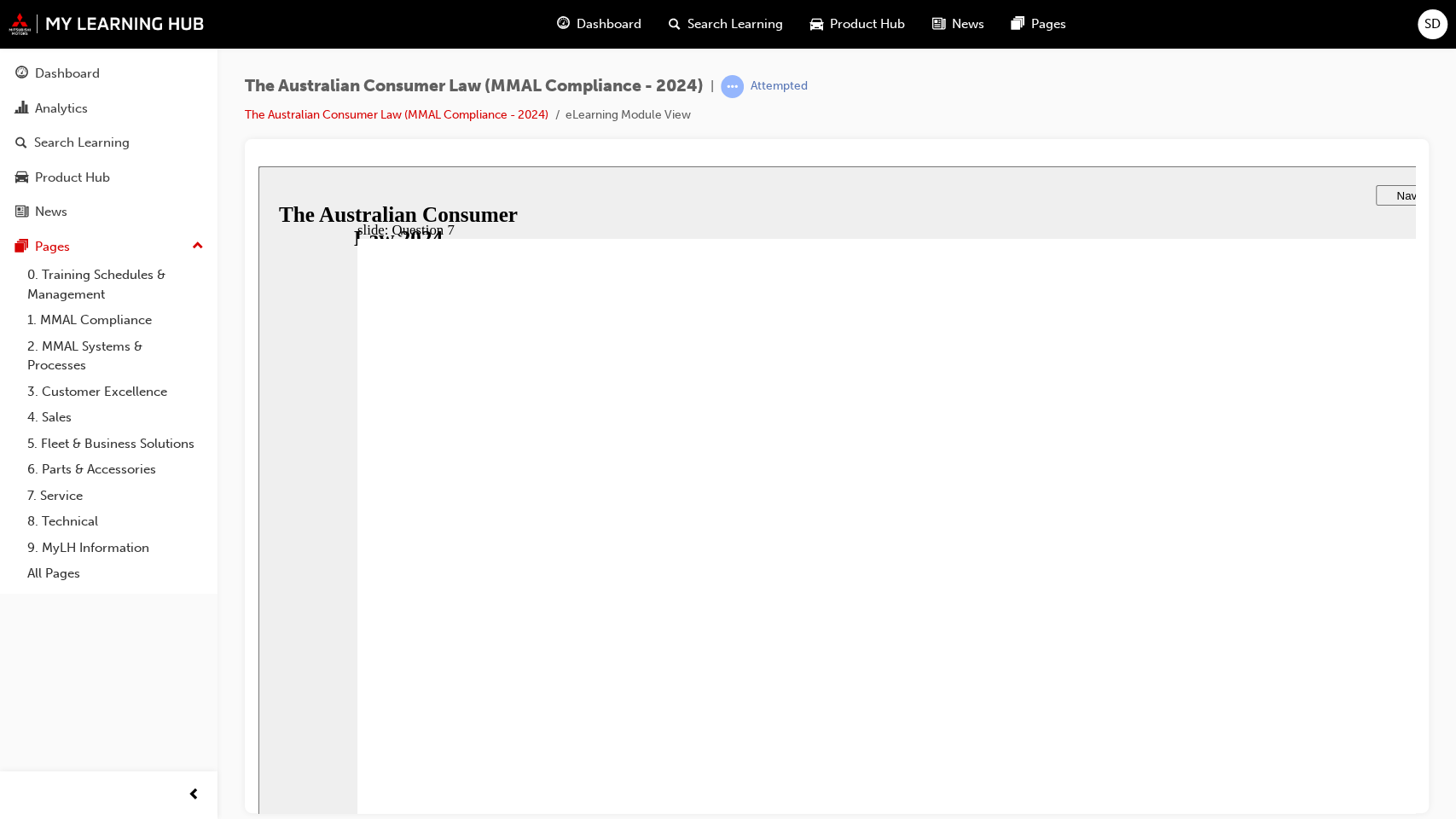
checkbox input "true"
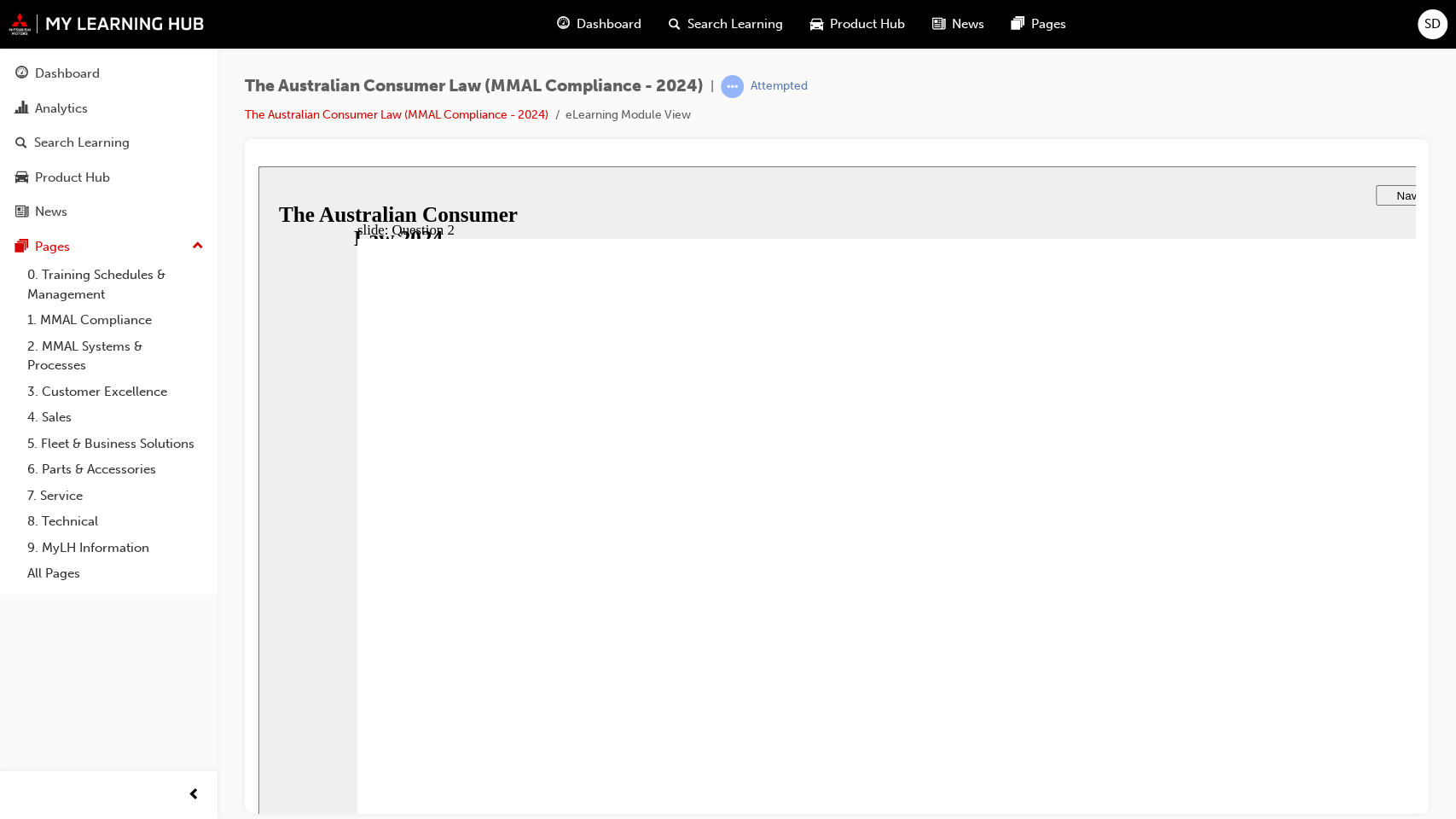
drag, startPoint x: 428, startPoint y: 730, endPoint x: 429, endPoint y: 719, distance: 11.0
radio input "true"
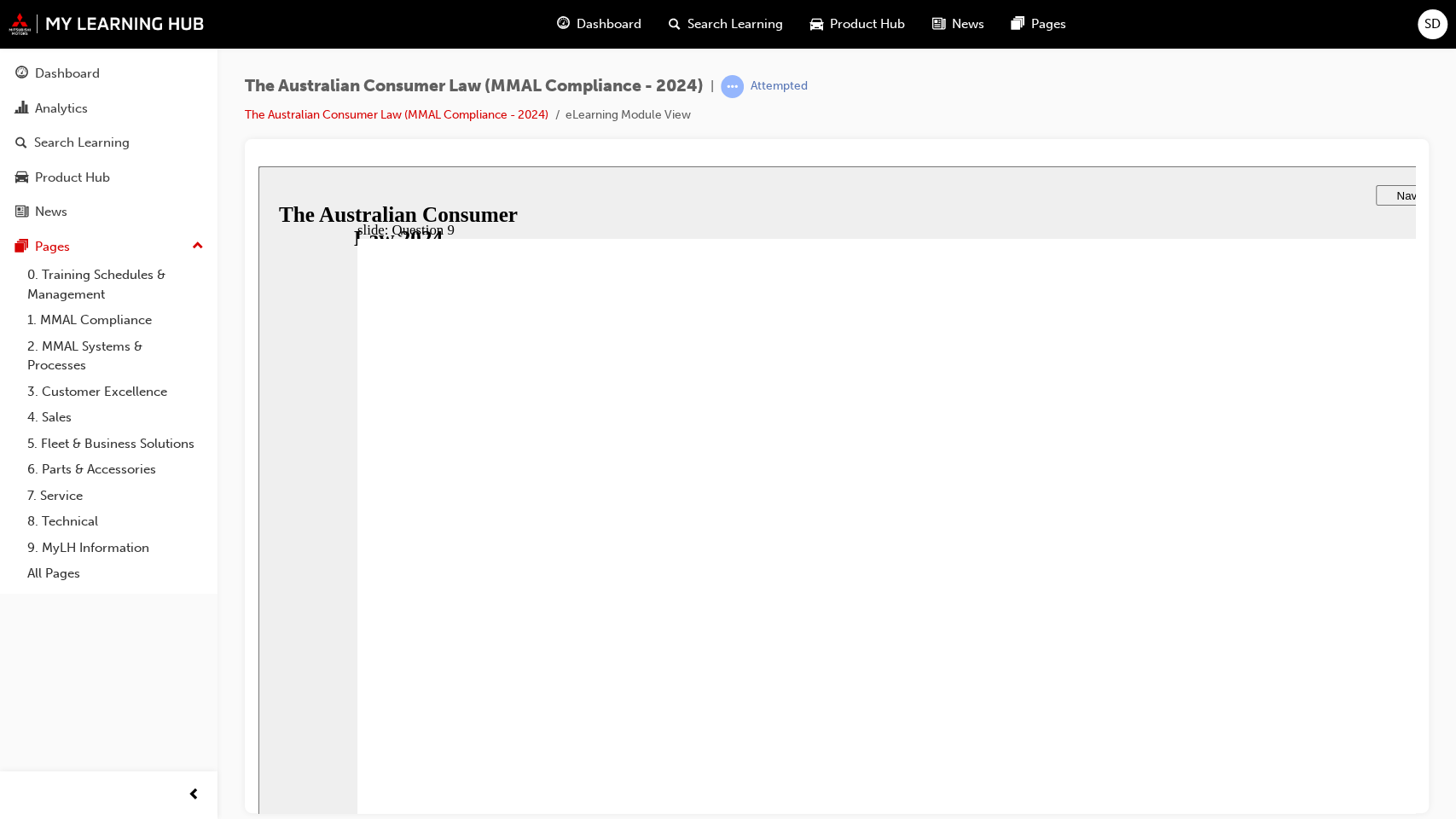
checkbox input "true"
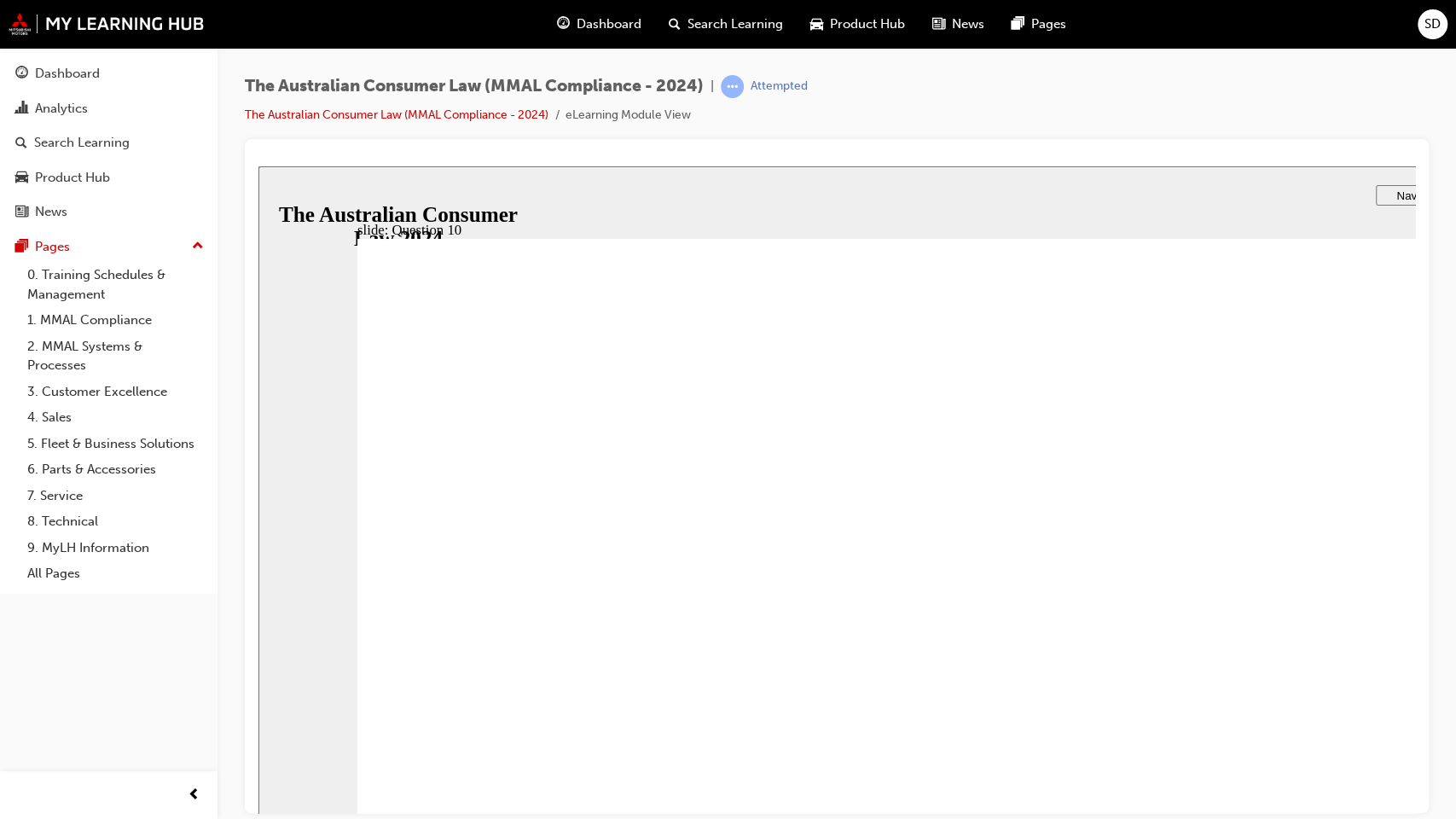
checkbox input "true"
drag, startPoint x: 545, startPoint y: 902, endPoint x: 544, endPoint y: 869, distance: 33.0
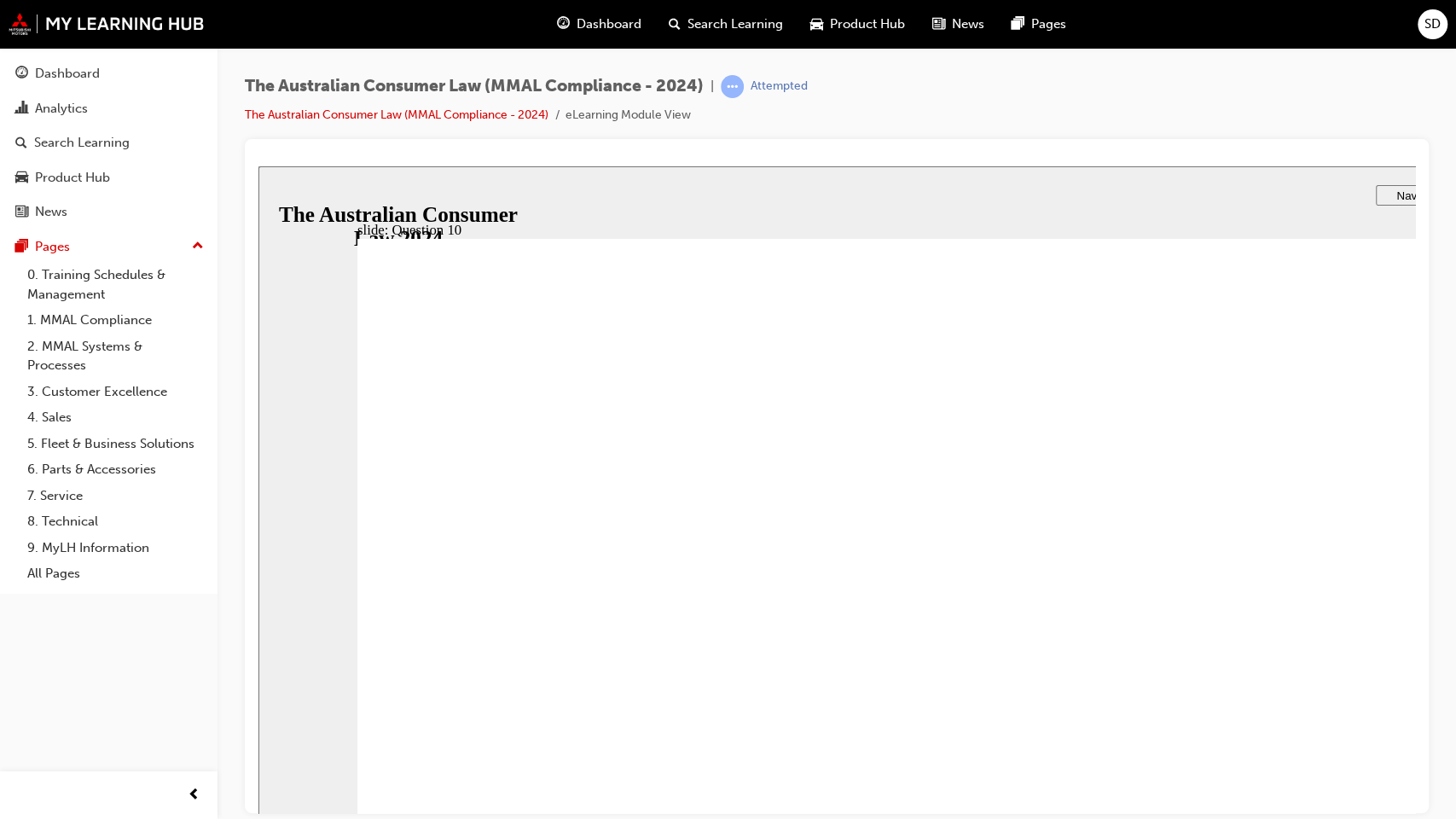
radio input "true"
drag, startPoint x: 500, startPoint y: 881, endPoint x: 535, endPoint y: 870, distance: 36.7
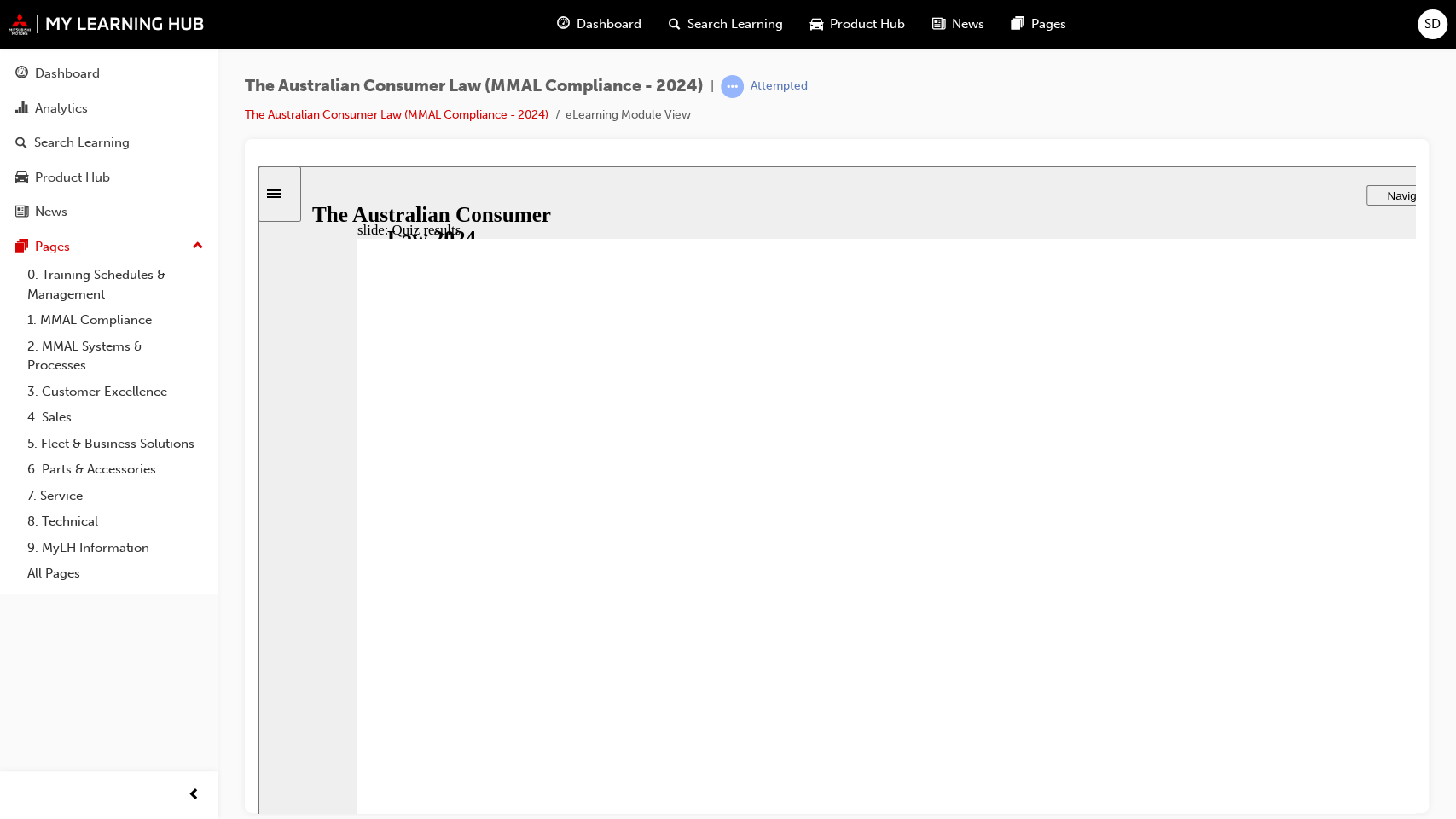
checkbox input "true"
drag, startPoint x: 465, startPoint y: 567, endPoint x: 439, endPoint y: 652, distance: 88.9
checkbox input "true"
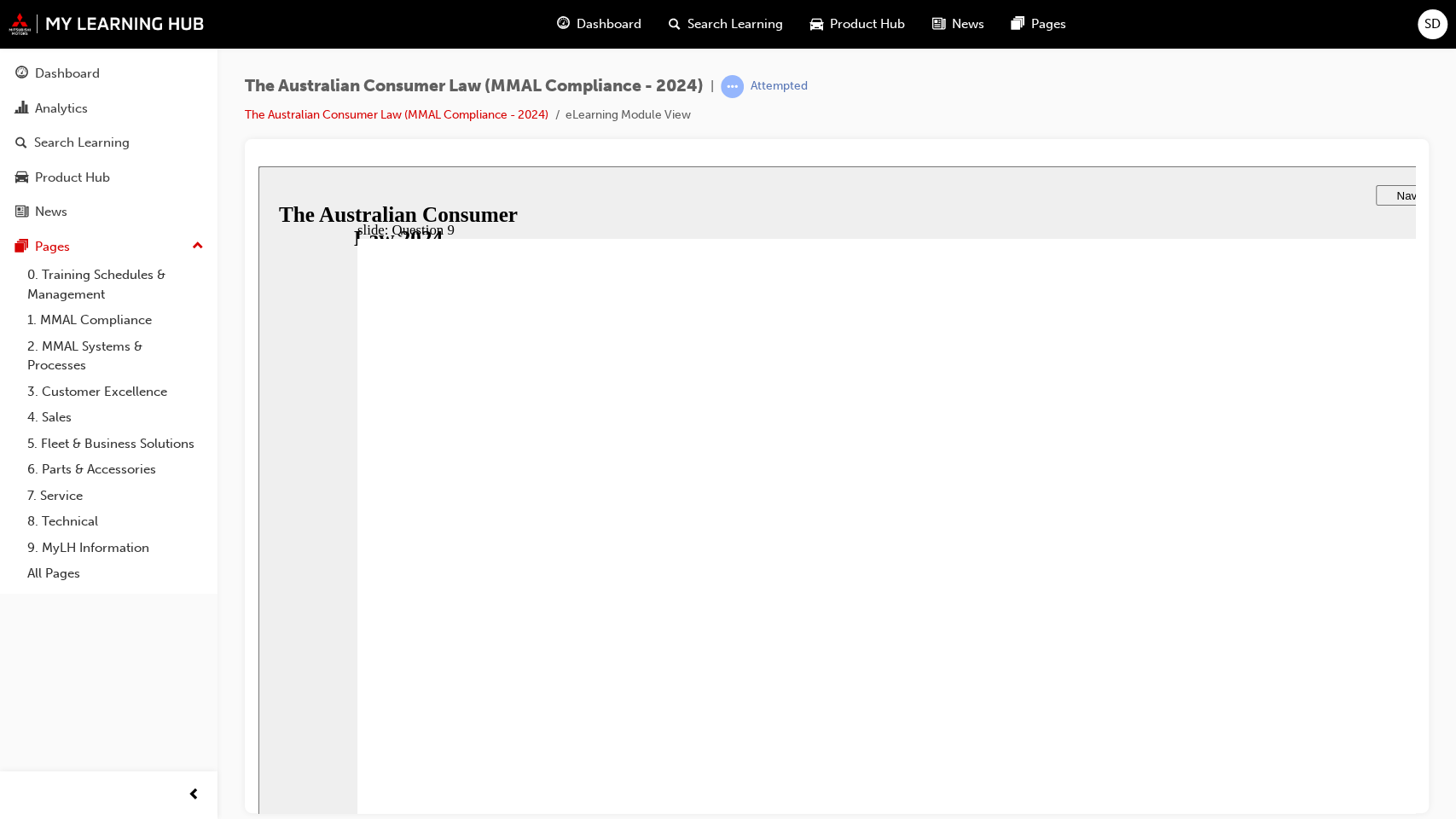
drag, startPoint x: 523, startPoint y: 622, endPoint x: 550, endPoint y: 719, distance: 100.7
radio input "true"
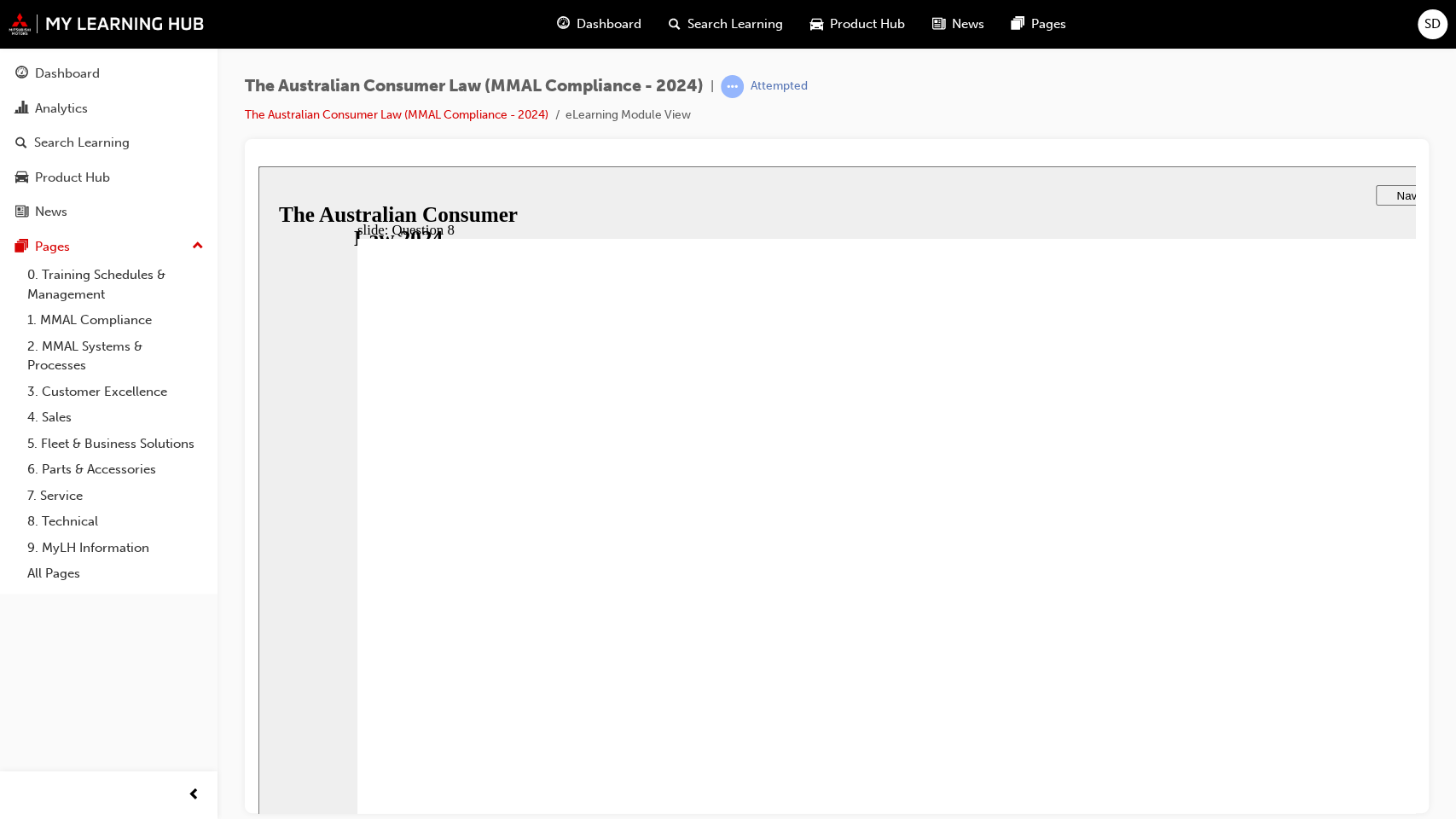
checkbox input "true"
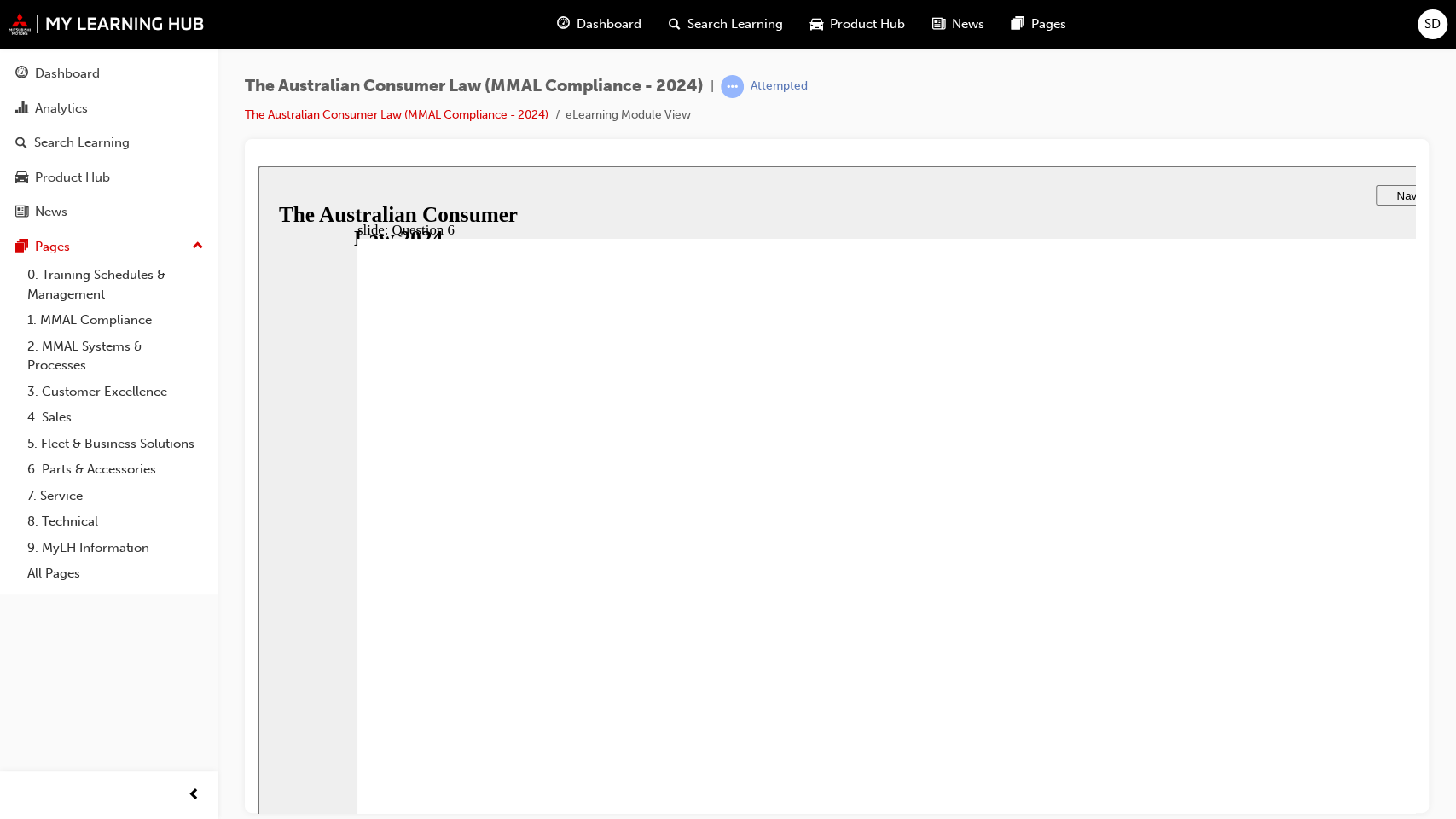
drag, startPoint x: 475, startPoint y: 651, endPoint x: 476, endPoint y: 686, distance: 35.0
radio input "true"
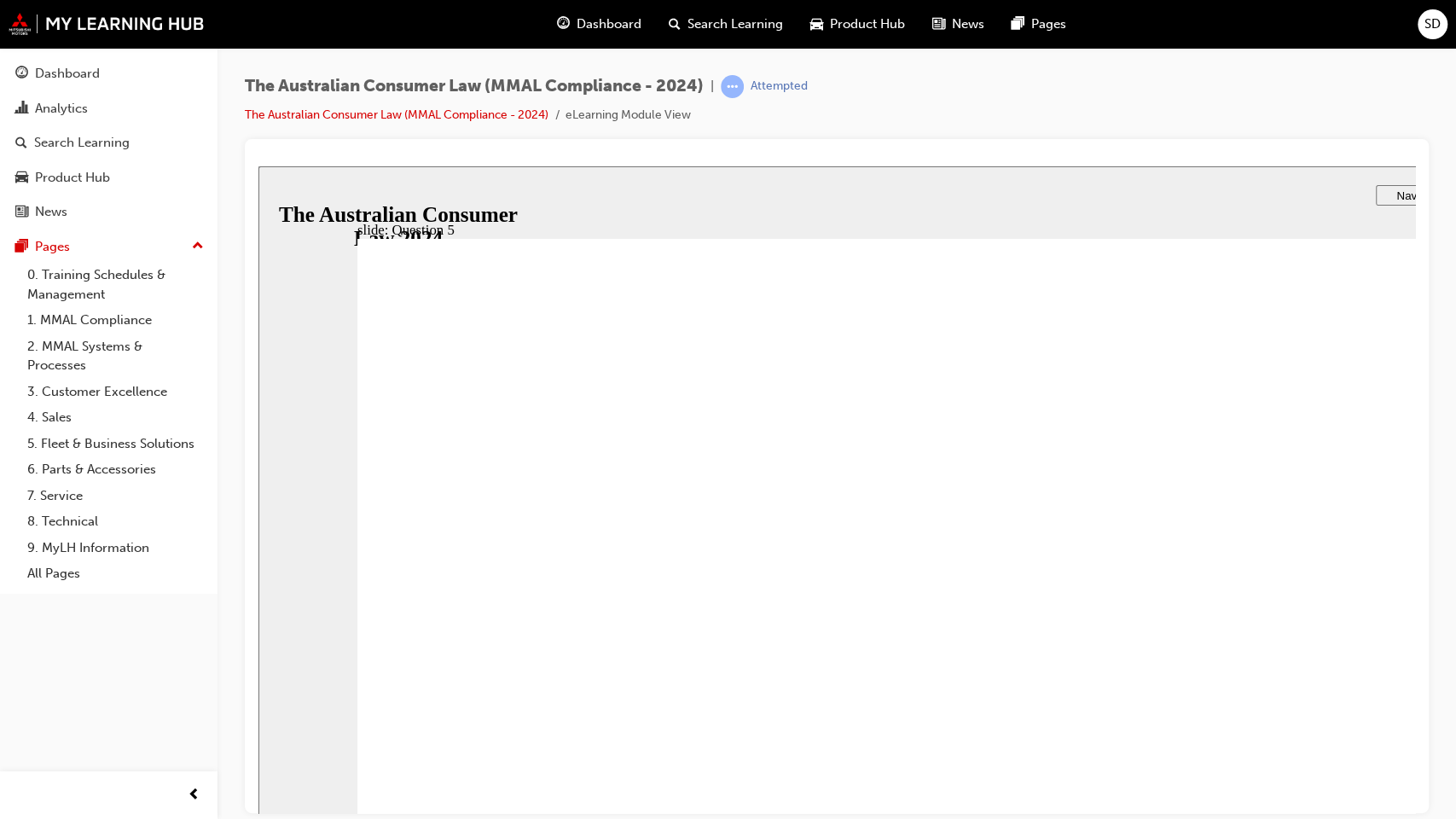
drag, startPoint x: 525, startPoint y: 862, endPoint x: 531, endPoint y: 873, distance: 12.5
radio input "true"
drag, startPoint x: 482, startPoint y: 863, endPoint x: 497, endPoint y: 851, distance: 19.2
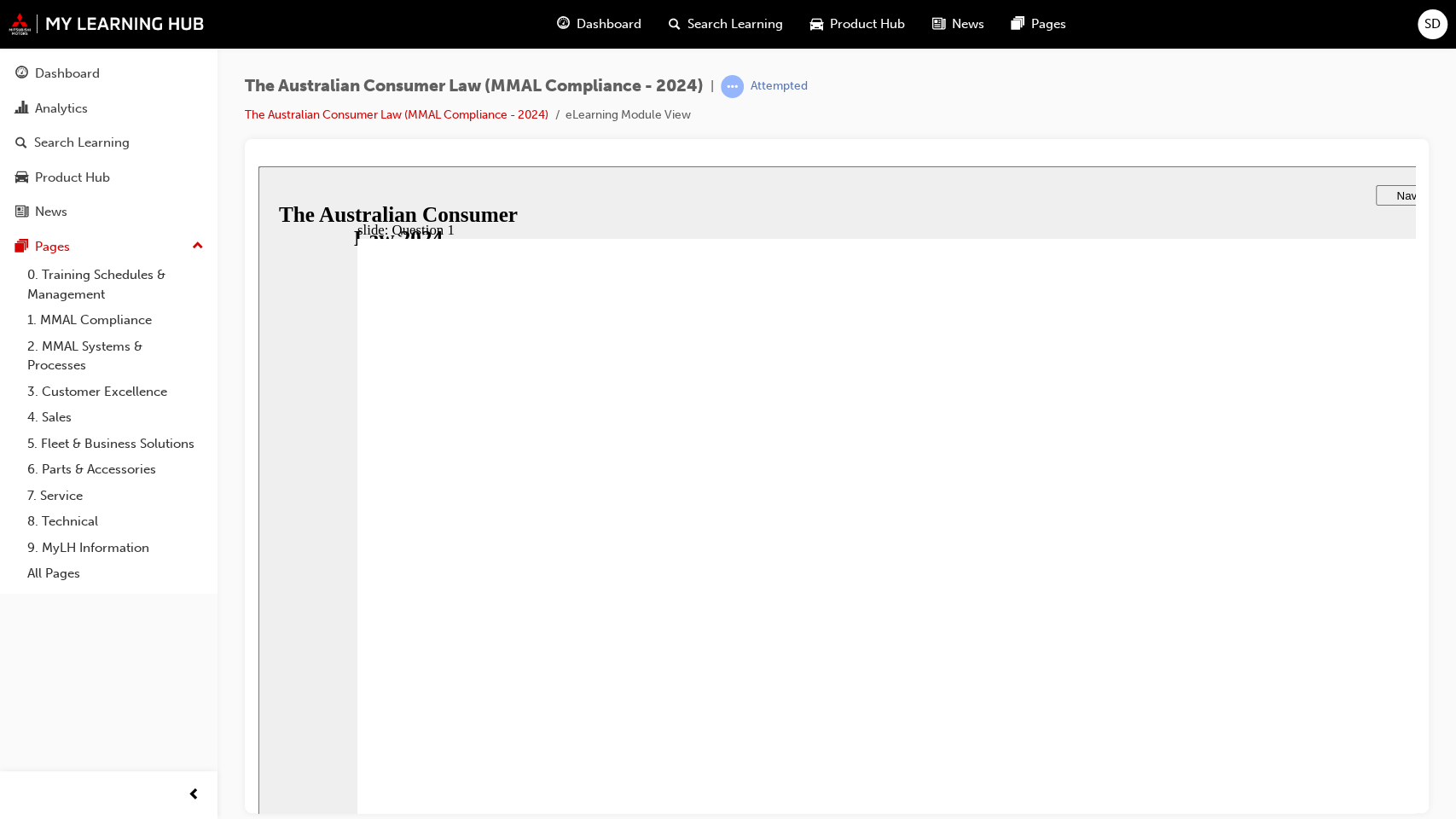
radio input "true"
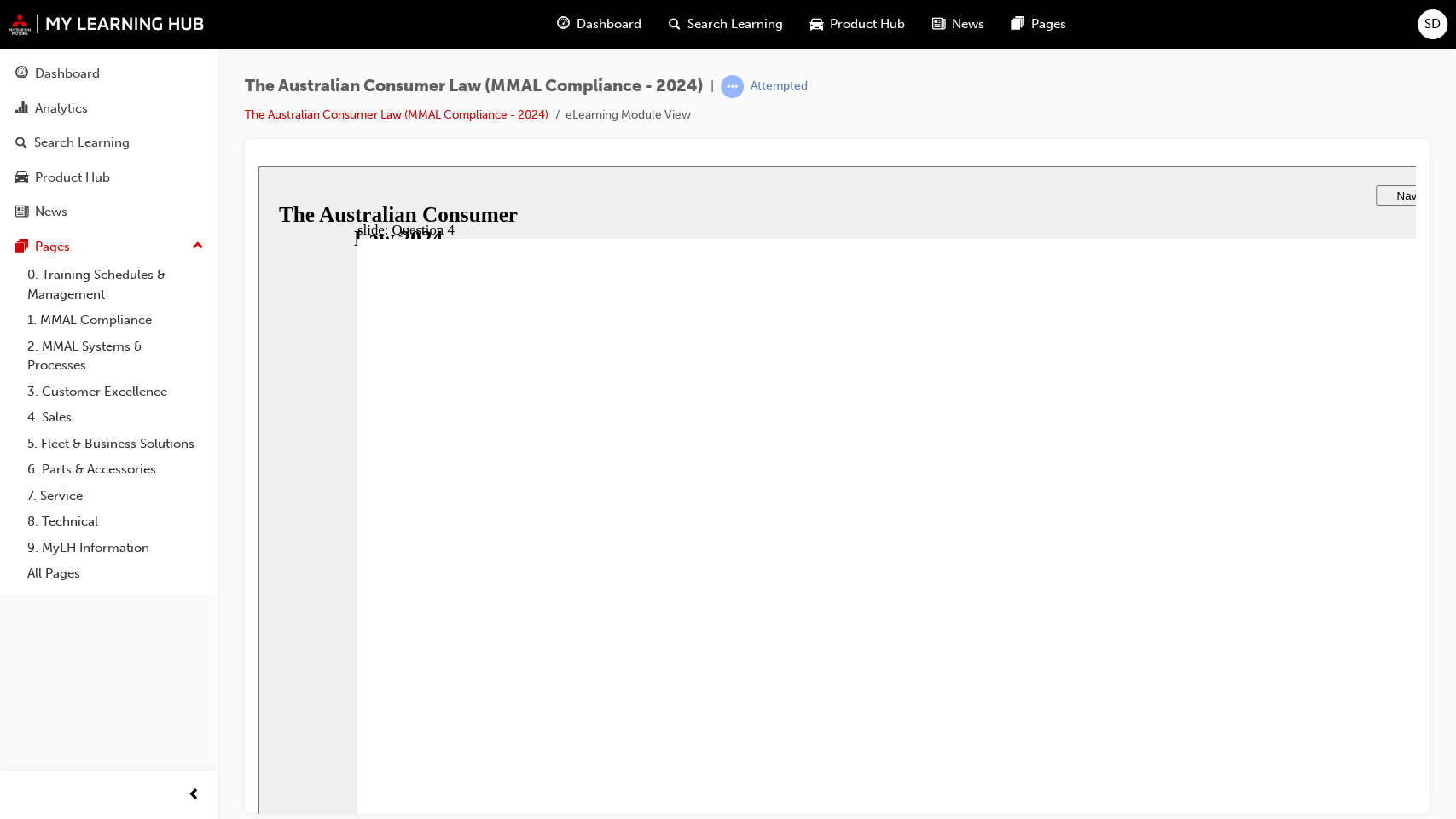
checkbox input "true"
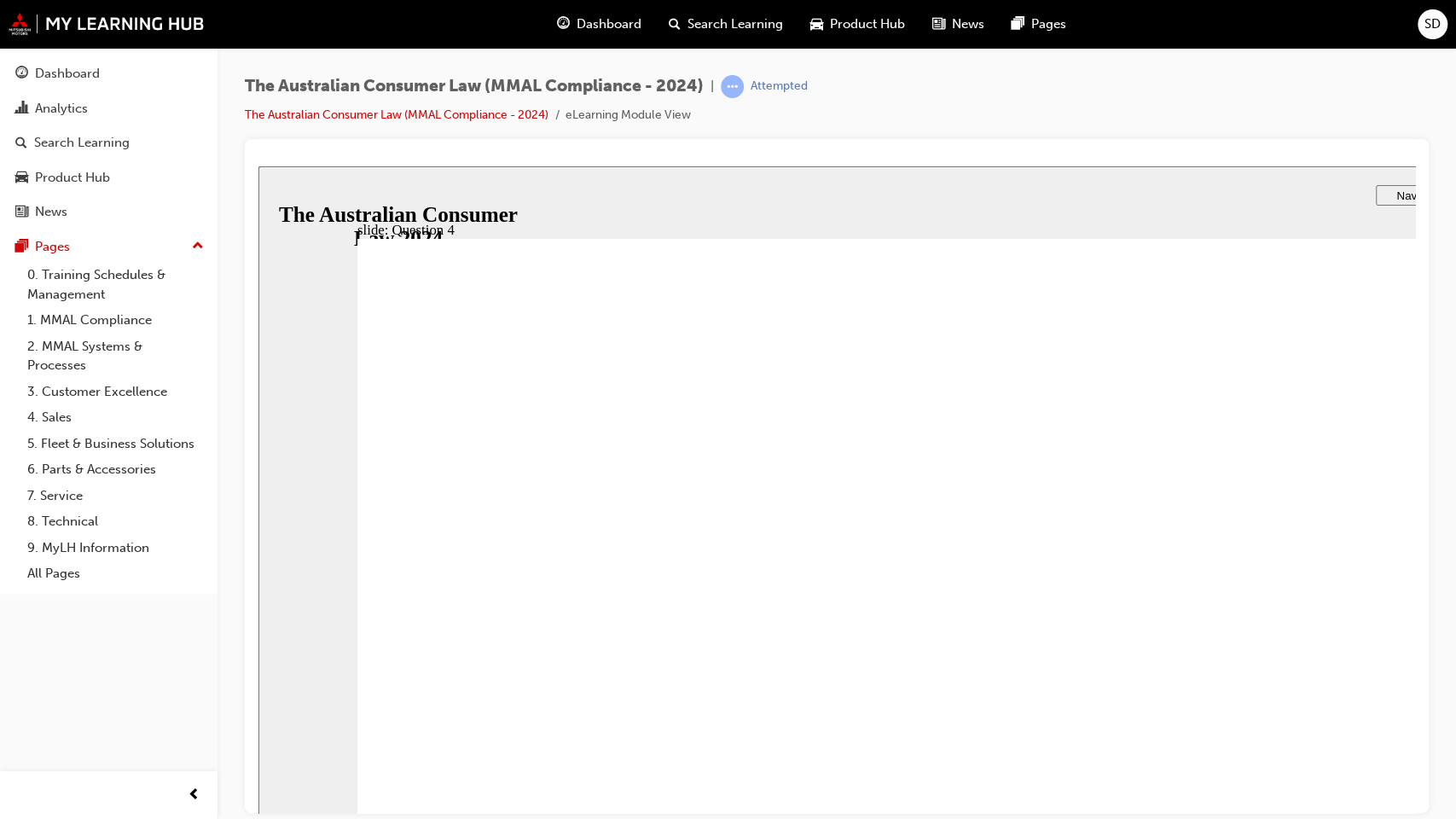
checkbox input "true"
drag, startPoint x: 518, startPoint y: 866, endPoint x: 526, endPoint y: 891, distance: 26.2
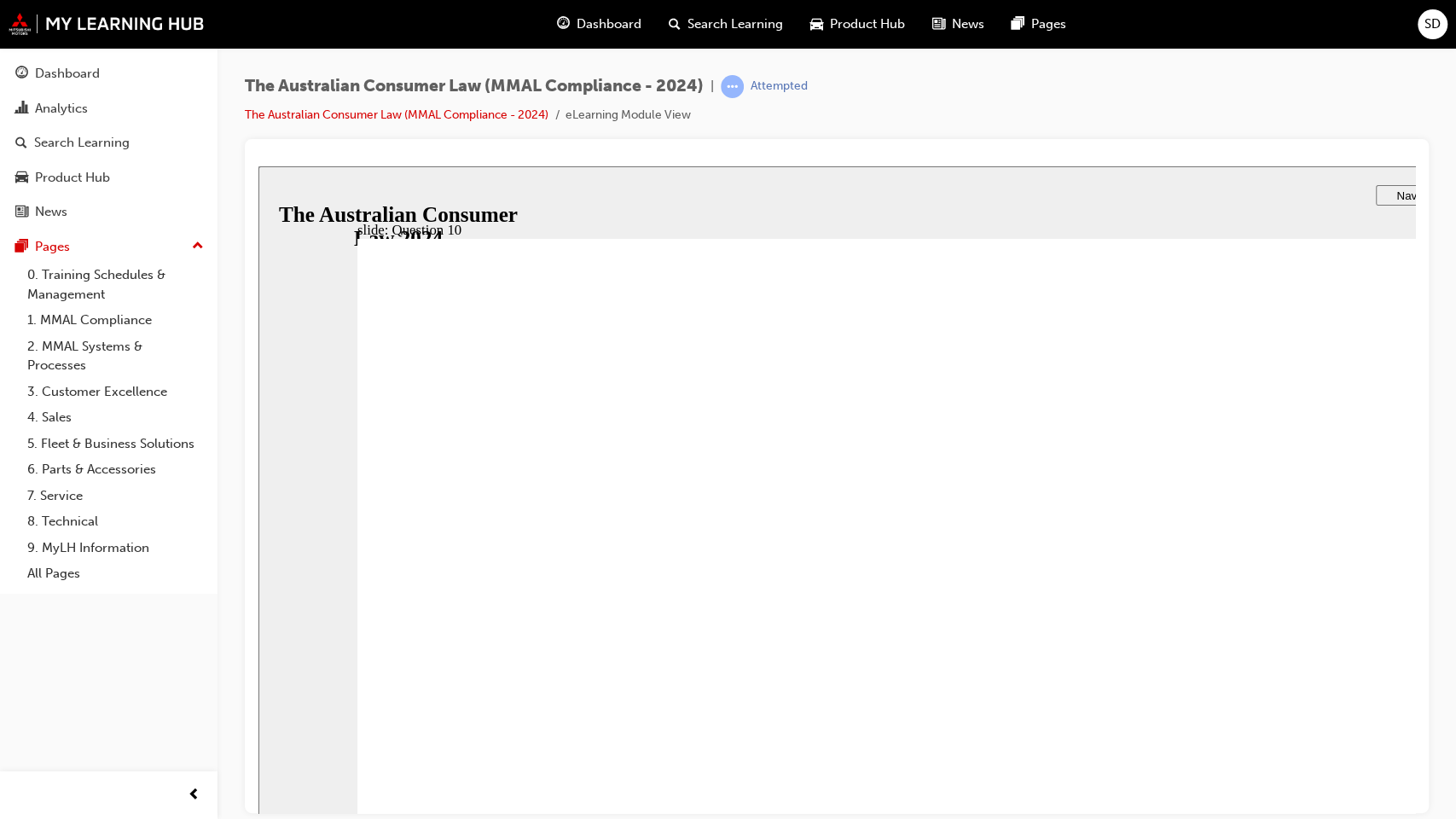
radio input "true"
drag, startPoint x: 582, startPoint y: 869, endPoint x: 596, endPoint y: 884, distance: 20.5
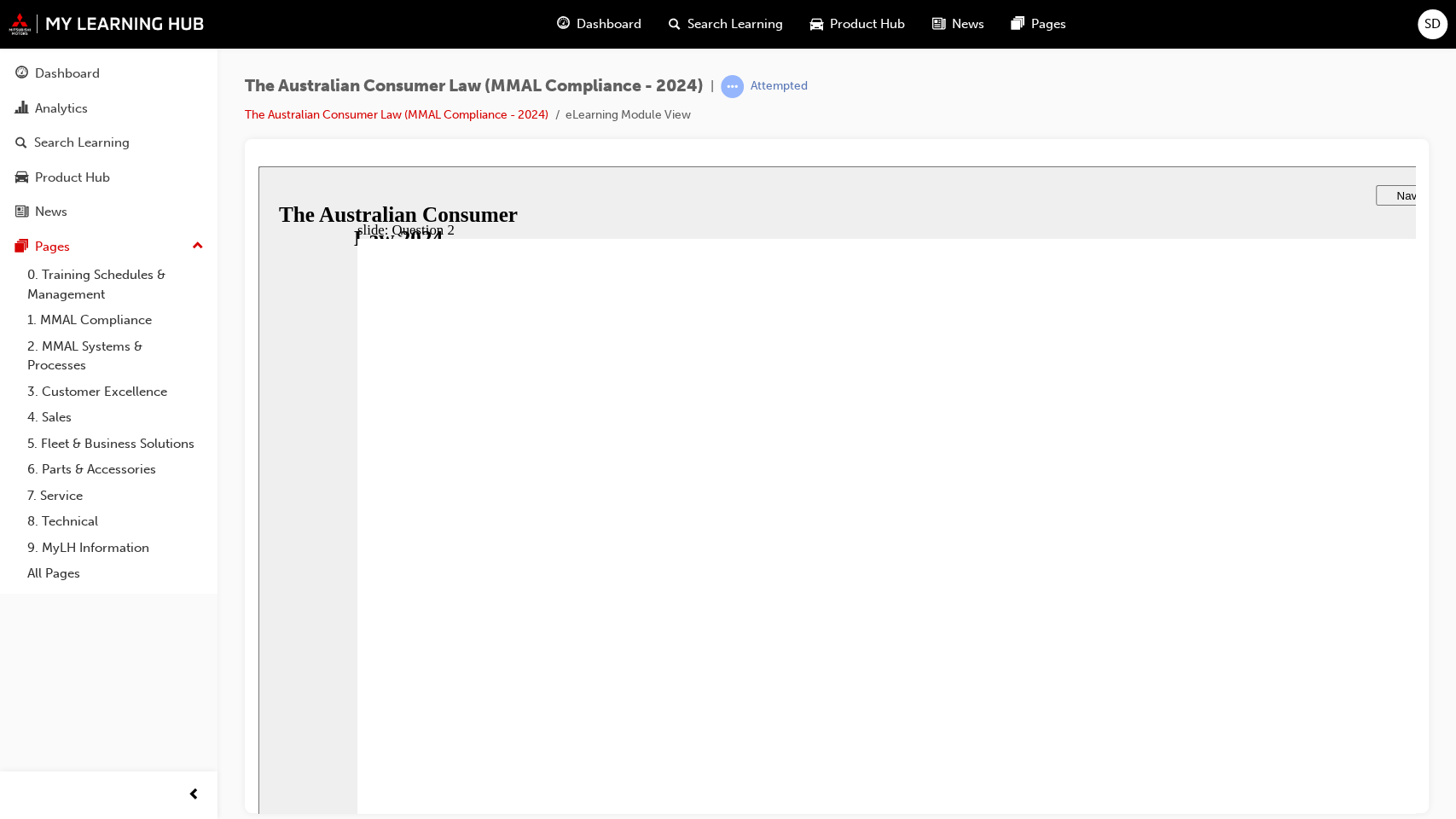
checkbox input "true"
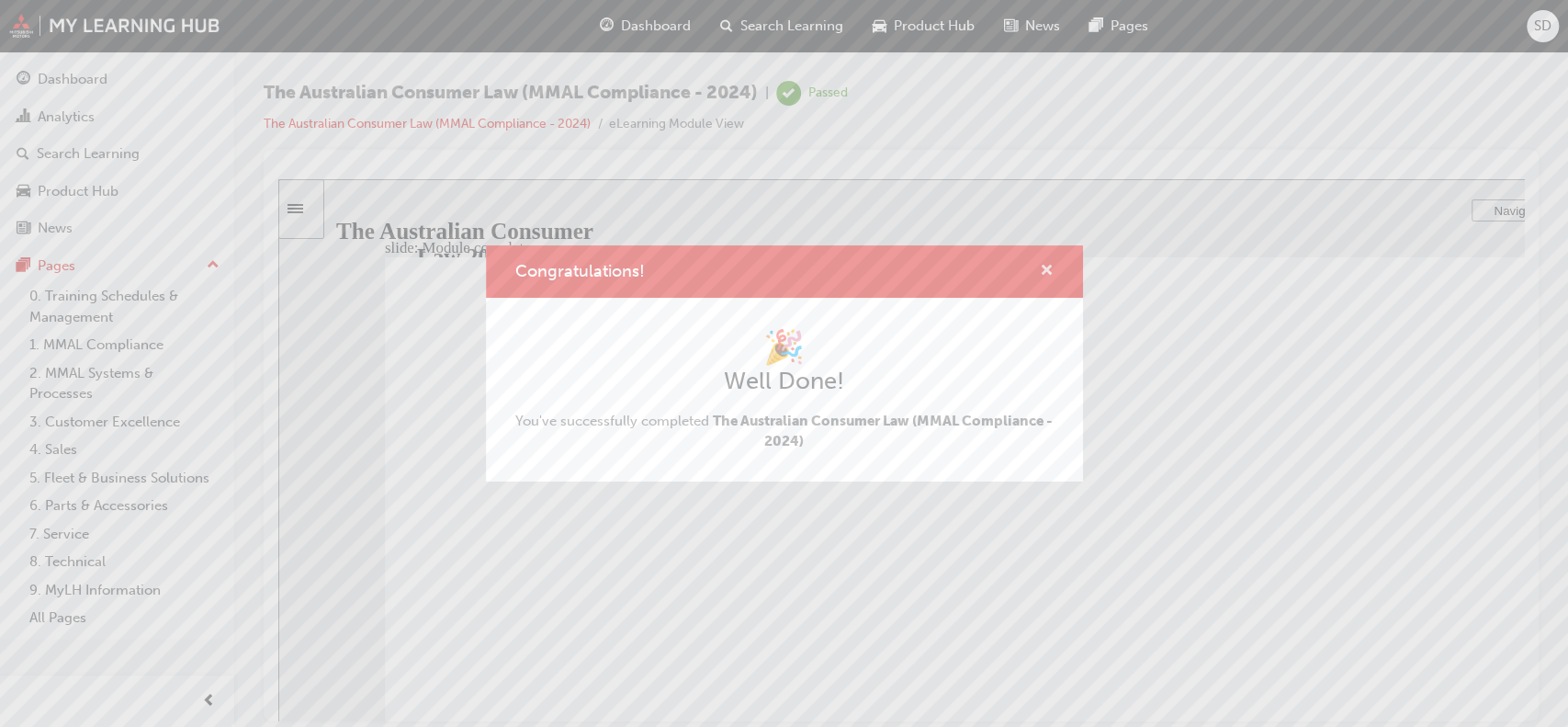
click at [1045, 273] on span "cross-icon" at bounding box center [1046, 271] width 13 height 16
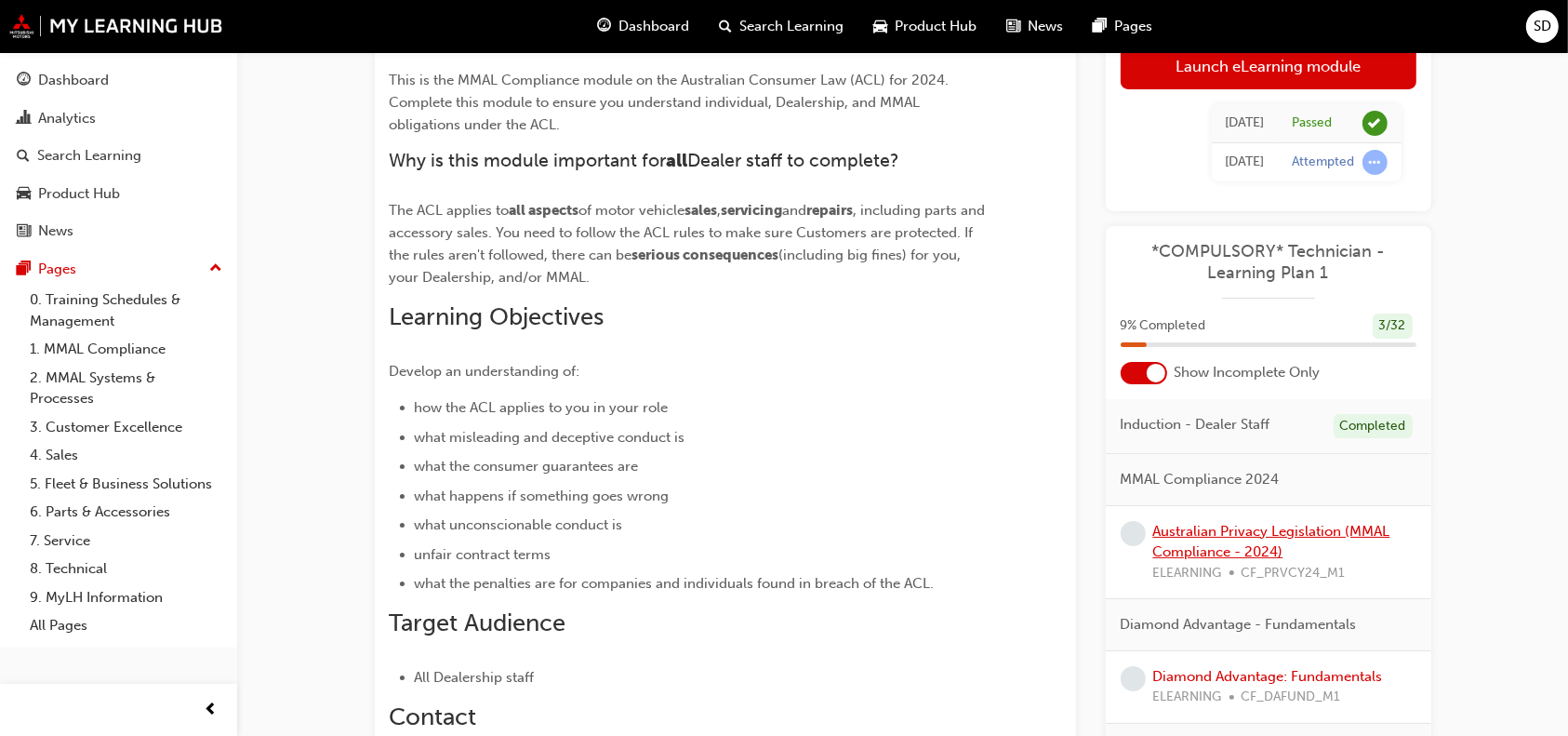
click at [1227, 542] on link "Australian Privacy Legislation (MMAL Compliance - 2024)" at bounding box center [1272, 541] width 237 height 38
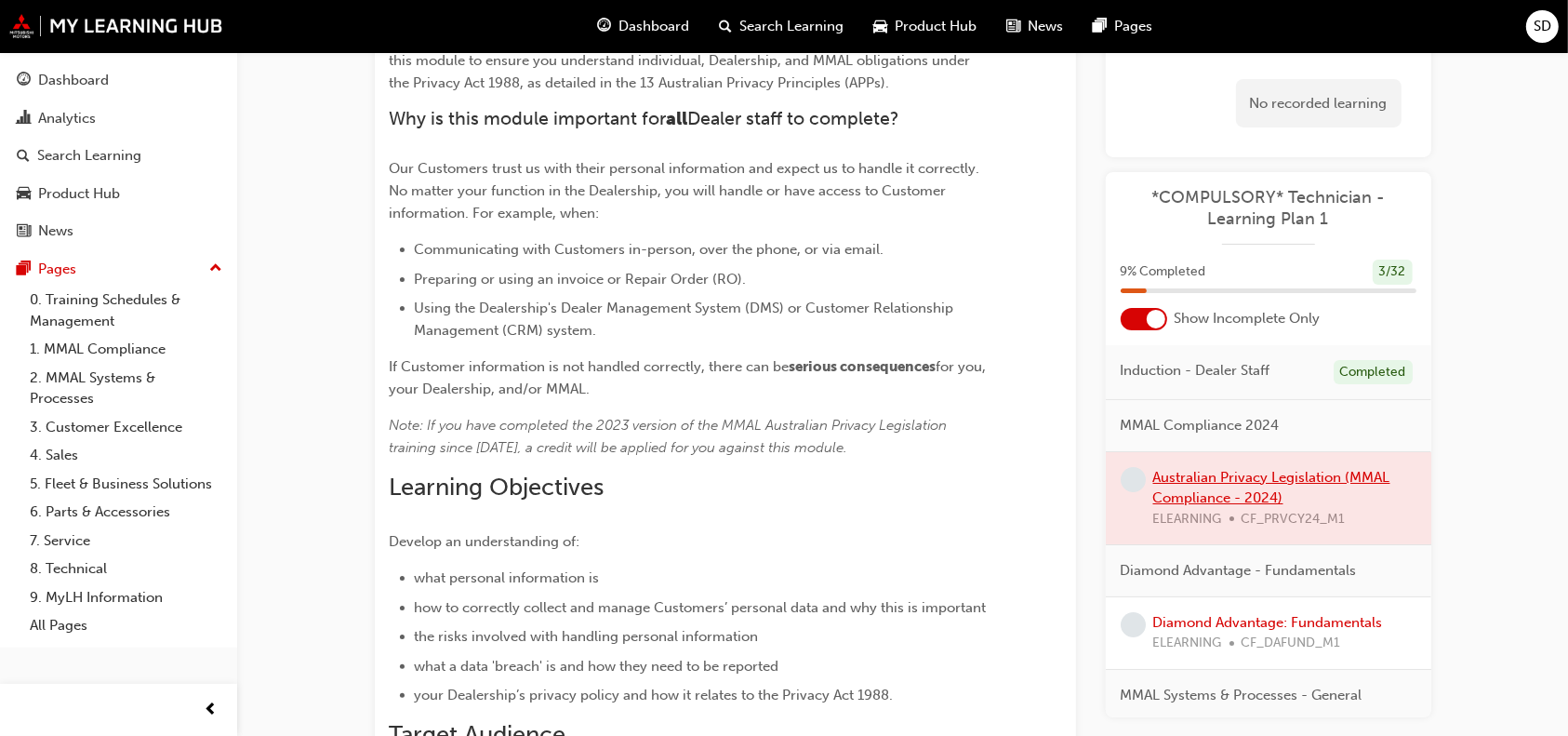
scroll to position [186, 0]
